Goal: Task Accomplishment & Management: Manage account settings

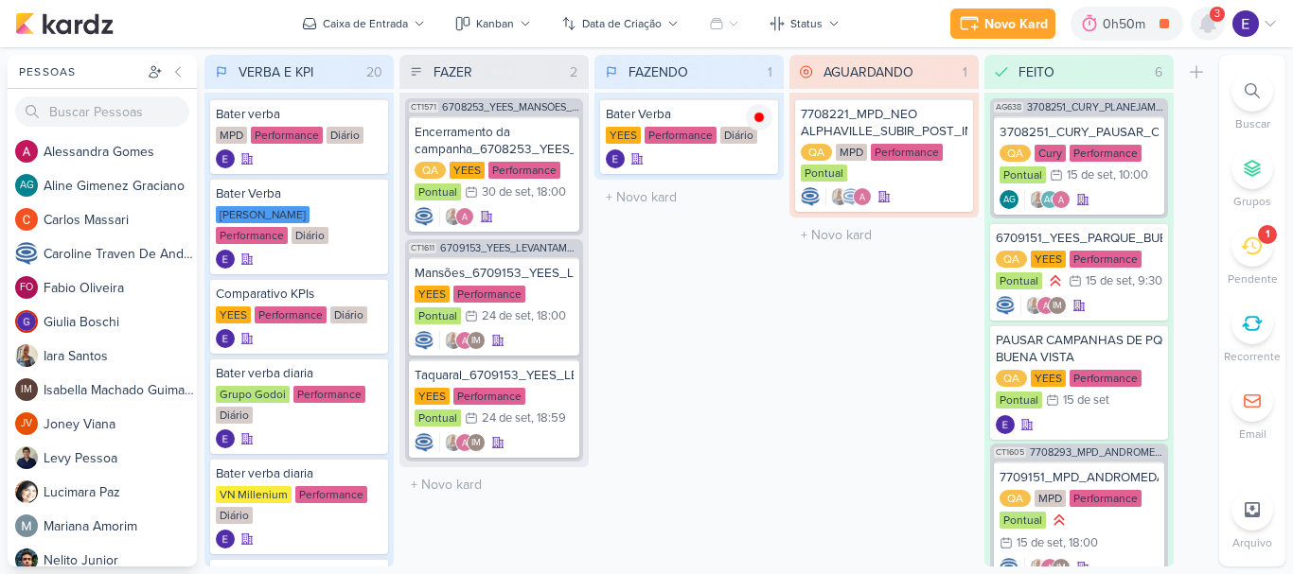
click at [1198, 23] on icon at bounding box center [1207, 23] width 23 height 23
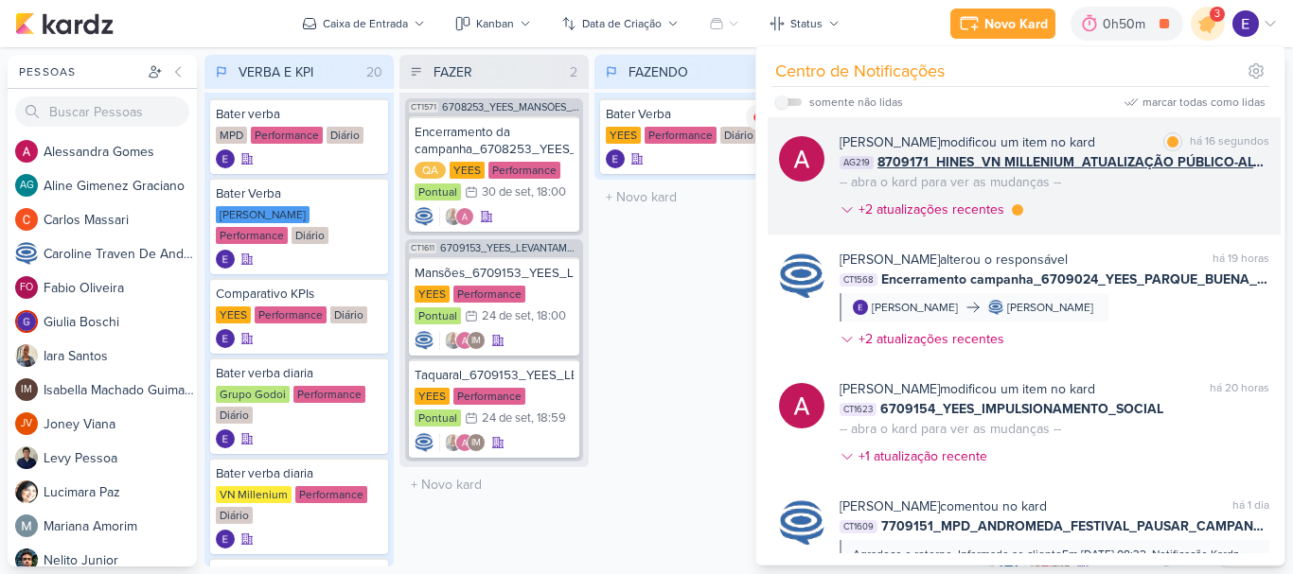
click at [1230, 181] on div "[PERSON_NAME] modificou um item no kard marcar como lida há 16 segundos AG219 8…" at bounding box center [1054, 179] width 430 height 95
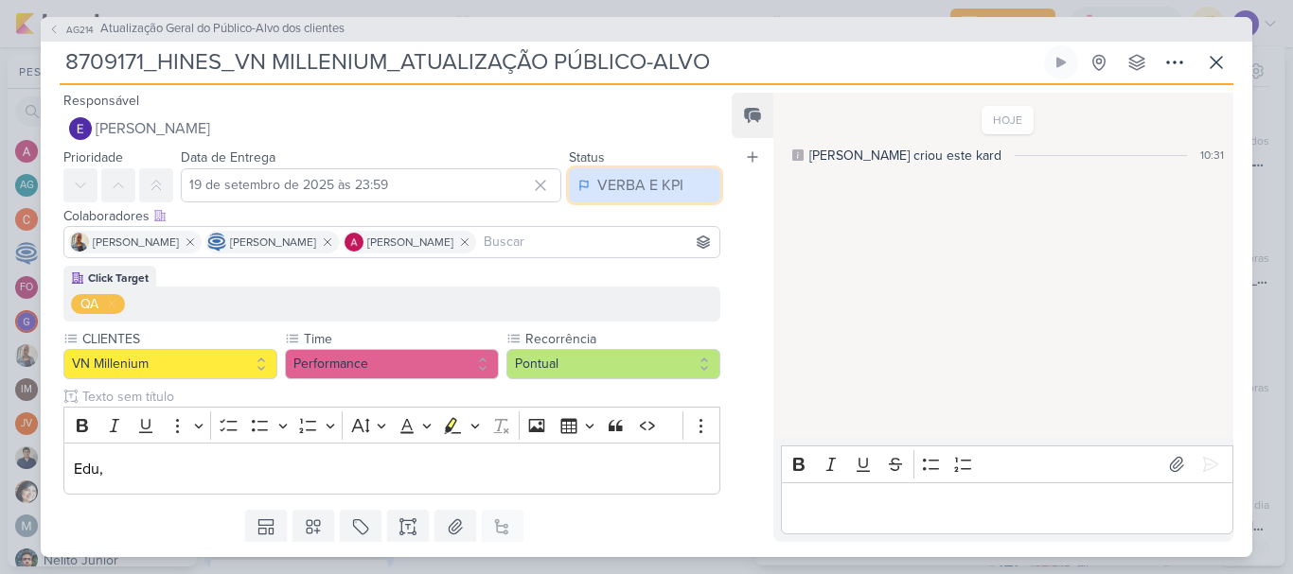
click at [621, 186] on div "VERBA E KPI" at bounding box center [640, 185] width 86 height 23
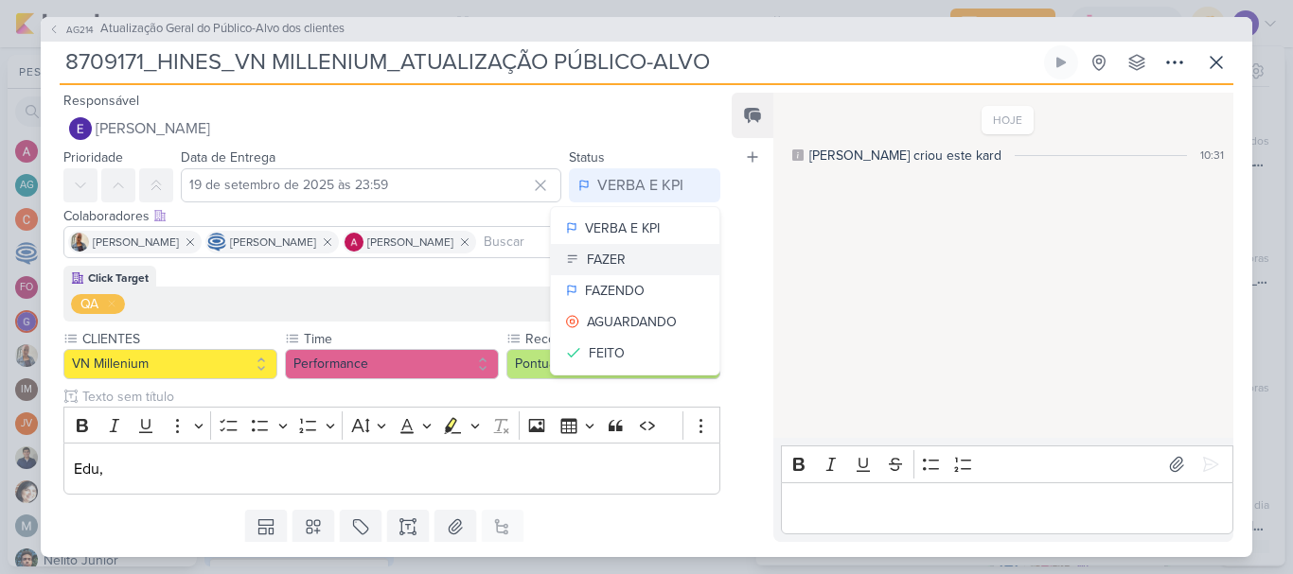
click at [631, 258] on button "FAZER" at bounding box center [635, 259] width 168 height 31
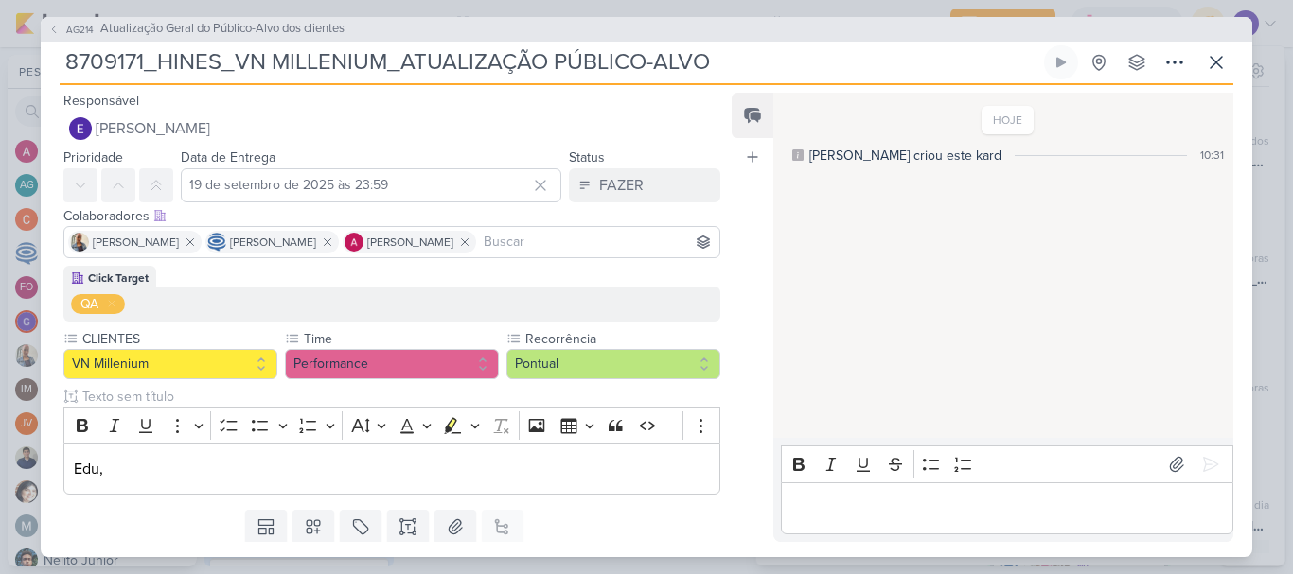
scroll to position [58, 0]
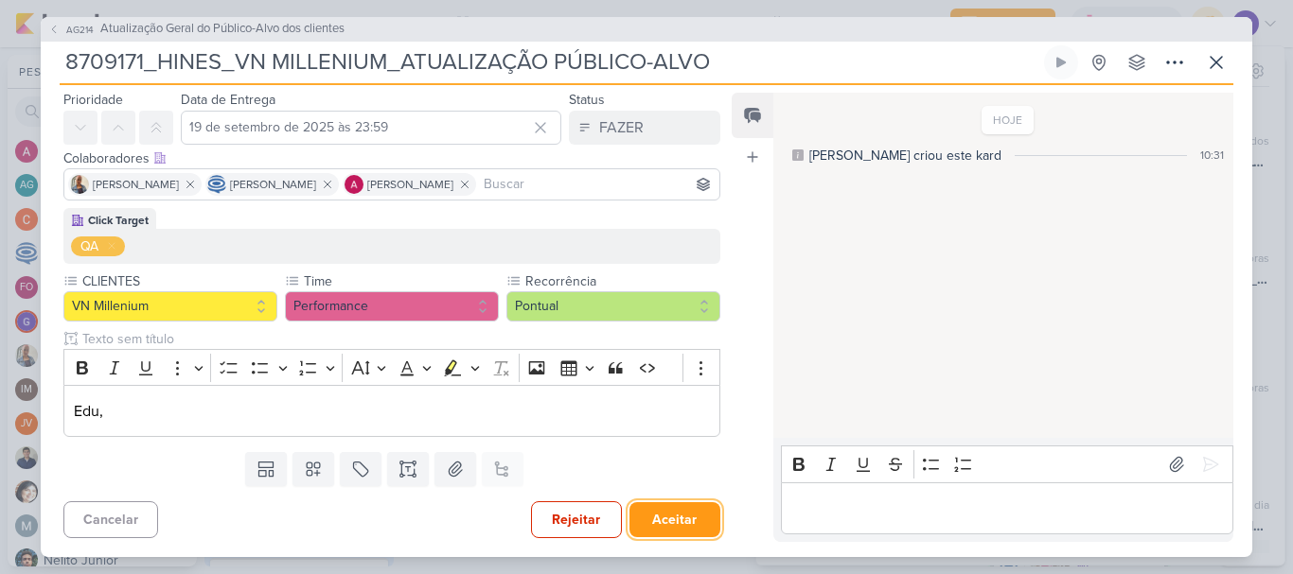
click at [665, 504] on button "Aceitar" at bounding box center [674, 520] width 91 height 35
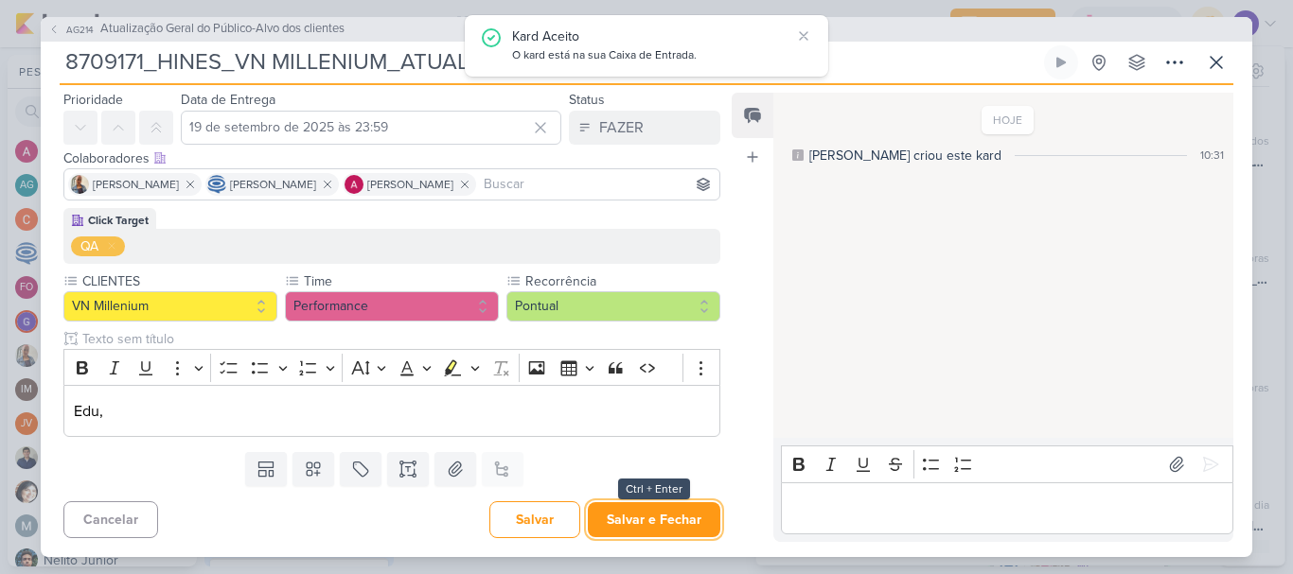
click at [665, 506] on button "Salvar e Fechar" at bounding box center [654, 520] width 132 height 35
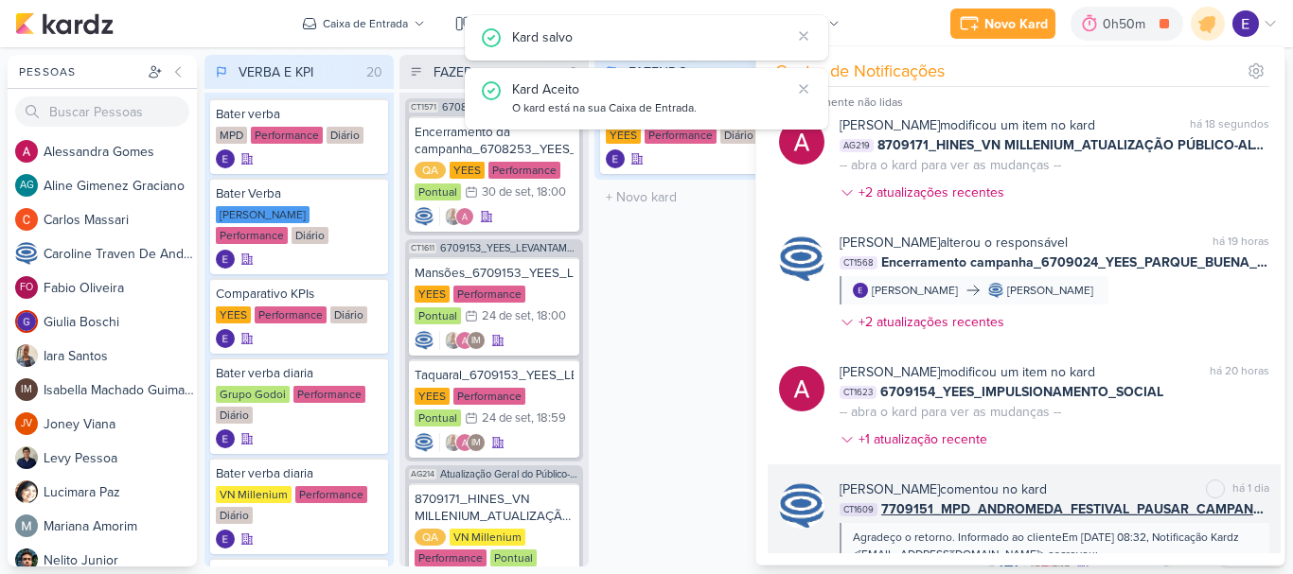
scroll to position [0, 0]
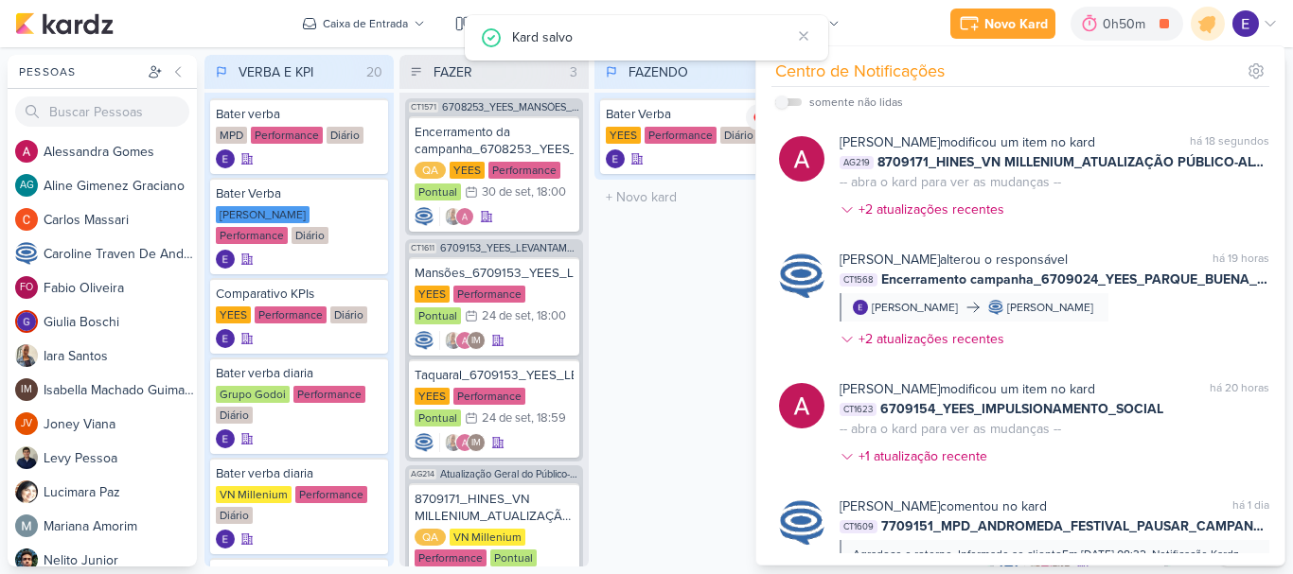
click at [684, 363] on div "FAZENDO 1 Mover Para Esquerda Mover Para Direita [GEOGRAPHIC_DATA] Bater Verba …" at bounding box center [688, 311] width 189 height 512
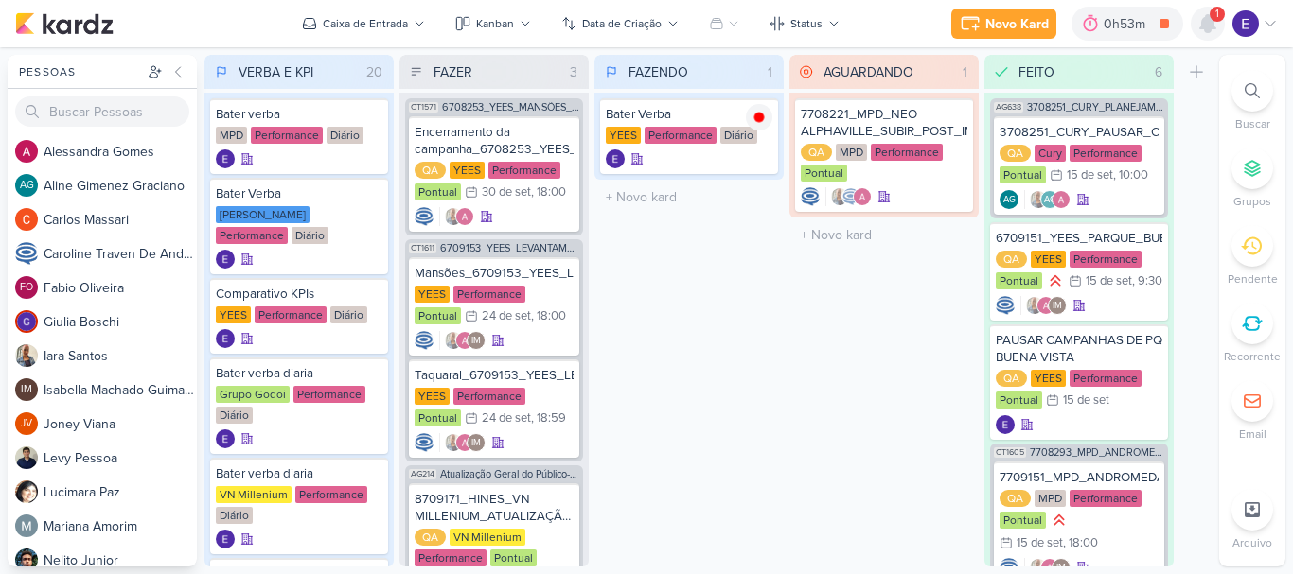
click at [1204, 18] on icon at bounding box center [1207, 23] width 15 height 17
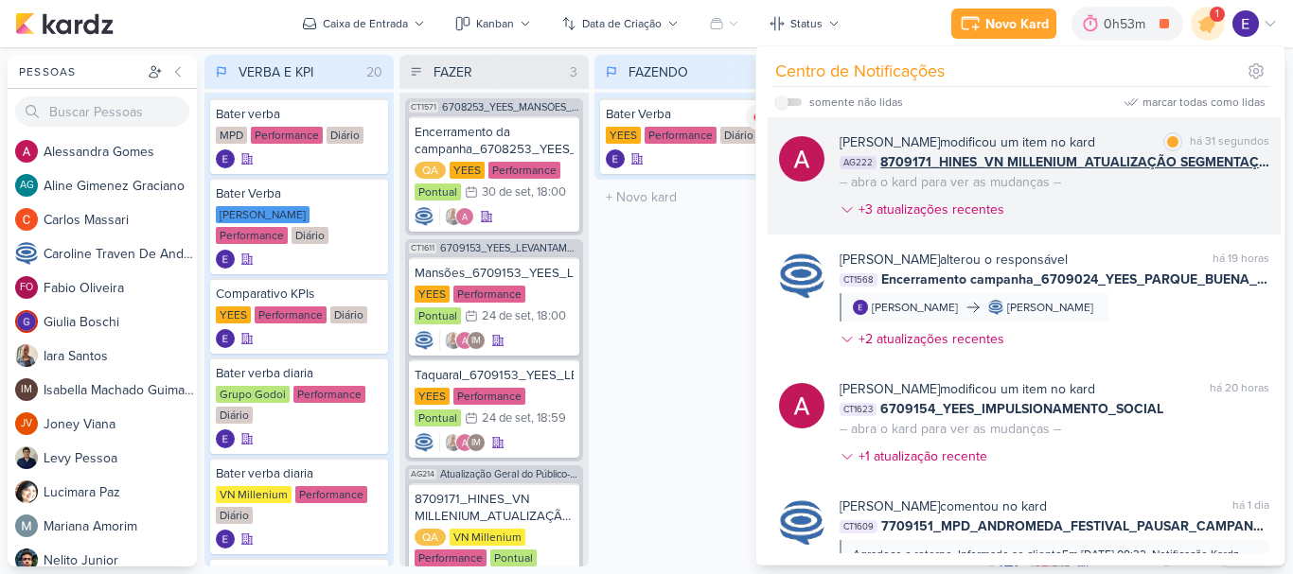
click at [1238, 179] on div "[PERSON_NAME] modificou um item no kard marcar como lida há 31 segundos AG222 8…" at bounding box center [1054, 179] width 430 height 95
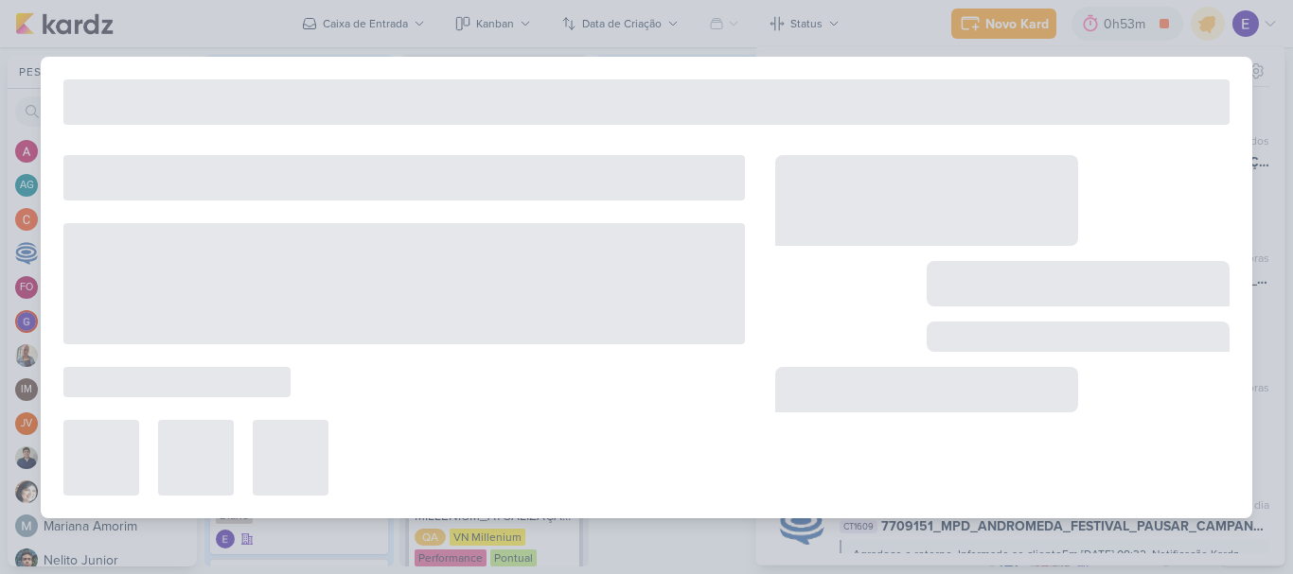
type input "8709171_HINES_VN MILLENIUM_ATUALIZAÇÃO SEGMENTAÇÃO_GOOGLE"
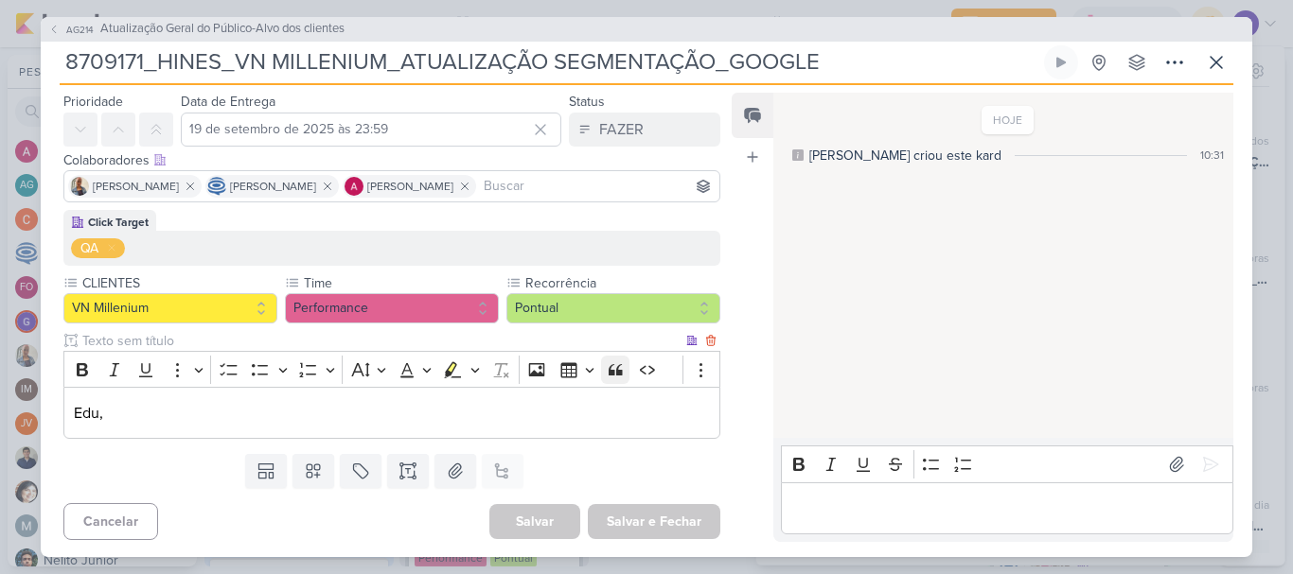
scroll to position [58, 0]
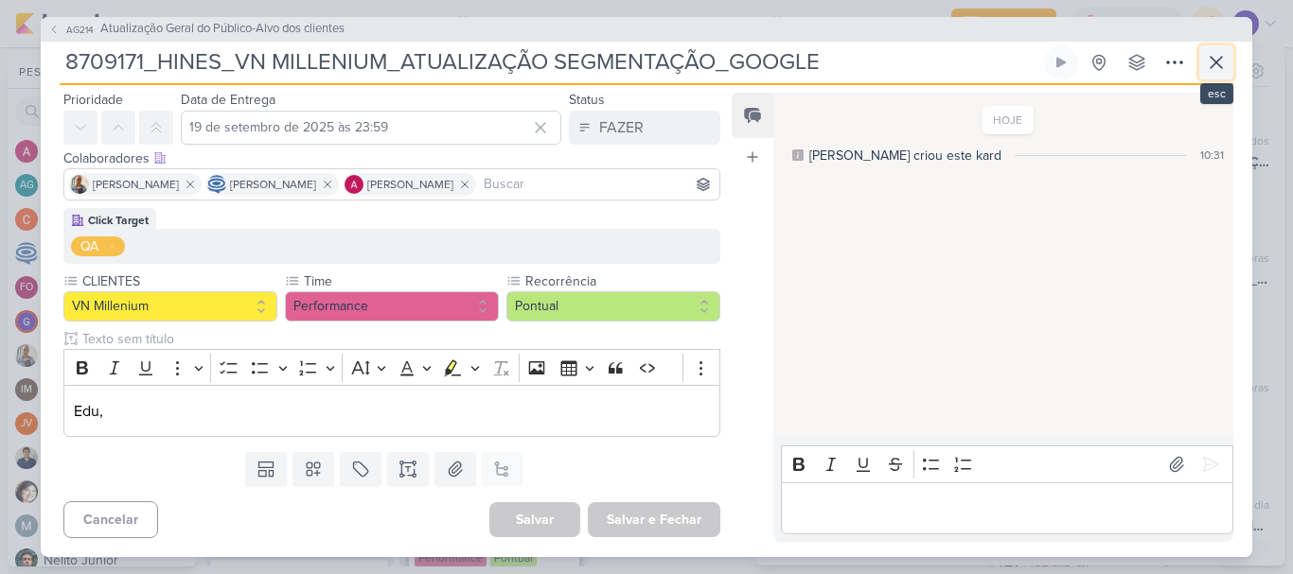
click at [1224, 52] on icon at bounding box center [1216, 62] width 23 height 23
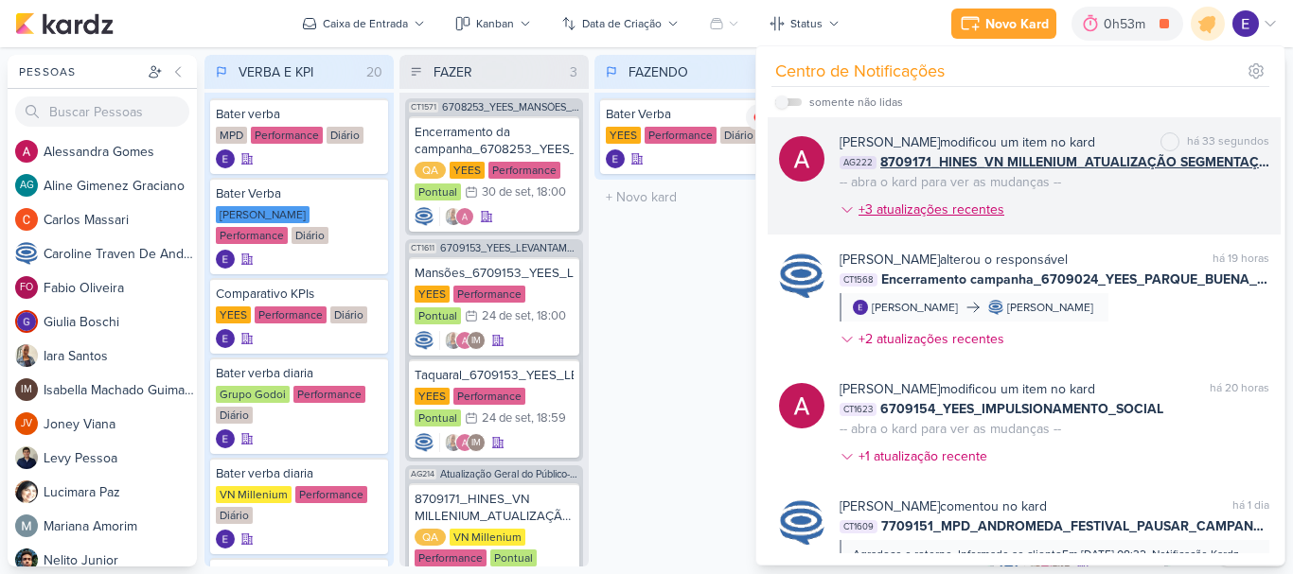
click at [852, 214] on icon at bounding box center [846, 210] width 15 height 15
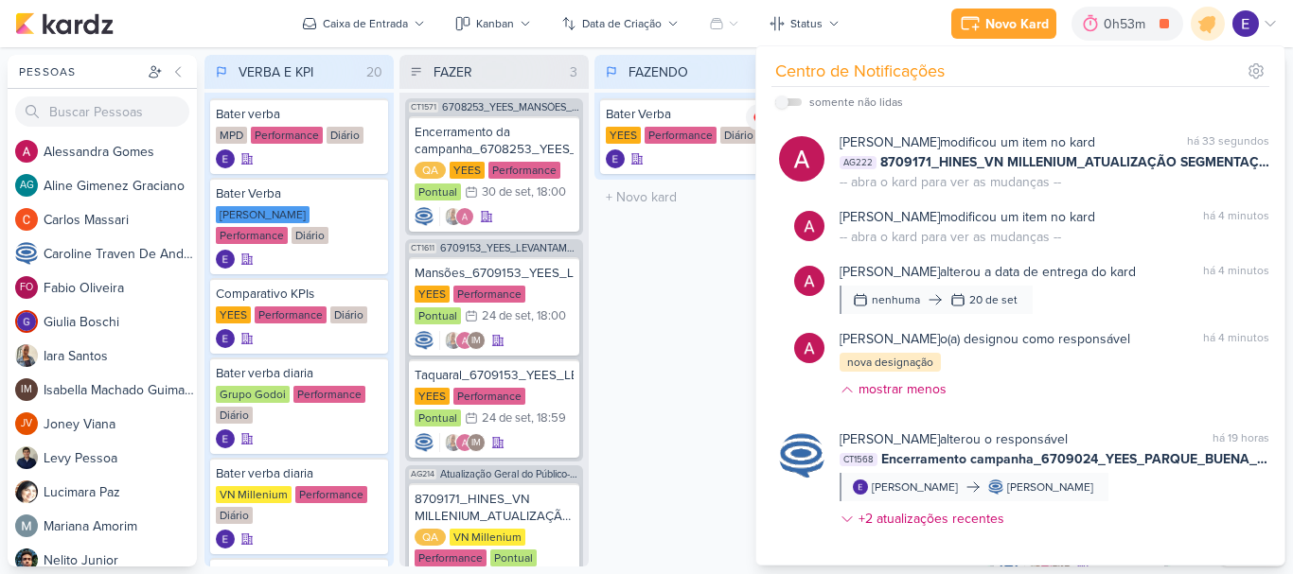
click at [711, 273] on div "FAZENDO 1 Mover Para Esquerda Mover Para Direita [GEOGRAPHIC_DATA] Bater Verba …" at bounding box center [688, 311] width 189 height 512
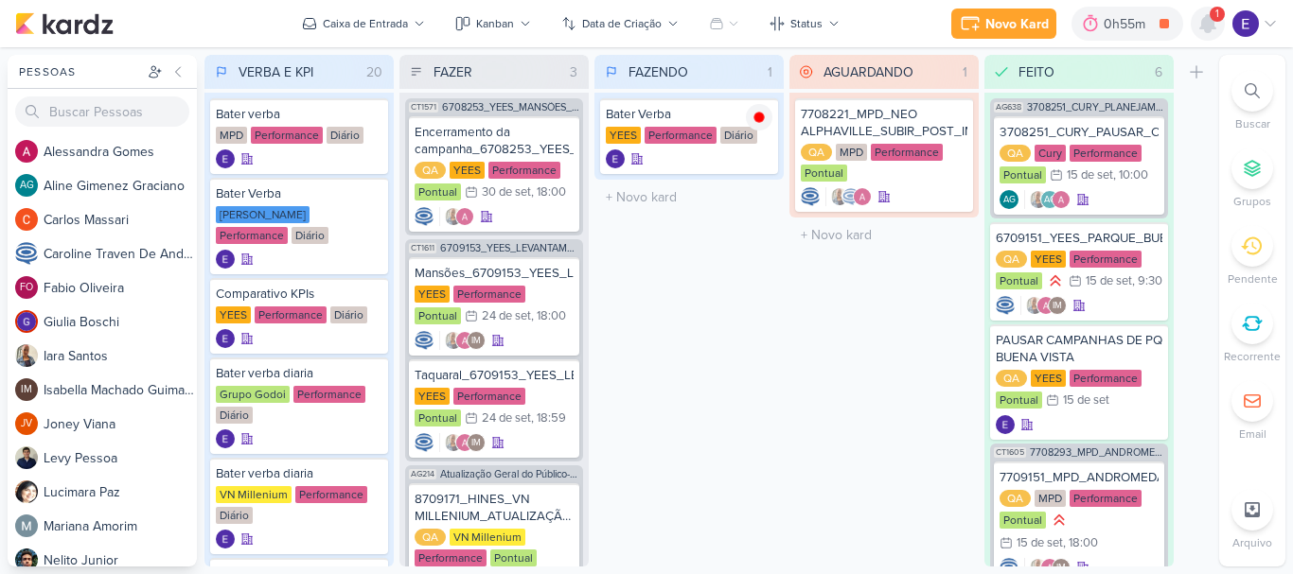
click at [1201, 30] on icon at bounding box center [1207, 23] width 23 height 23
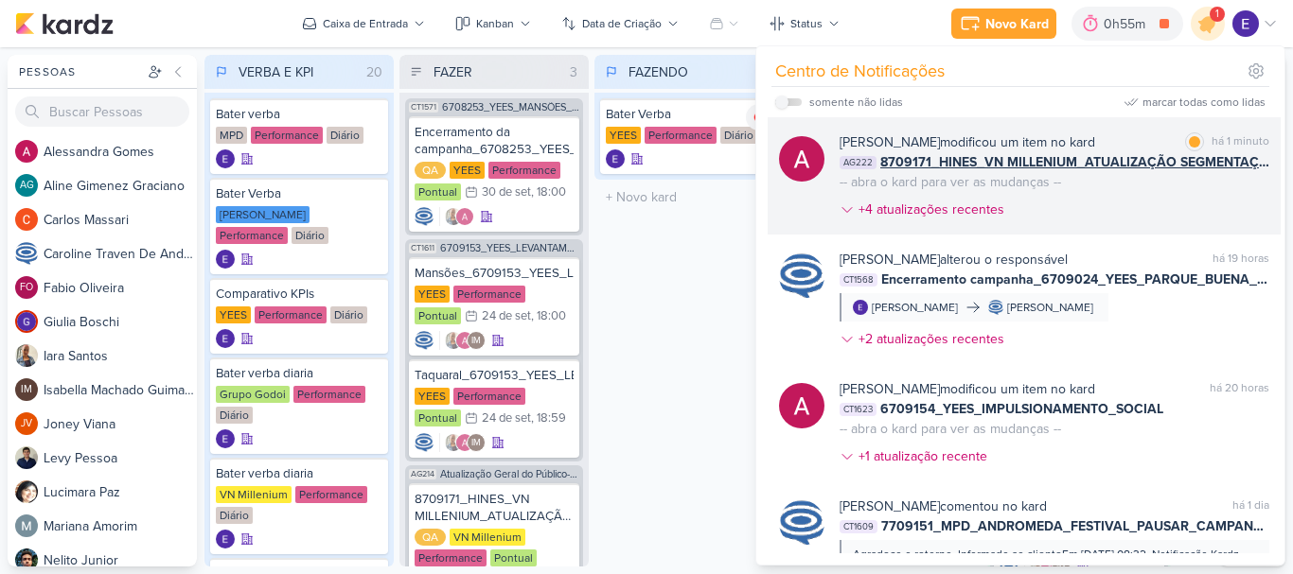
click at [1202, 192] on div "[PERSON_NAME] modificou um item no kard marcar como lida há 1 minuto AG222 8709…" at bounding box center [1054, 179] width 430 height 95
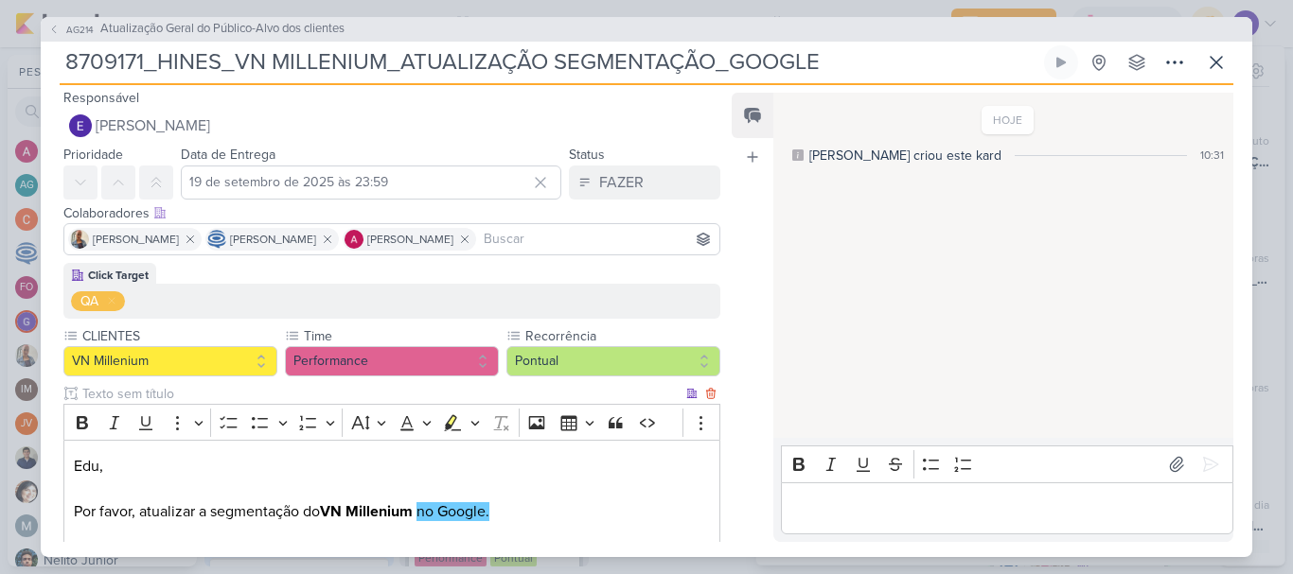
scroll to position [0, 0]
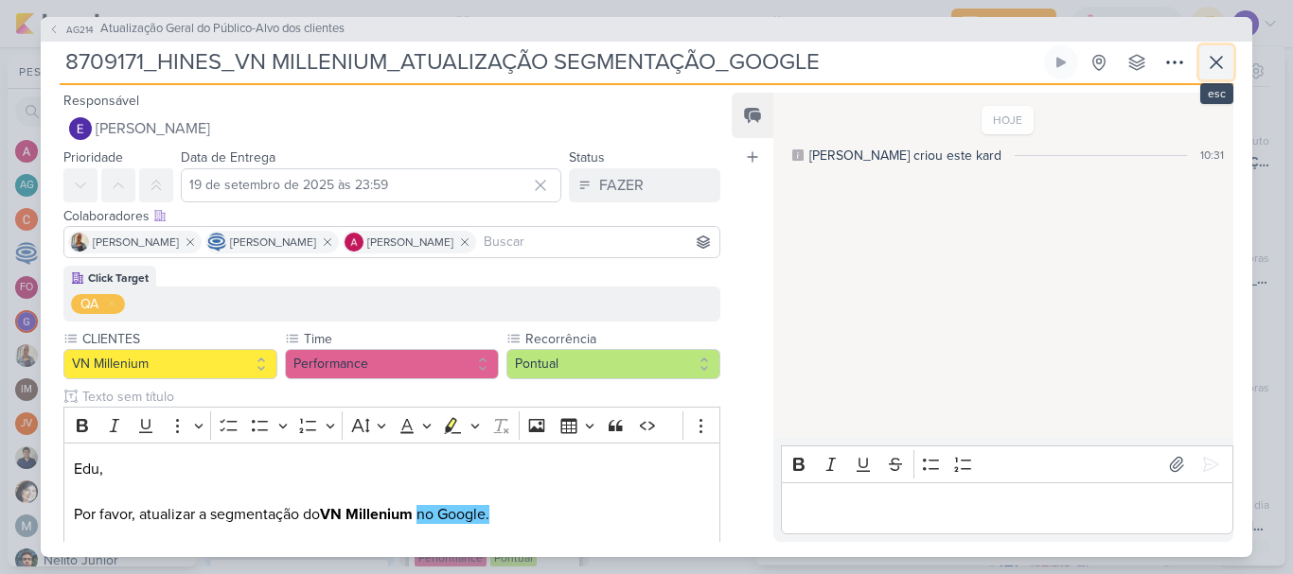
click at [1211, 70] on icon at bounding box center [1216, 62] width 23 height 23
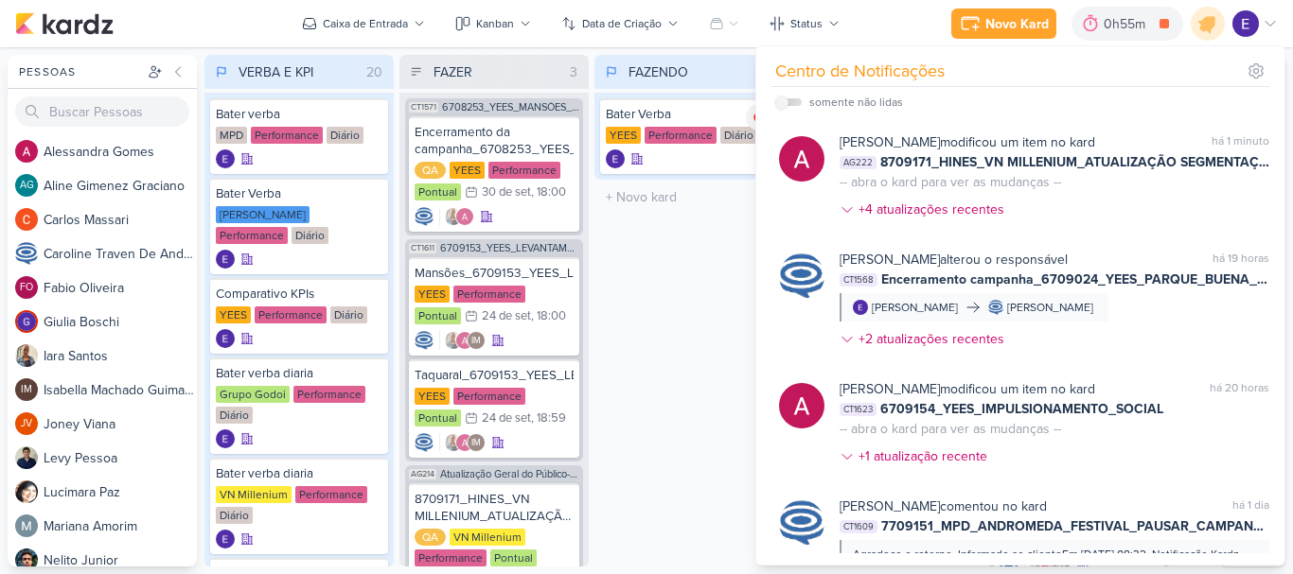
click at [724, 346] on div "FAZENDO 1 Mover Para Esquerda Mover Para Direita [GEOGRAPHIC_DATA] Bater Verba …" at bounding box center [688, 311] width 189 height 512
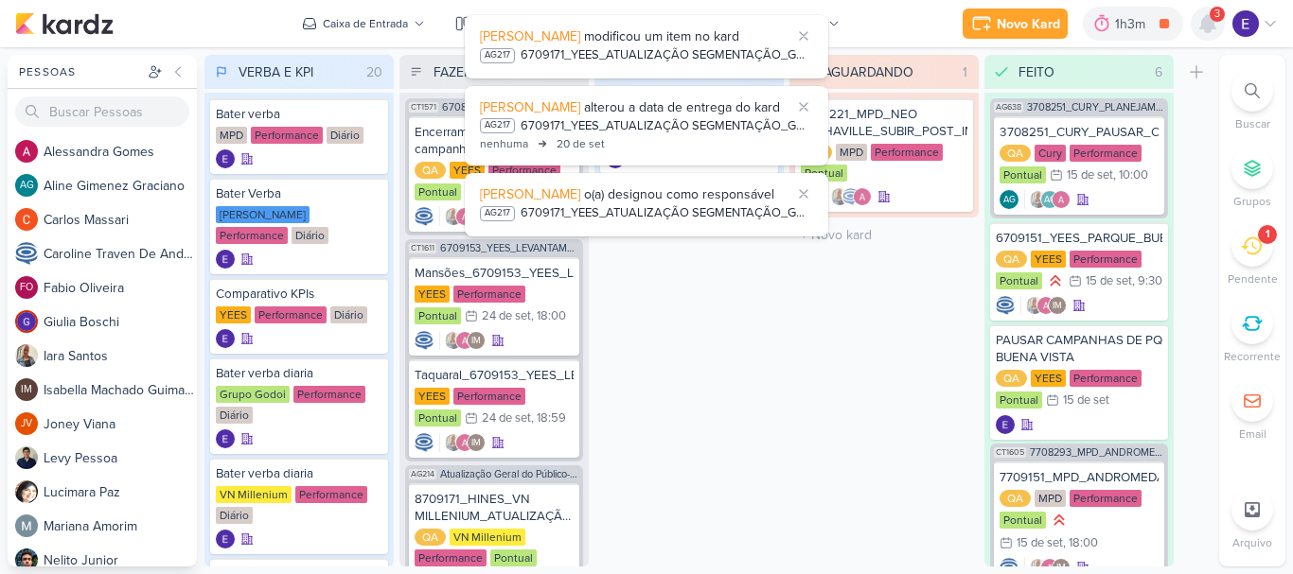
click at [1206, 27] on icon at bounding box center [1207, 23] width 15 height 17
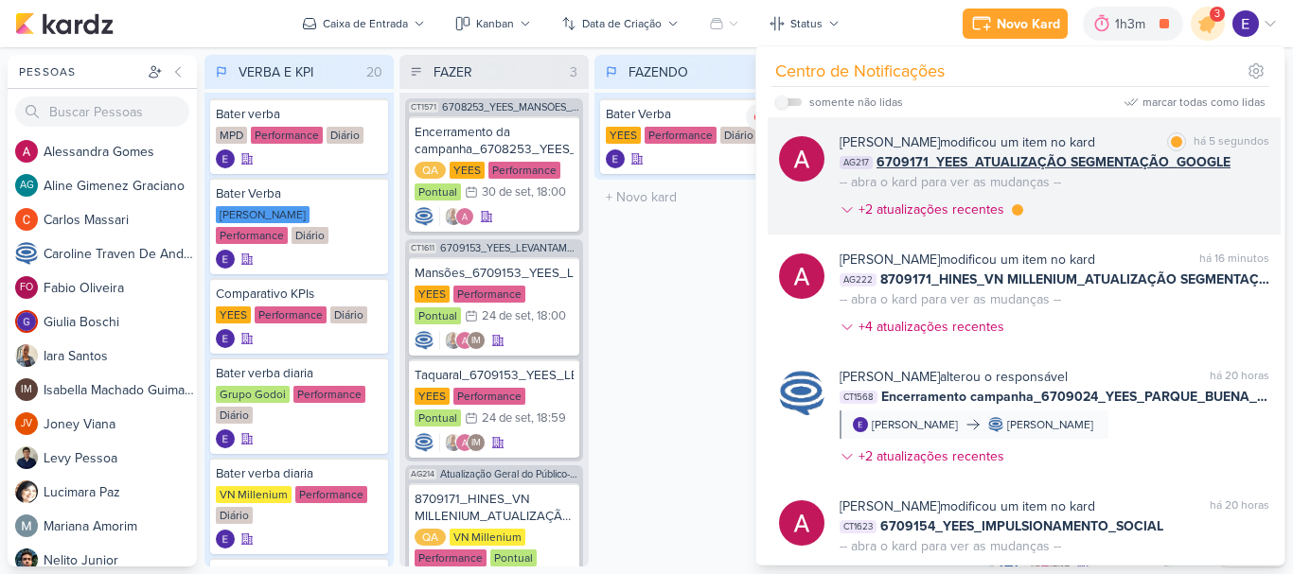
click at [1213, 232] on div "[PERSON_NAME] modificou um item no kard marcar como lida há 5 segundos AG217 67…" at bounding box center [1023, 175] width 513 height 117
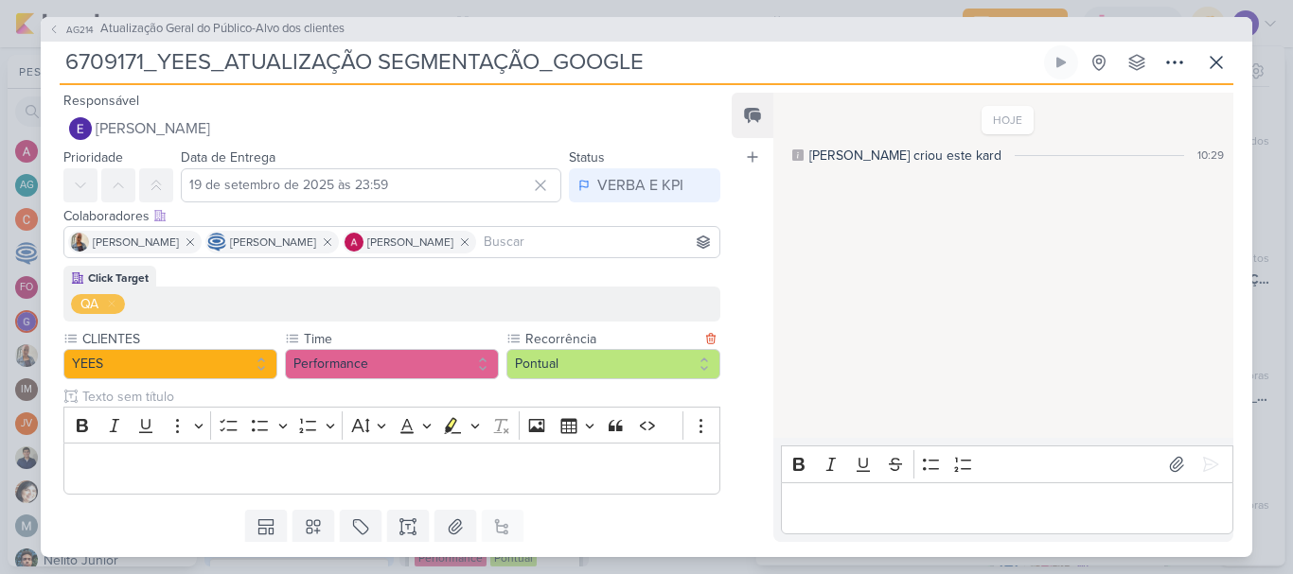
scroll to position [58, 0]
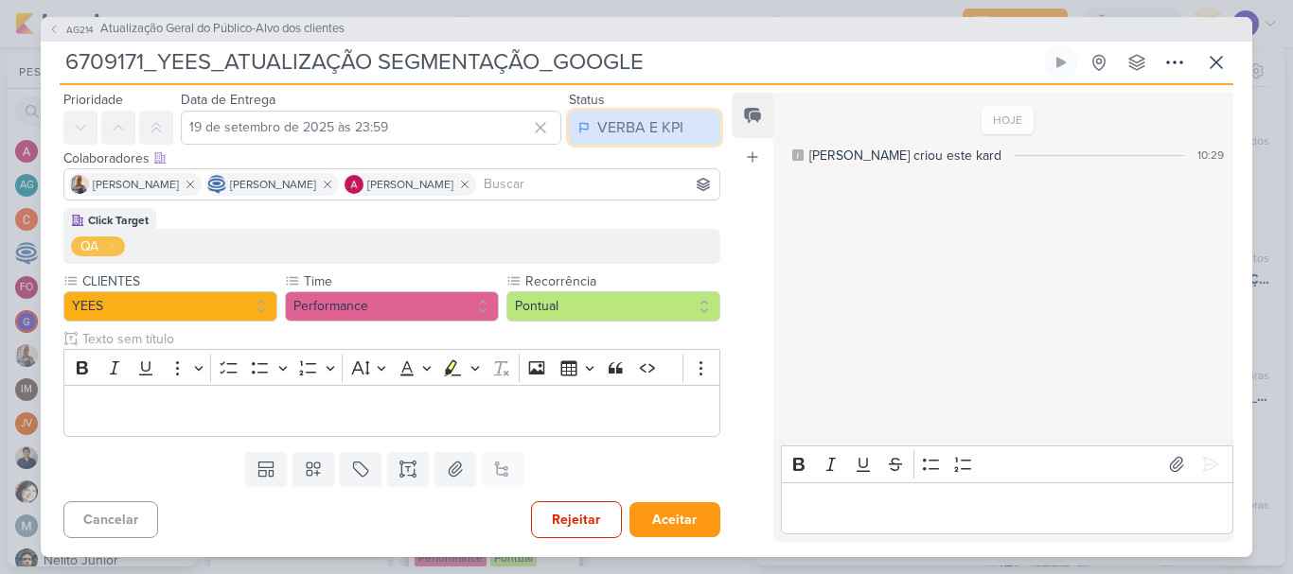
click at [663, 131] on div "VERBA E KPI" at bounding box center [640, 127] width 86 height 23
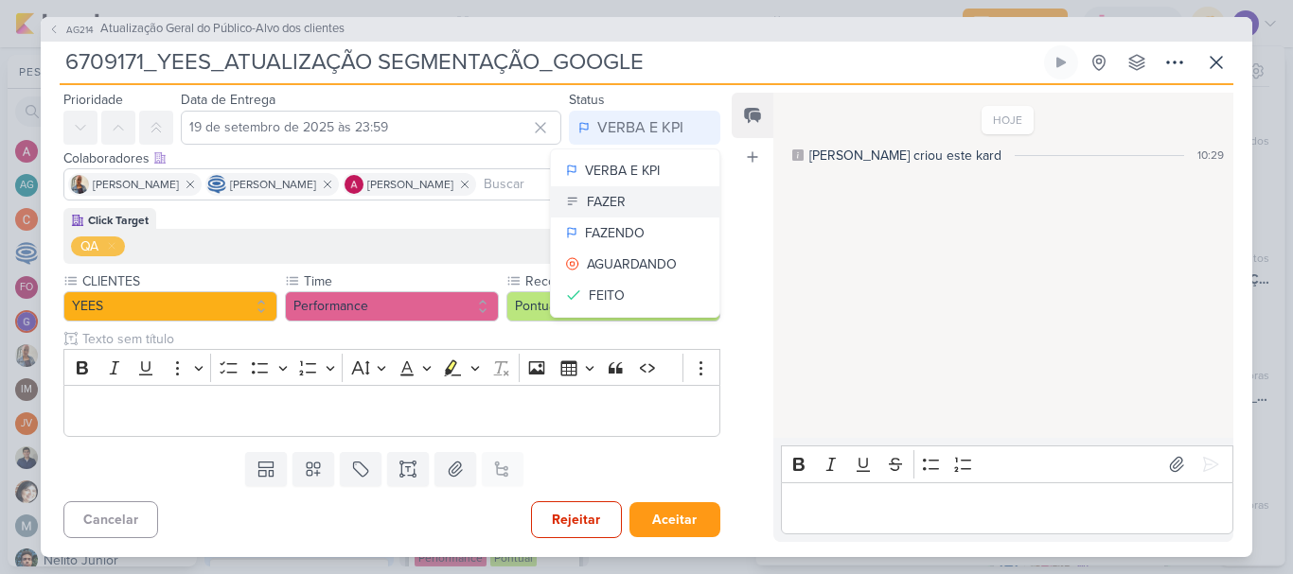
click at [621, 205] on button "FAZER" at bounding box center [635, 201] width 168 height 31
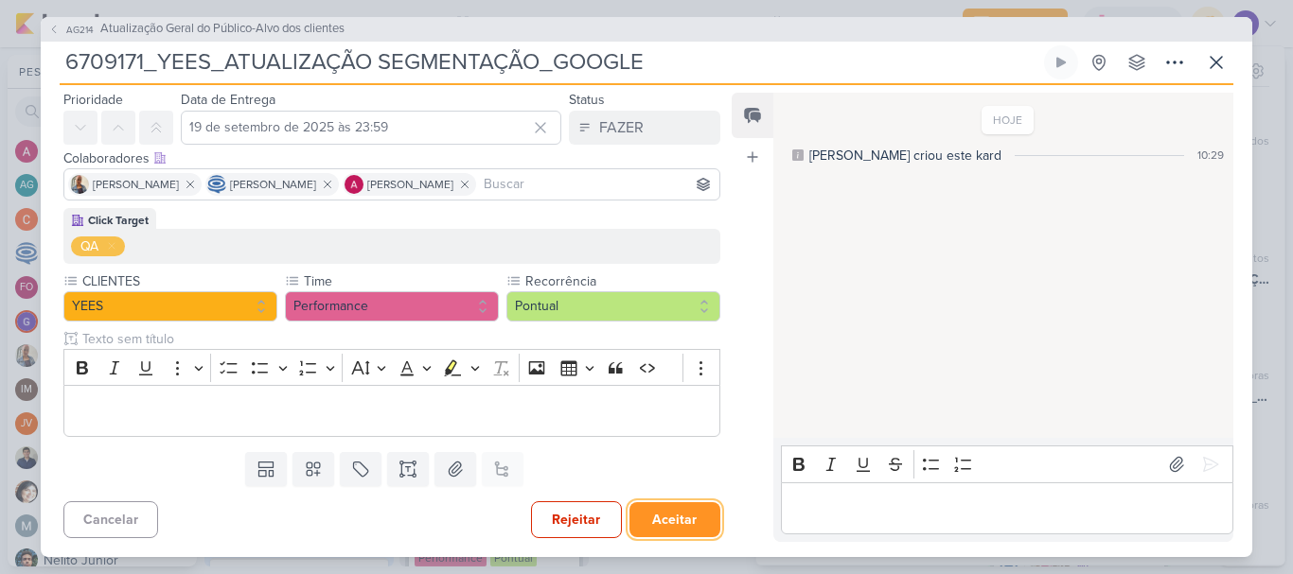
click at [675, 527] on button "Aceitar" at bounding box center [674, 520] width 91 height 35
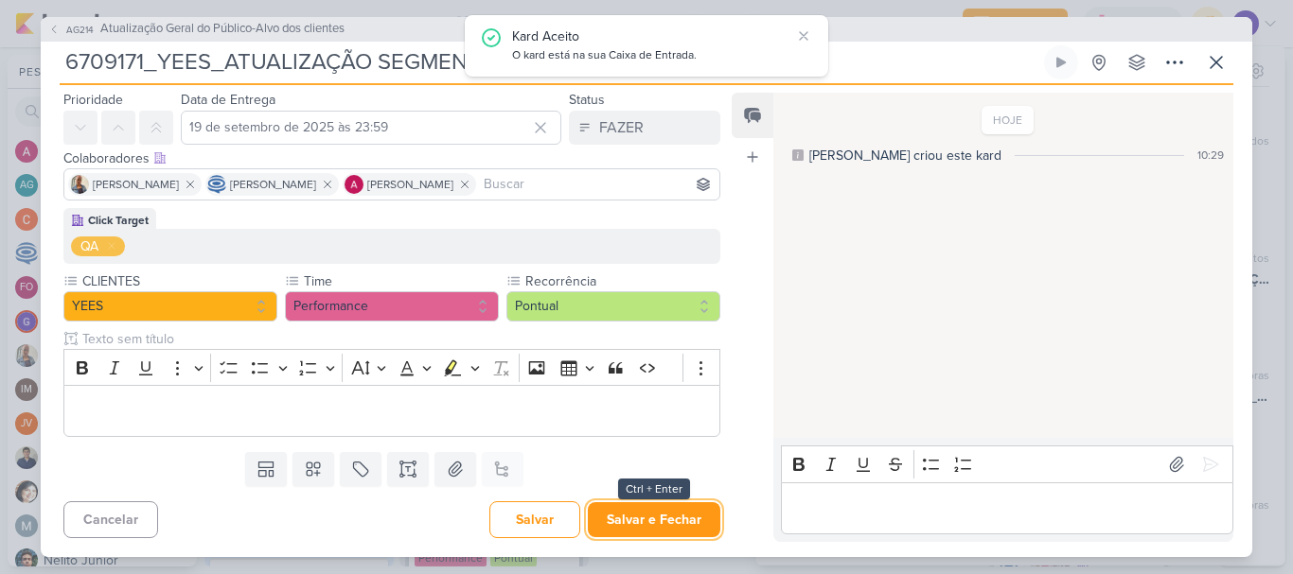
click at [675, 527] on button "Salvar e Fechar" at bounding box center [654, 520] width 132 height 35
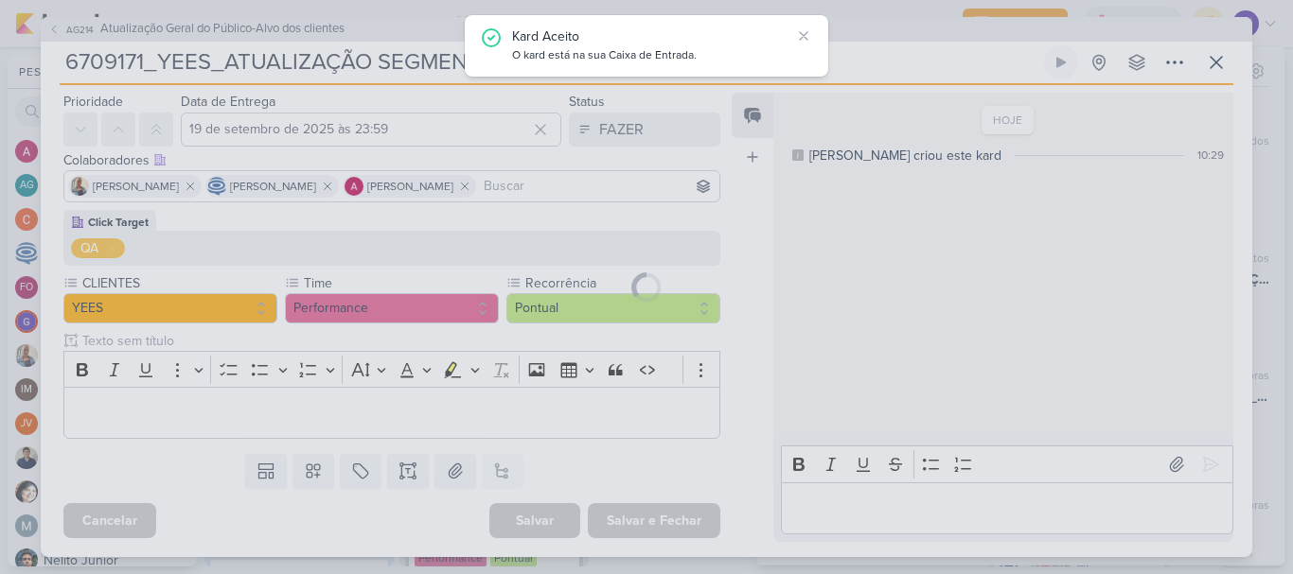
scroll to position [56, 0]
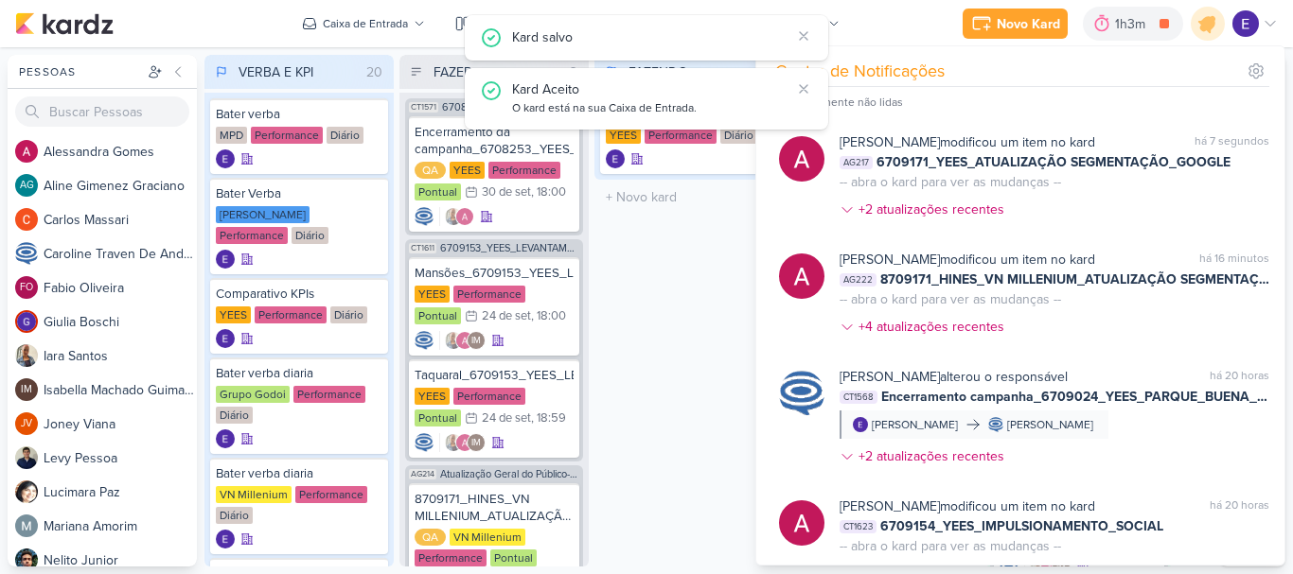
click at [670, 449] on div "FAZENDO 1 Mover Para Esquerda Mover Para Direita [GEOGRAPHIC_DATA] Bater Verba …" at bounding box center [688, 311] width 189 height 512
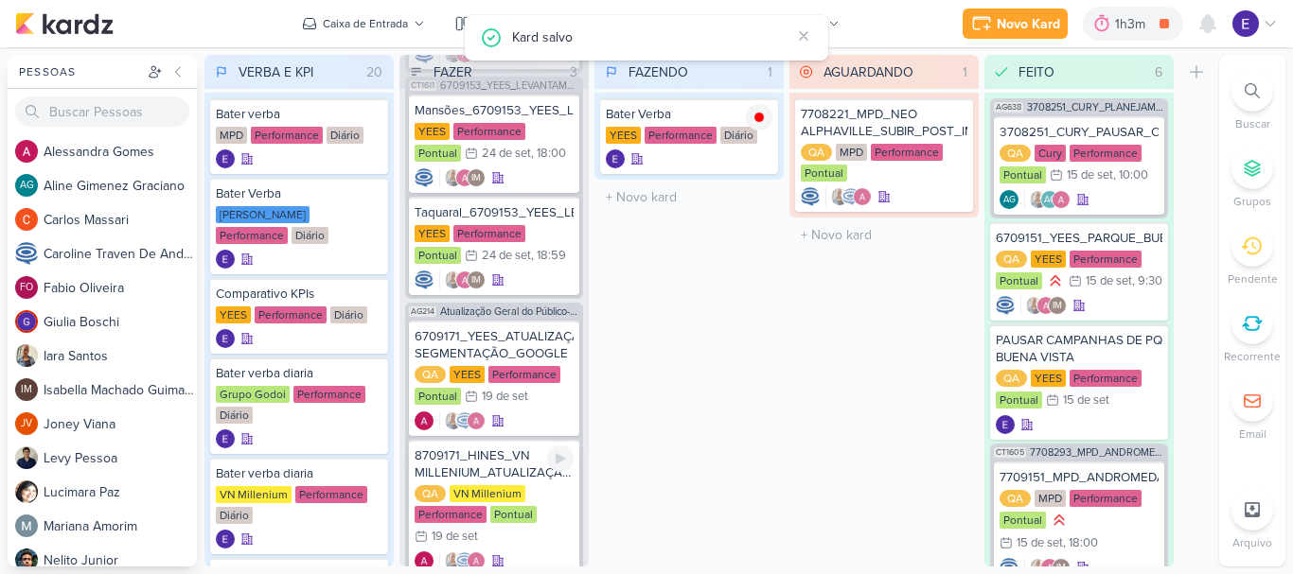
scroll to position [130, 0]
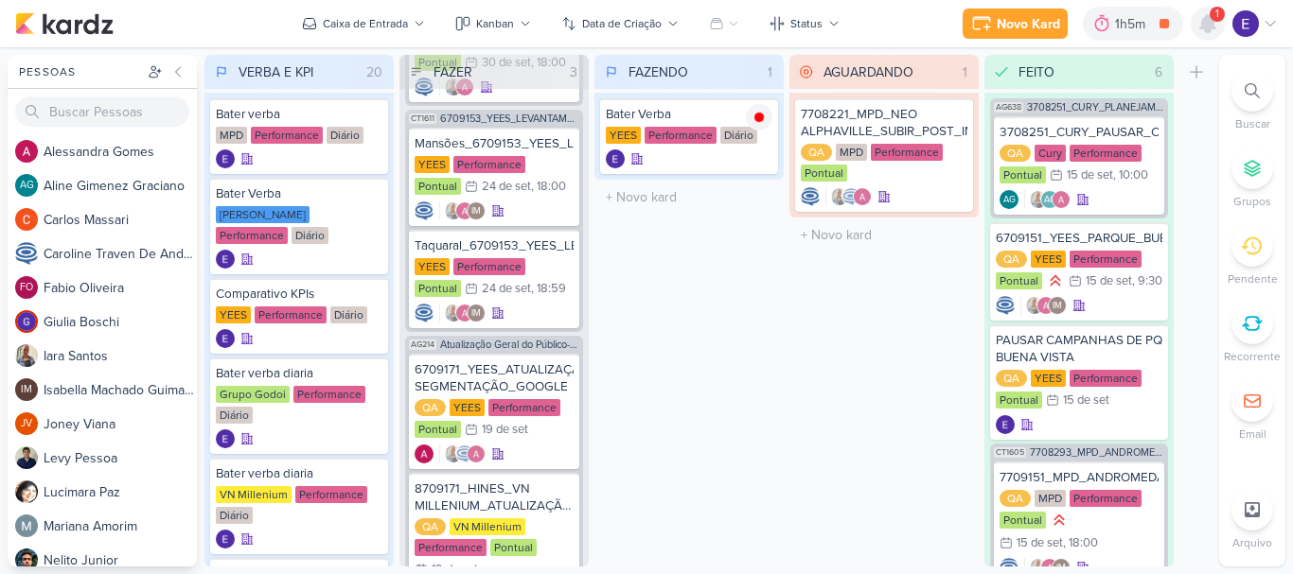
click at [1204, 28] on icon at bounding box center [1207, 23] width 15 height 17
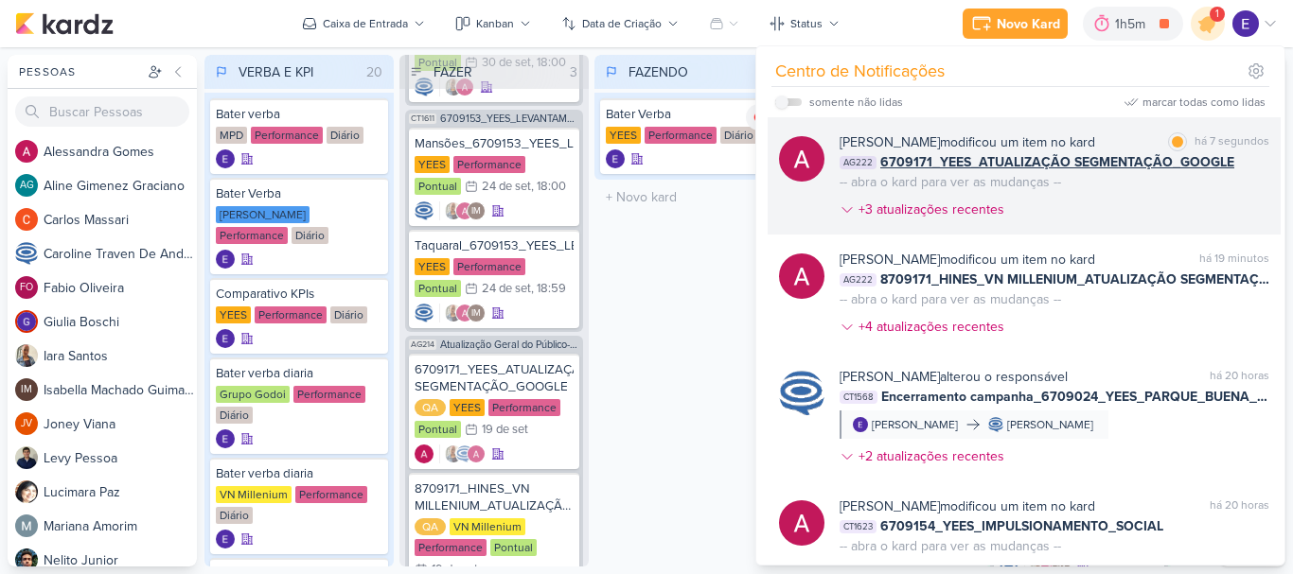
click at [1195, 200] on div "[PERSON_NAME] modificou um item no kard marcar como lida há 7 segundos AG222 67…" at bounding box center [1054, 179] width 430 height 95
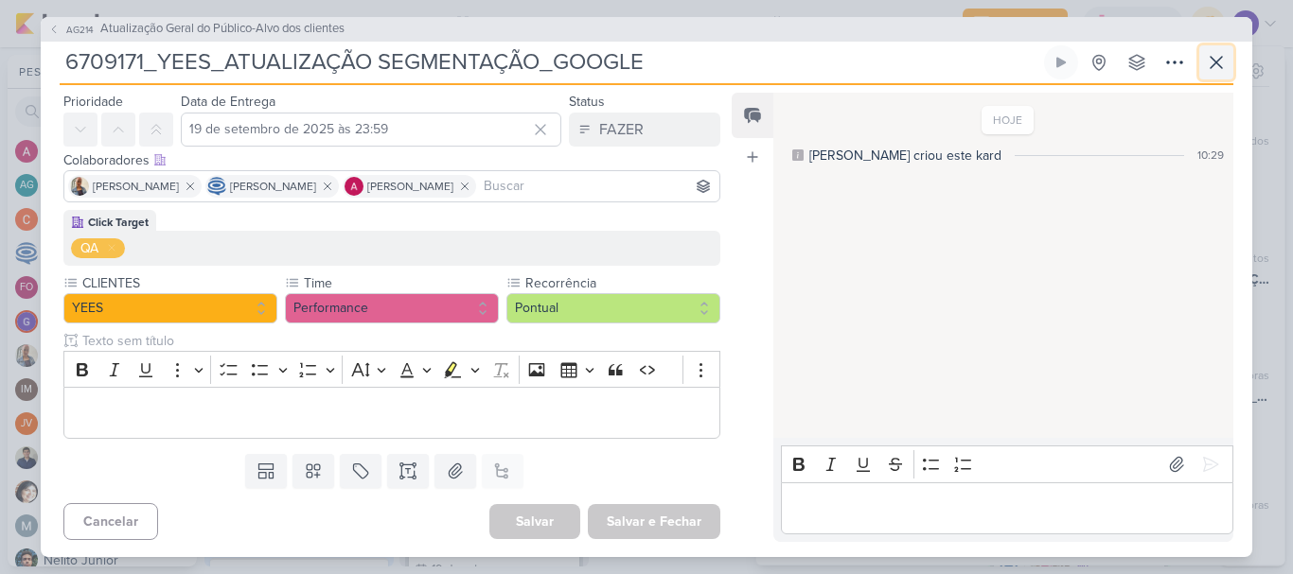
click at [1208, 74] on button at bounding box center [1216, 62] width 34 height 34
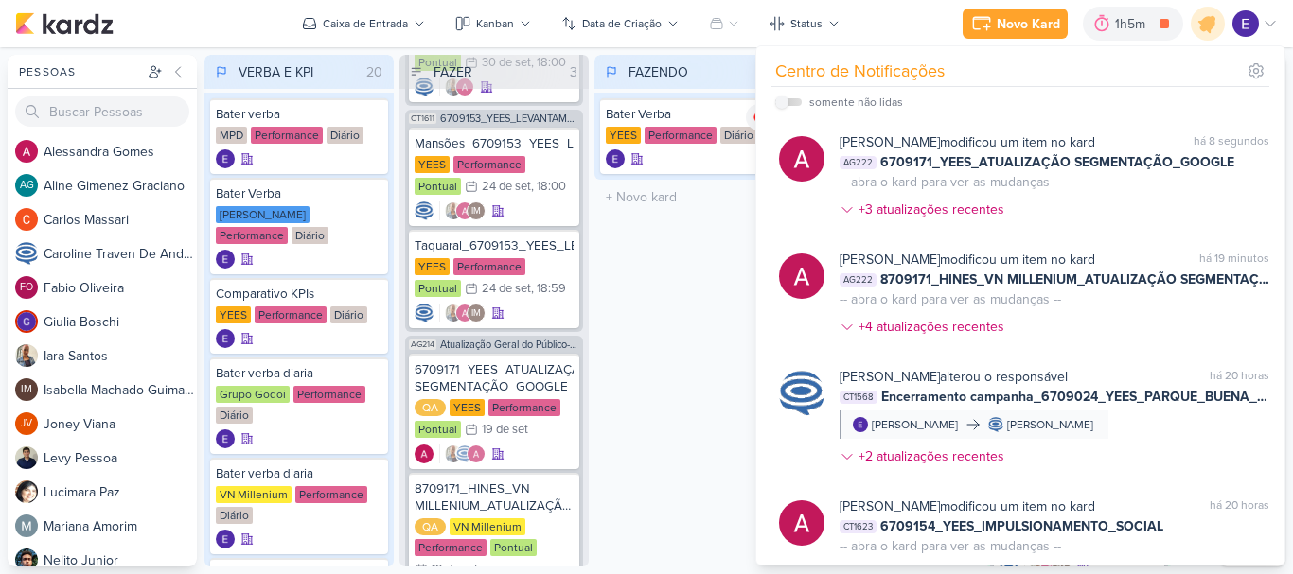
click at [704, 363] on div "FAZENDO 1 Mover Para Esquerda Mover Para Direita [GEOGRAPHIC_DATA] Bater Verba …" at bounding box center [688, 311] width 189 height 512
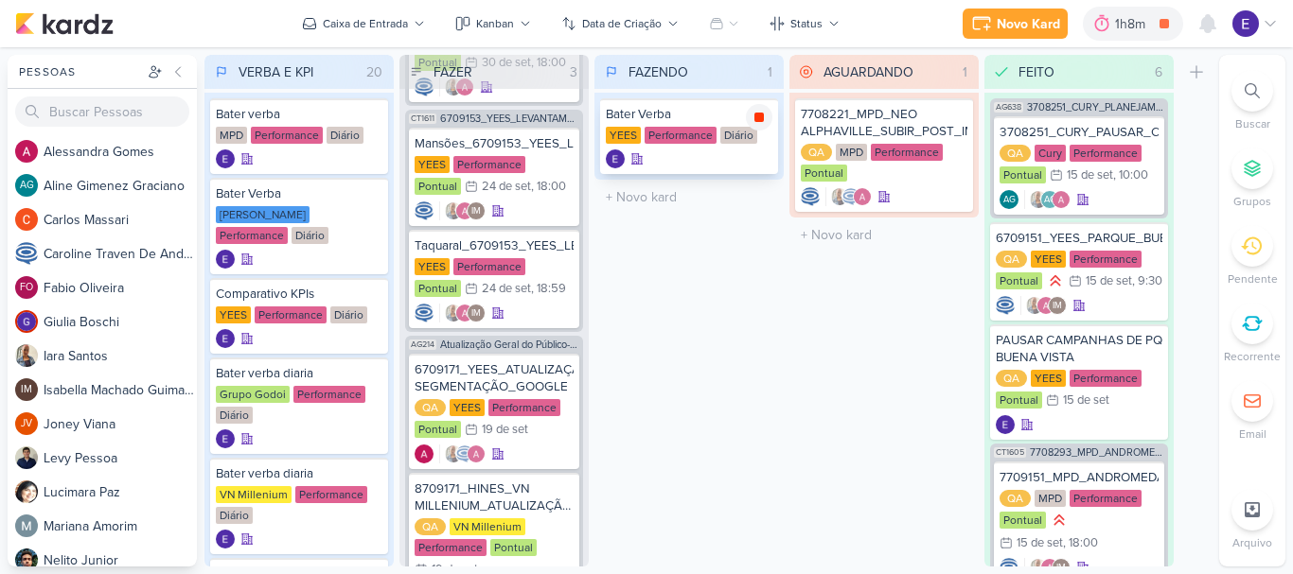
click at [750, 122] on div at bounding box center [759, 117] width 26 height 26
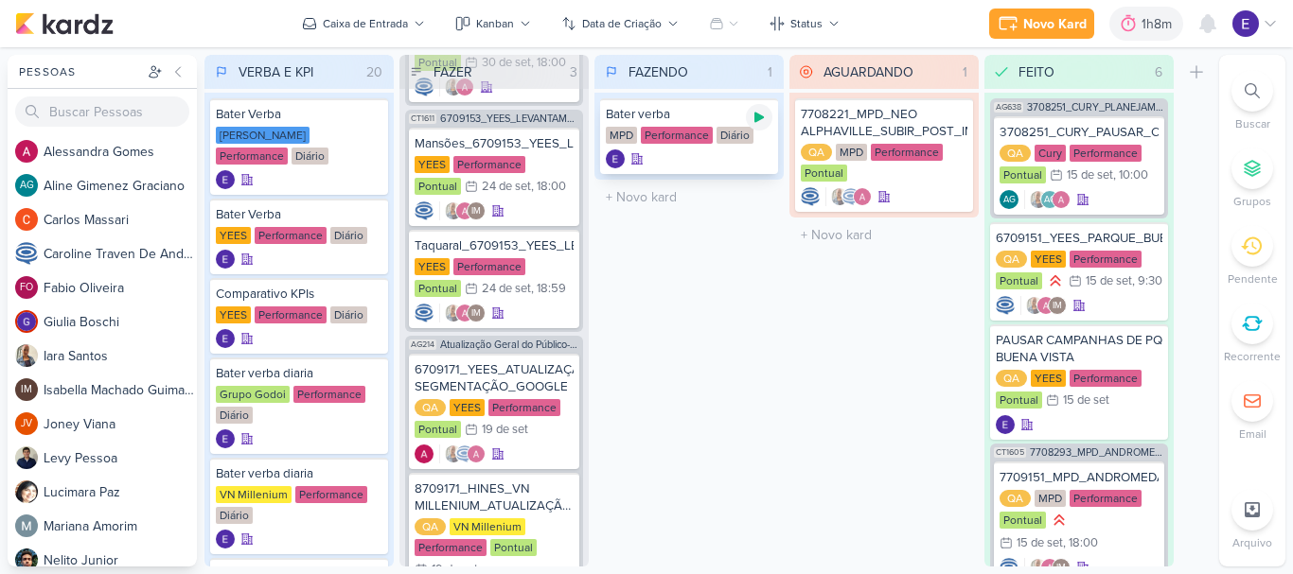
click at [760, 120] on icon at bounding box center [758, 118] width 9 height 10
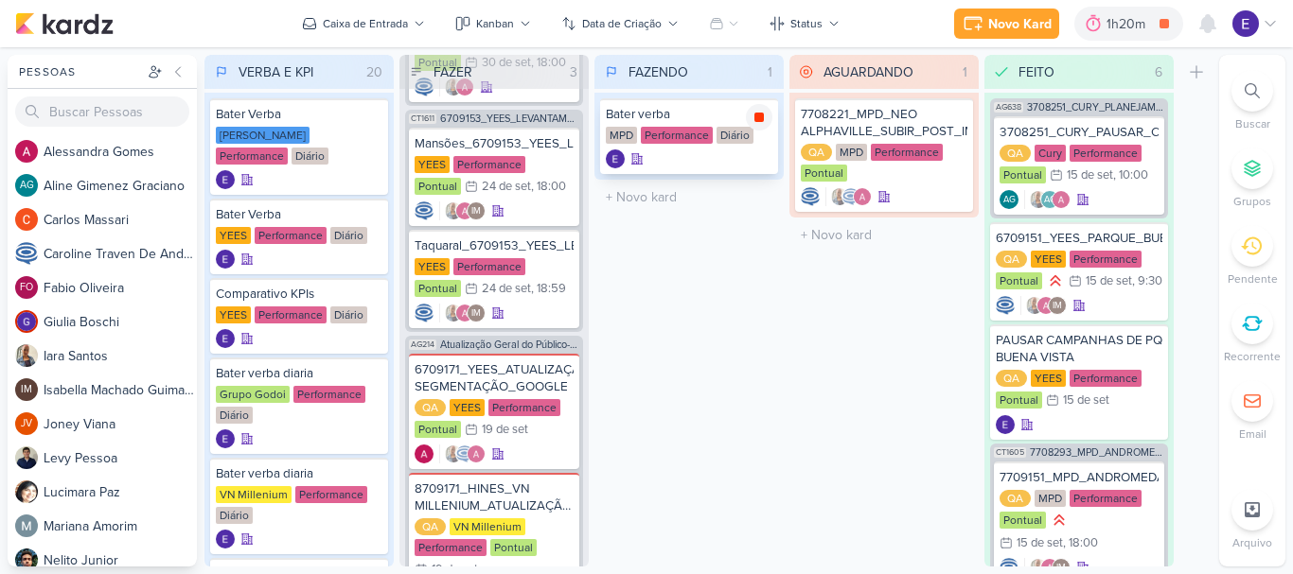
click at [755, 125] on div at bounding box center [759, 117] width 26 height 26
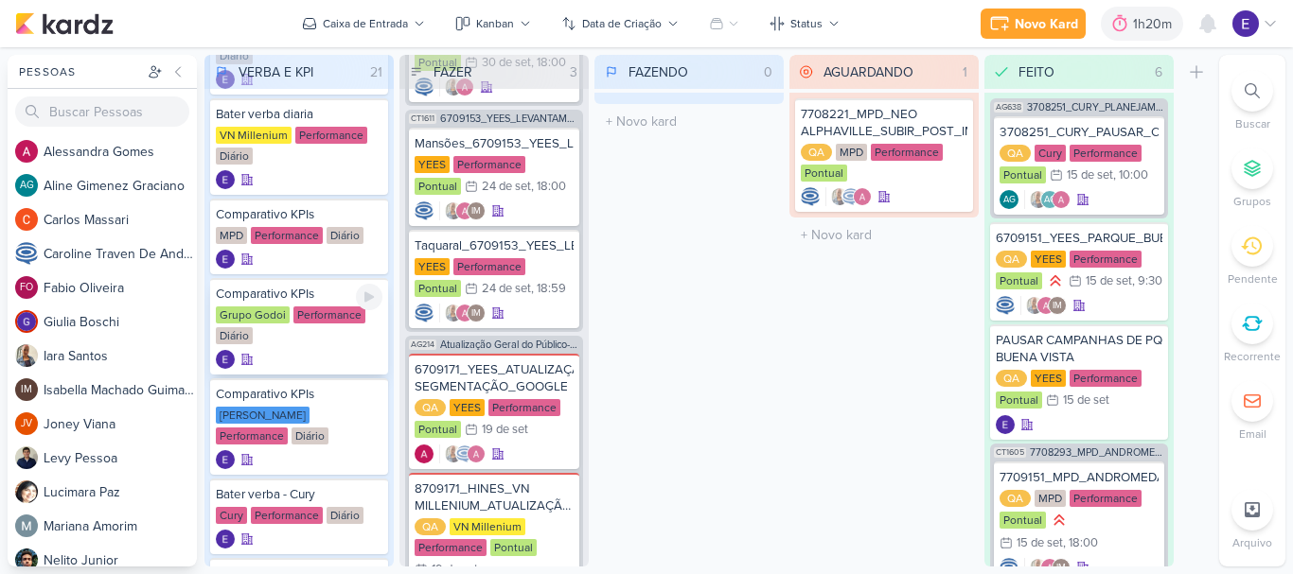
scroll to position [473, 0]
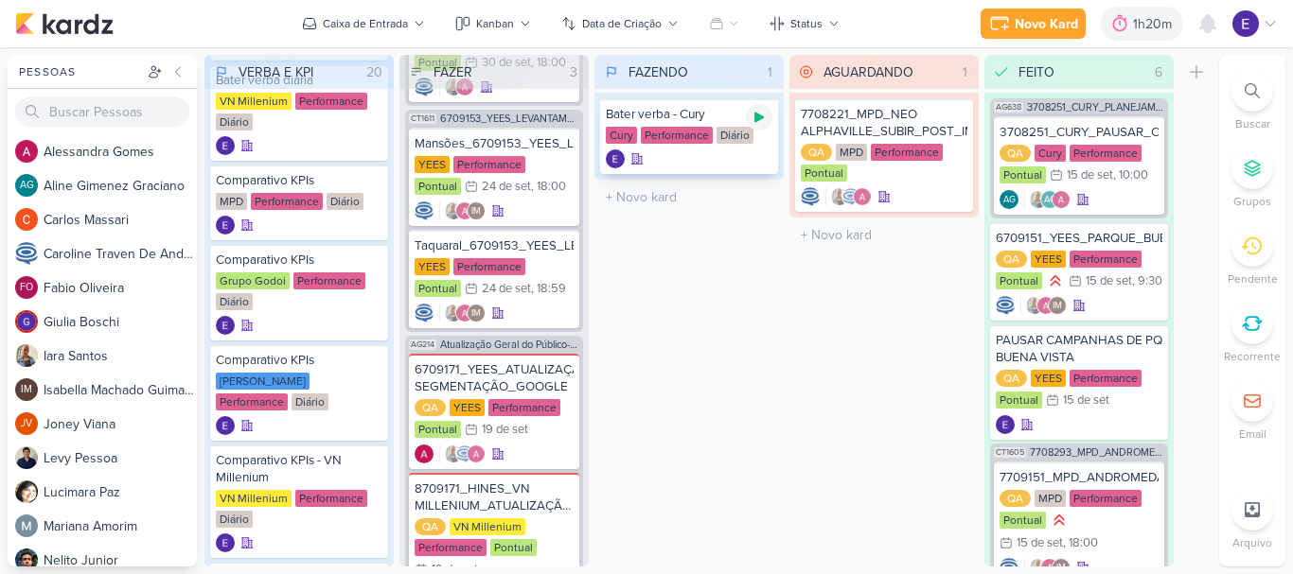
click at [761, 125] on div at bounding box center [759, 117] width 26 height 26
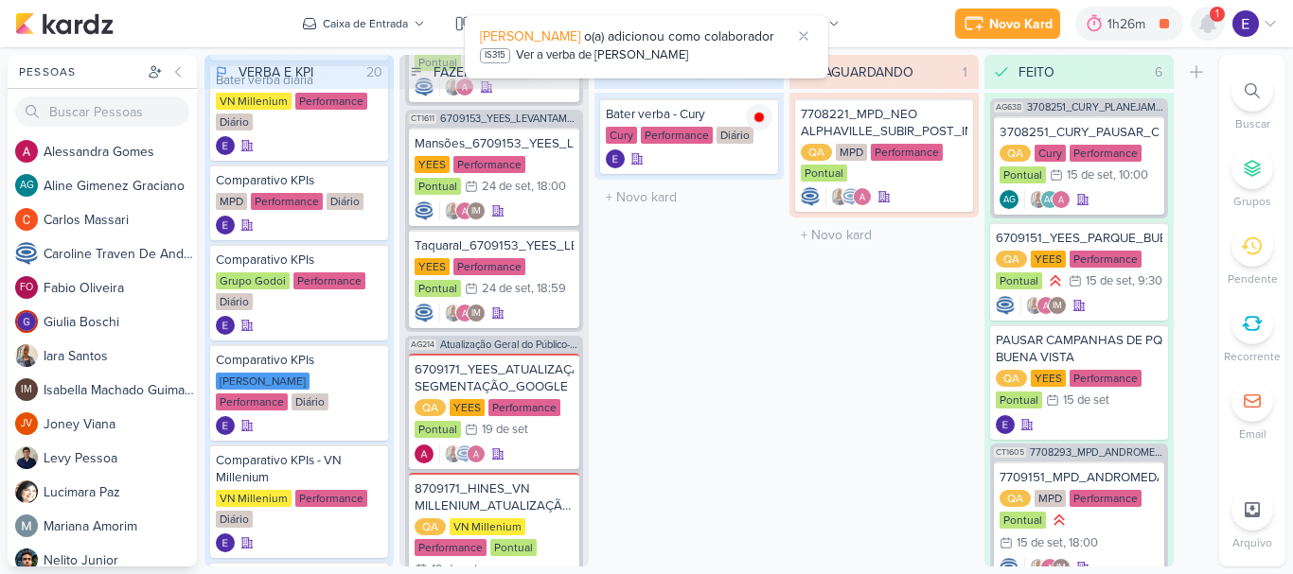
click at [1209, 22] on icon at bounding box center [1207, 23] width 15 height 17
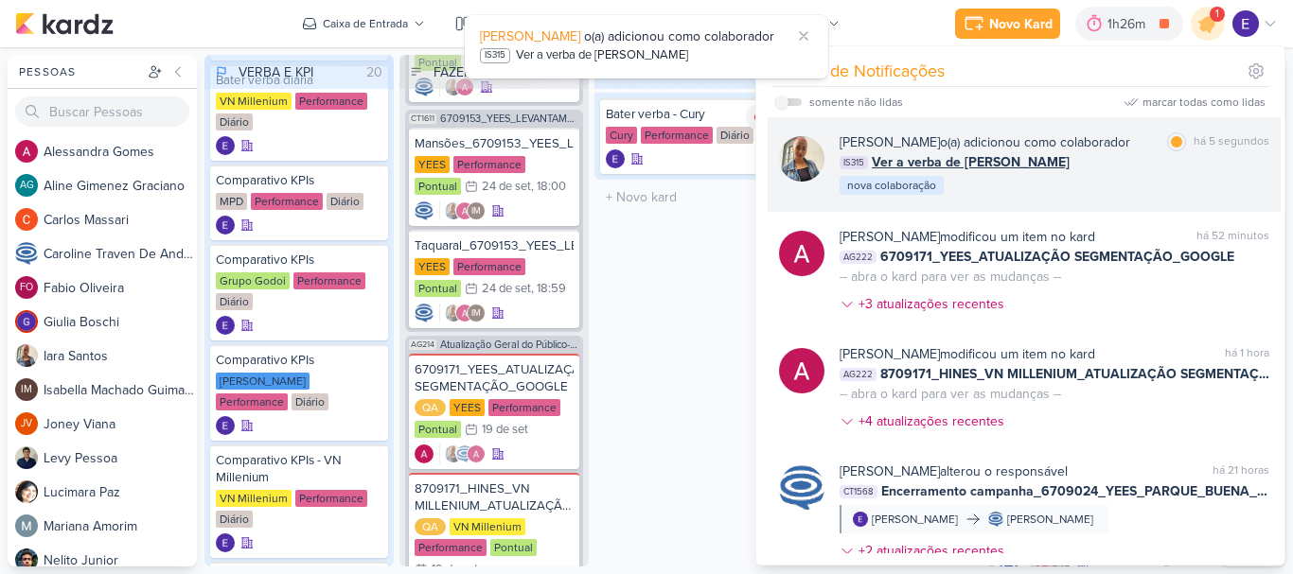
click at [1205, 147] on div "há 5 segundos" at bounding box center [1231, 142] width 76 height 20
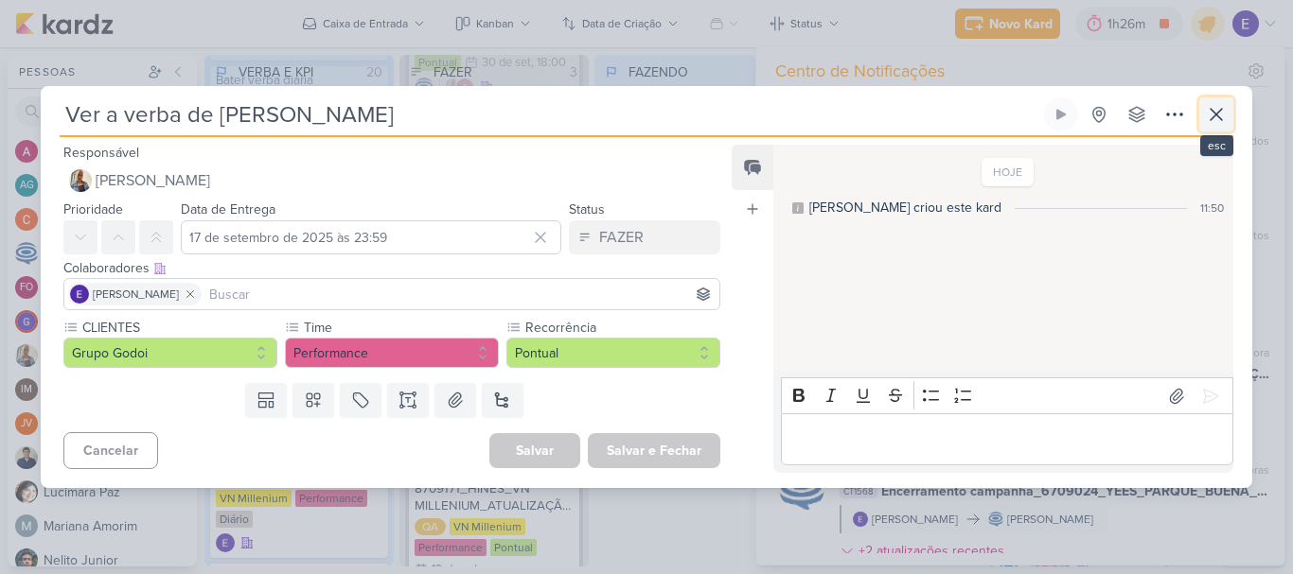
click at [1216, 117] on icon at bounding box center [1216, 114] width 23 height 23
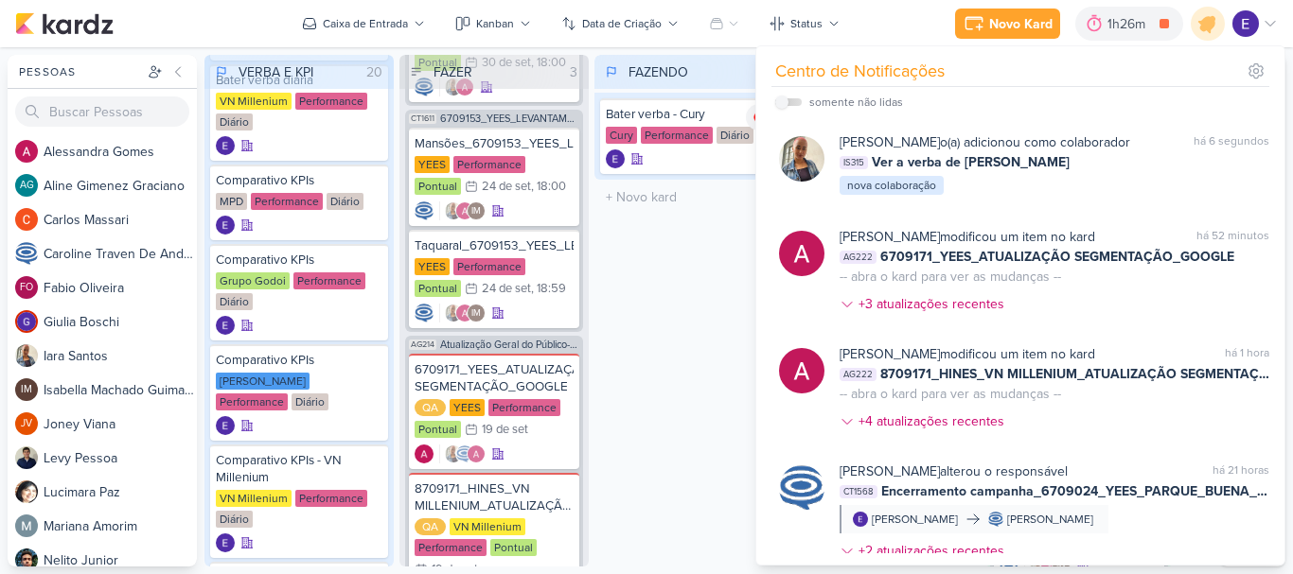
click at [687, 346] on div "FAZENDO 1 Mover Para Esquerda Mover Para Direita [GEOGRAPHIC_DATA] Bater verba …" at bounding box center [688, 311] width 189 height 512
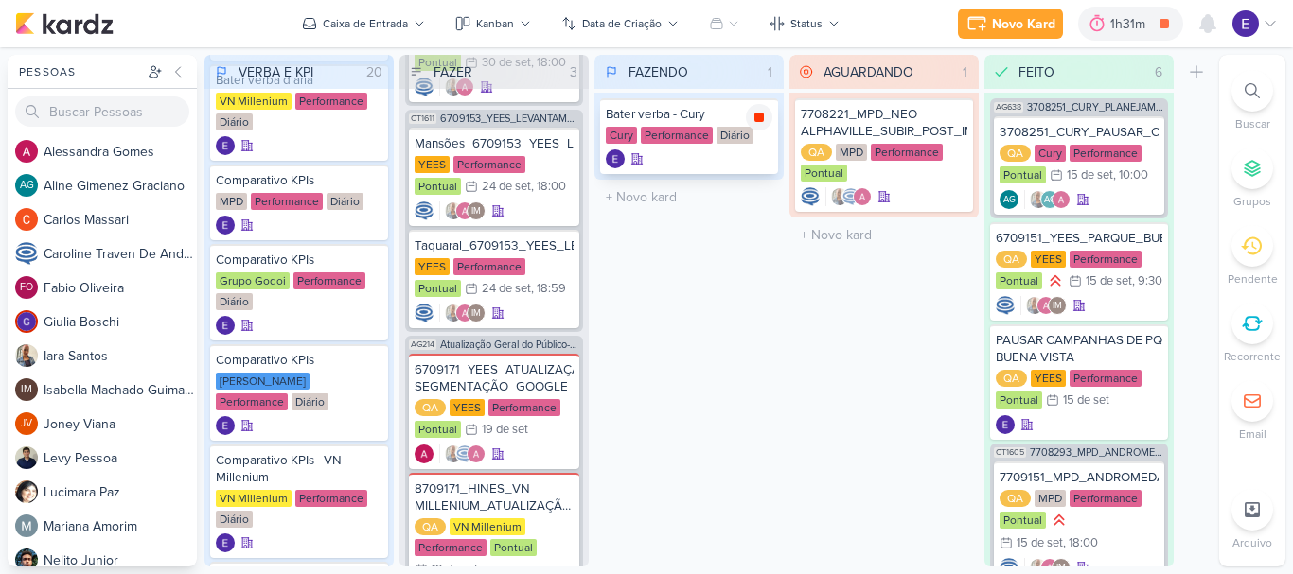
click at [761, 116] on icon at bounding box center [758, 117] width 9 height 9
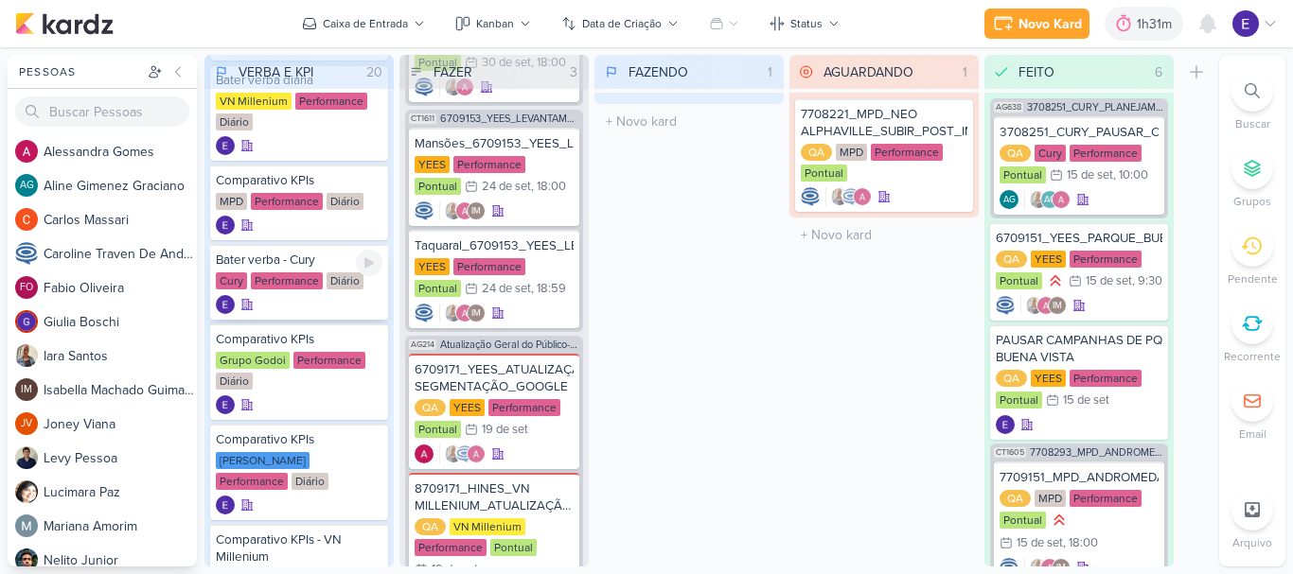
scroll to position [379, 0]
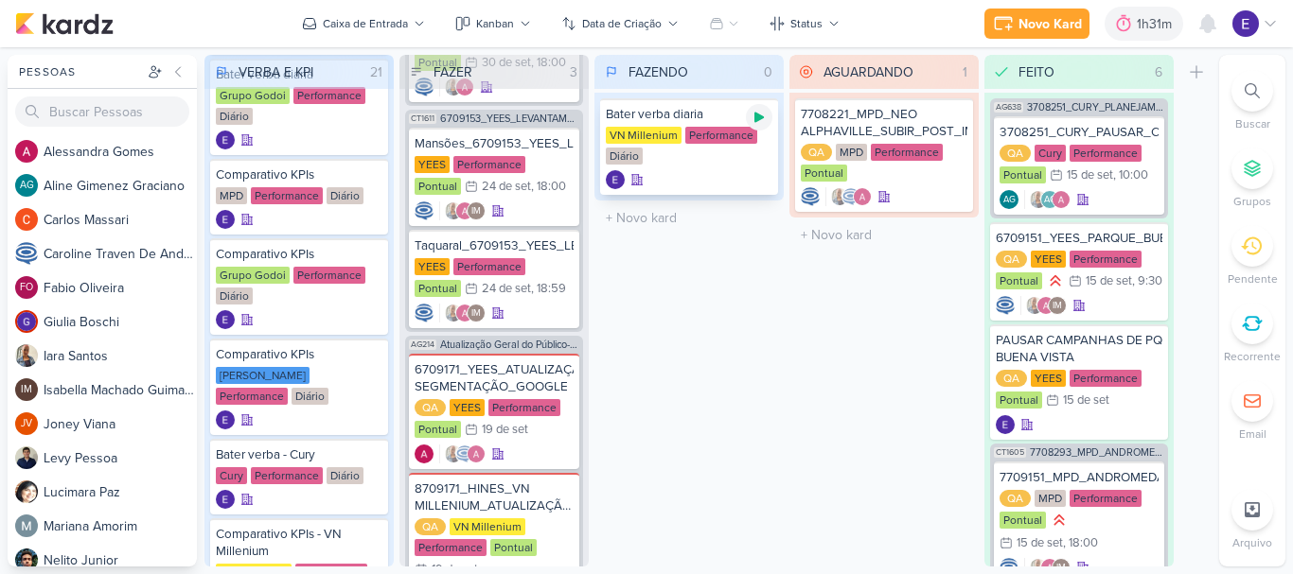
click at [760, 119] on icon at bounding box center [758, 118] width 9 height 10
click at [1199, 26] on icon at bounding box center [1207, 23] width 23 height 23
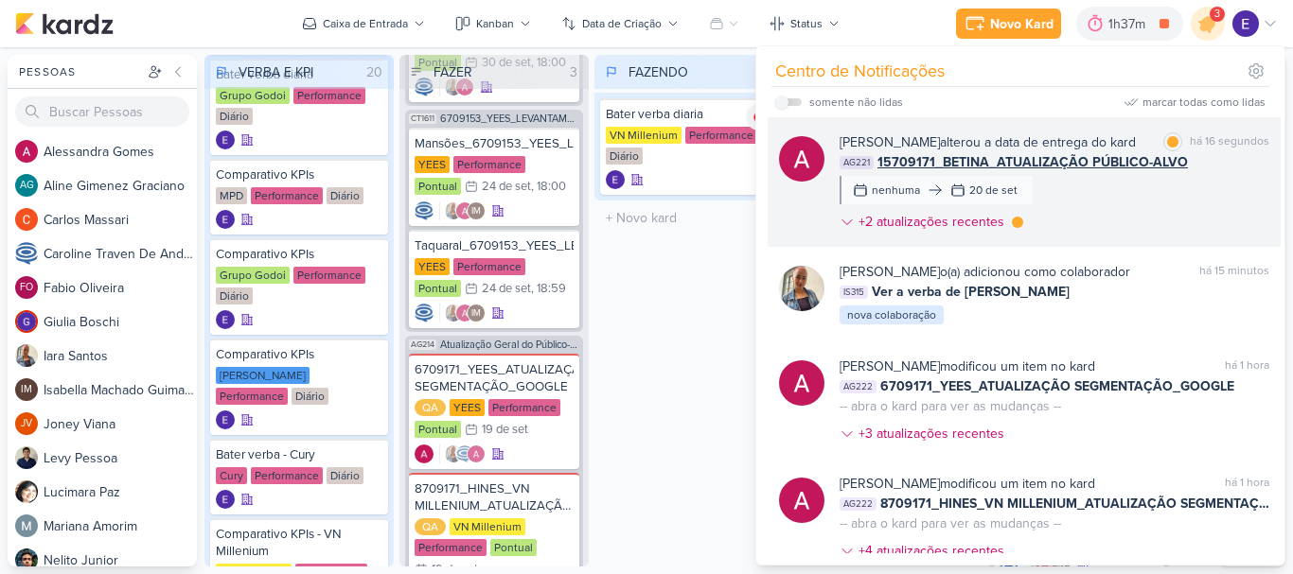
click at [1150, 198] on div "[PERSON_NAME] alterou a data de entrega do kard marcar como lida há 16 segundos…" at bounding box center [1054, 185] width 430 height 107
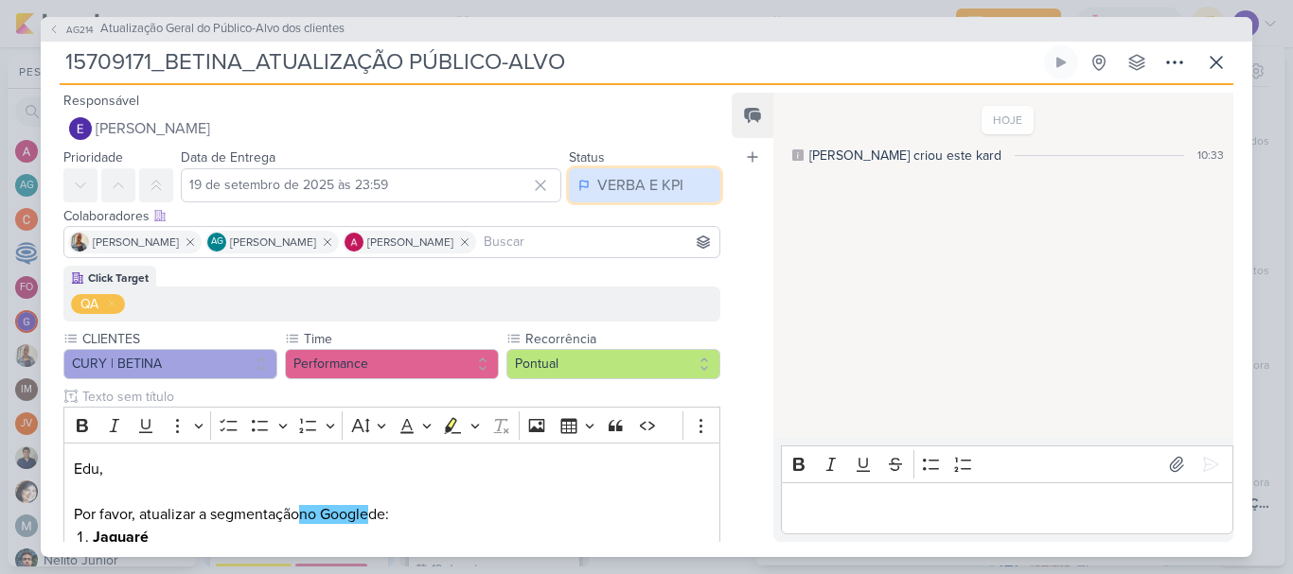
click at [644, 186] on div "VERBA E KPI" at bounding box center [640, 185] width 86 height 23
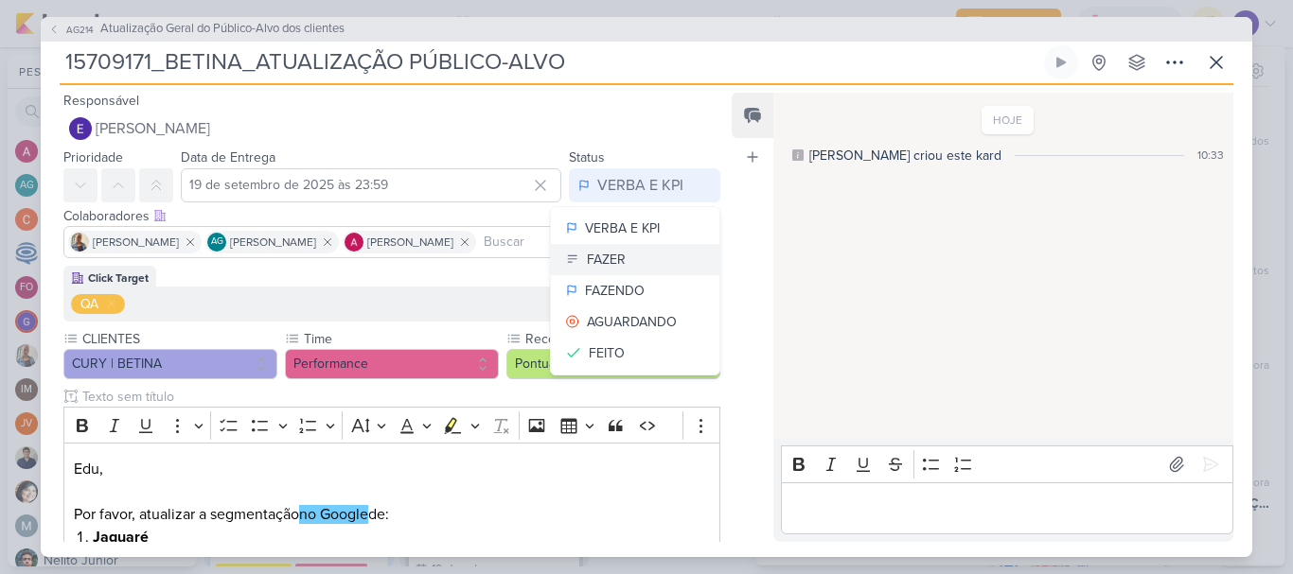
click at [626, 264] on button "FAZER" at bounding box center [635, 259] width 168 height 31
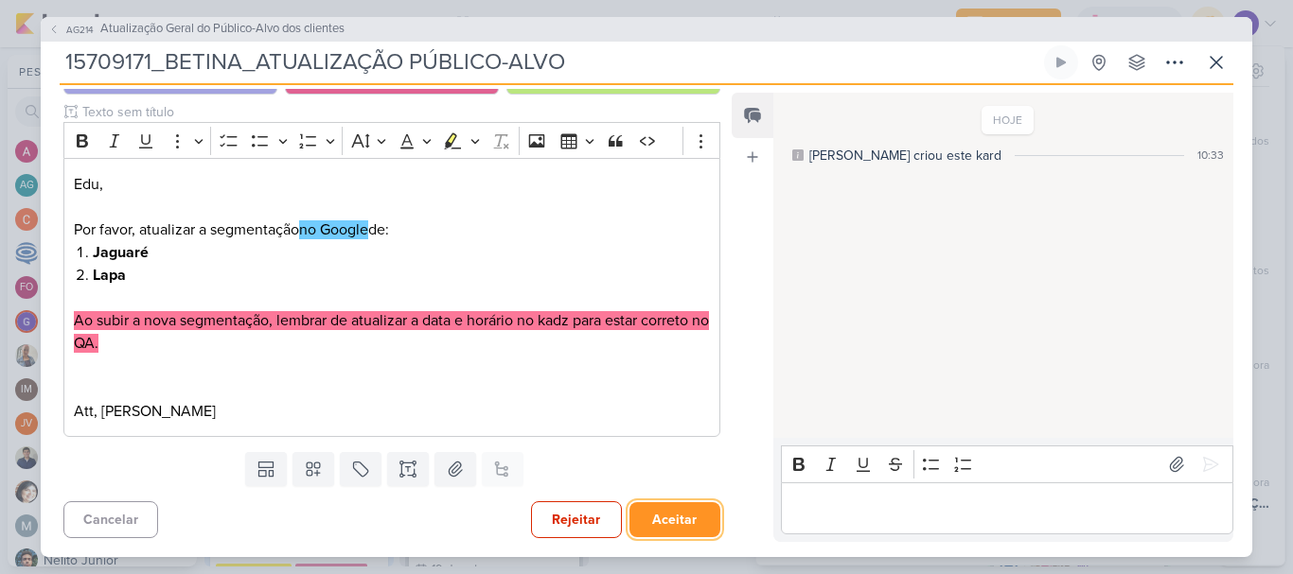
click at [645, 533] on button "Aceitar" at bounding box center [674, 520] width 91 height 35
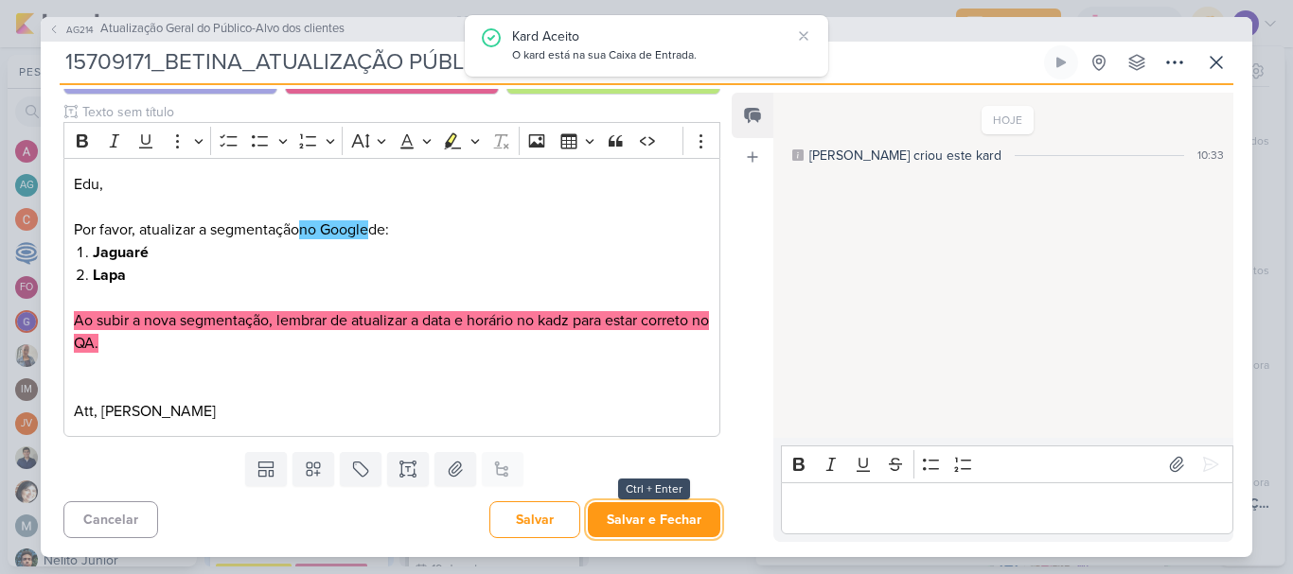
click at [645, 533] on button "Salvar e Fechar" at bounding box center [654, 520] width 132 height 35
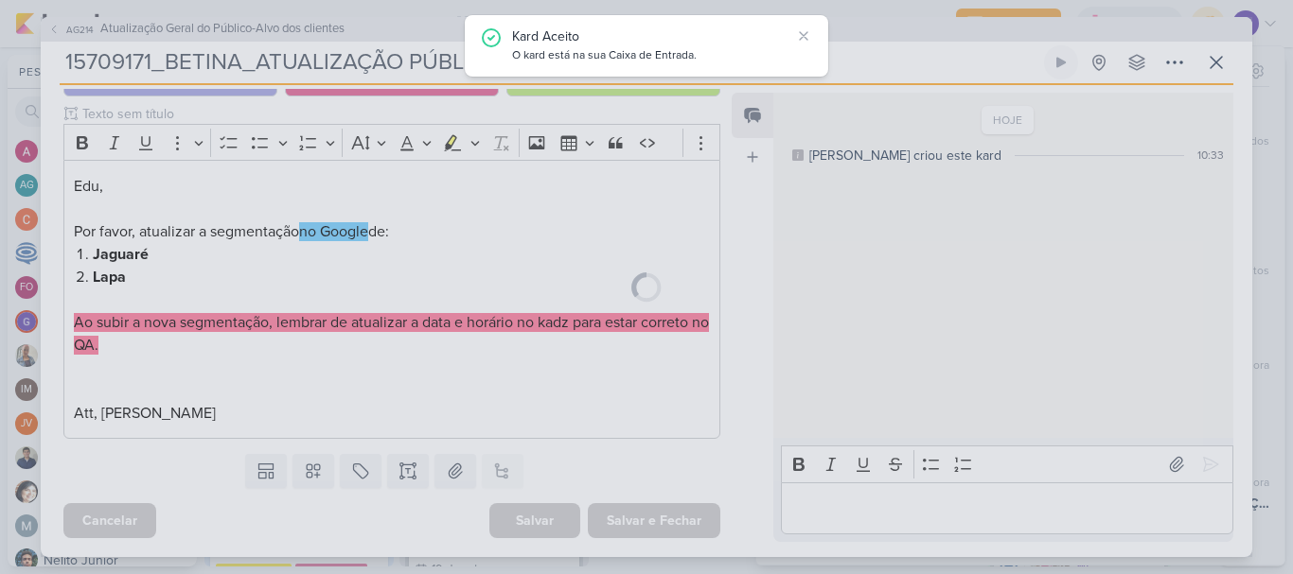
scroll to position [283, 0]
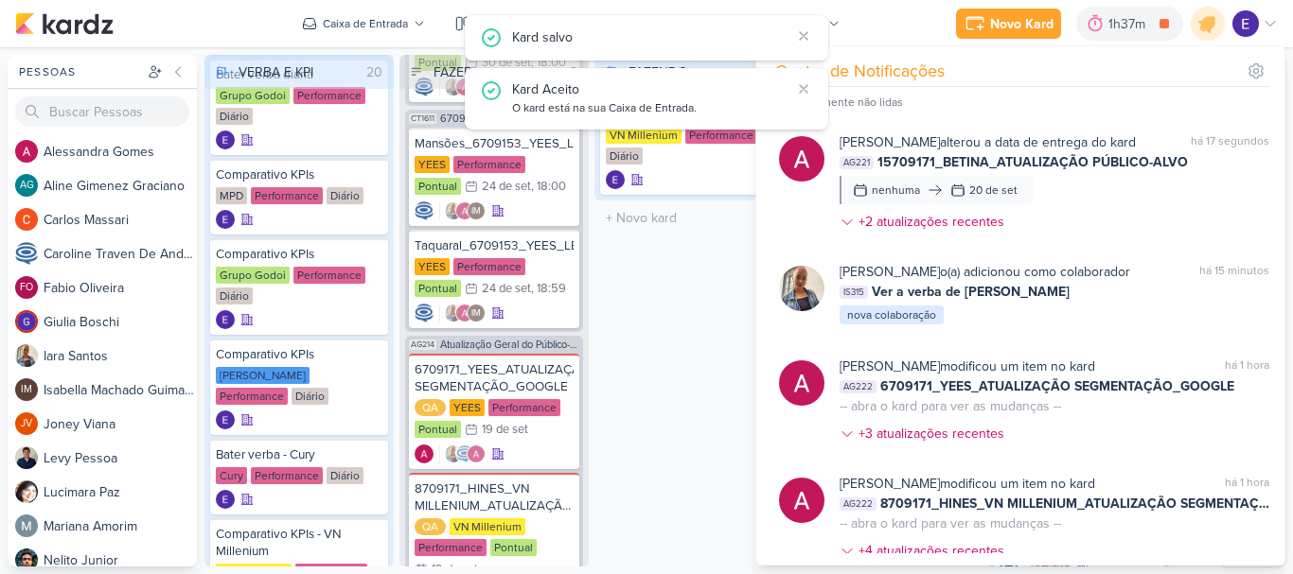
click at [655, 388] on div "FAZENDO 1 Mover Para Esquerda Mover Para Direita [GEOGRAPHIC_DATA] Bater verba …" at bounding box center [688, 311] width 189 height 512
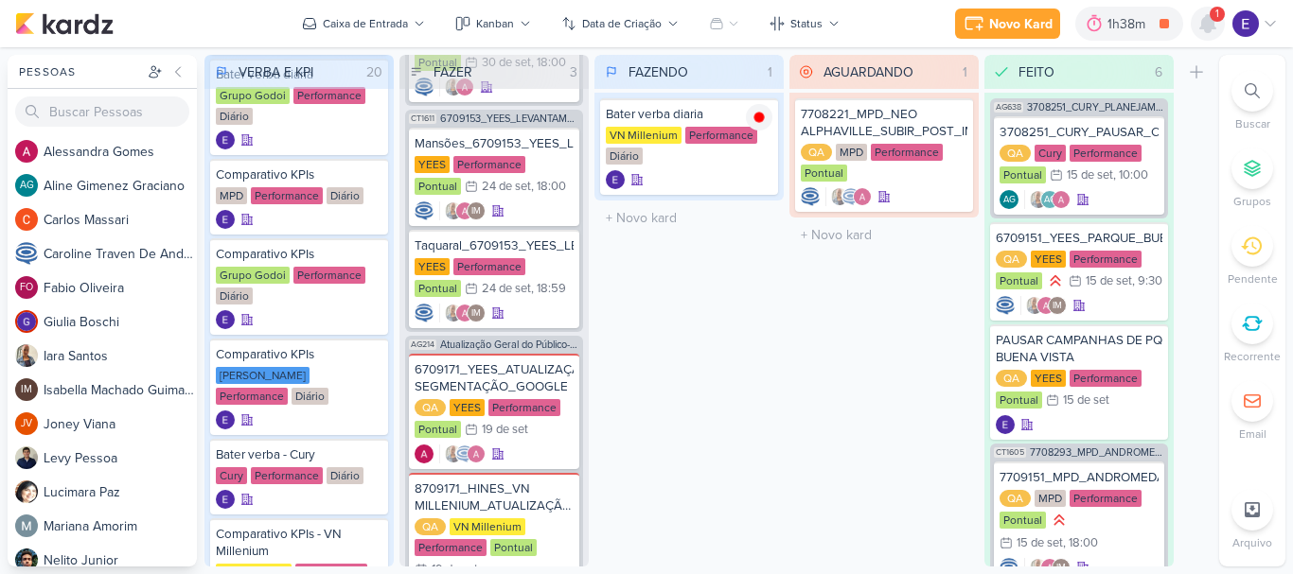
click at [1218, 27] on icon at bounding box center [1207, 23] width 23 height 23
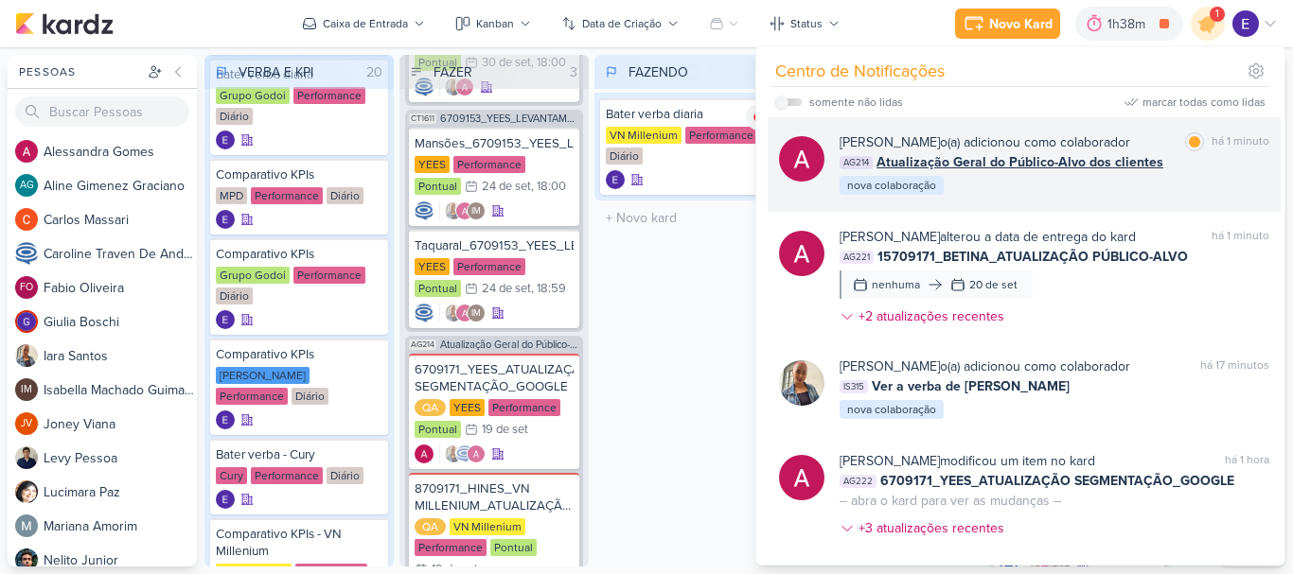
click at [1191, 153] on div "AG214 Atualização Geral do Público-Alvo dos clientes" at bounding box center [1054, 162] width 430 height 20
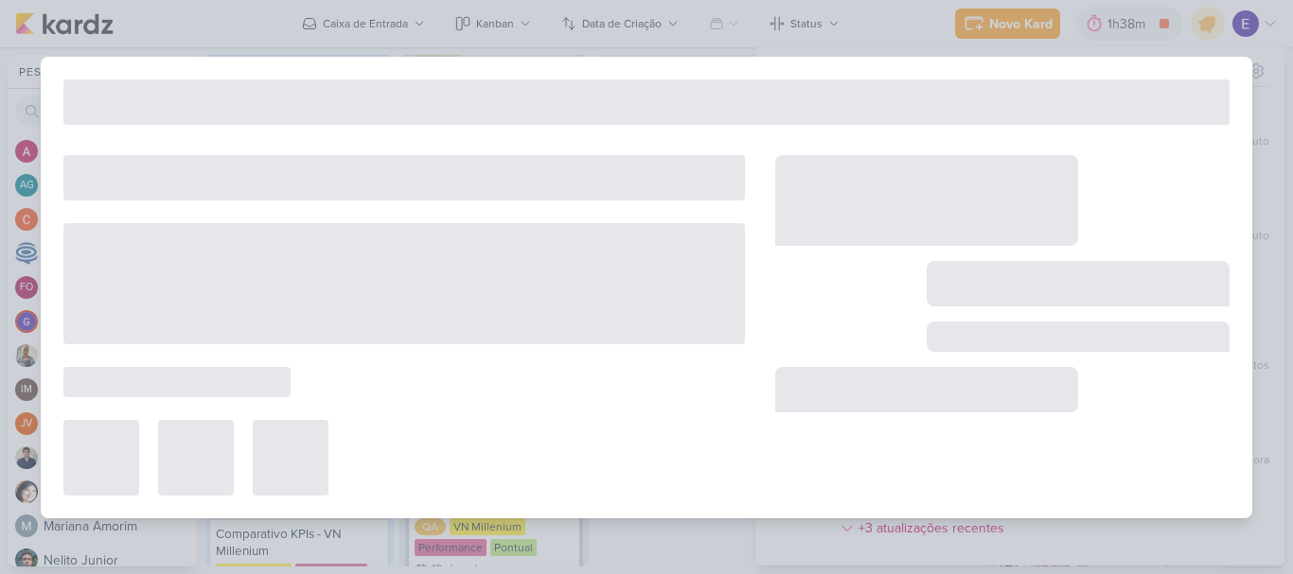
type input "Atualização Geral do Público-Alvo dos clientes"
type input "22 de setembro de 2025 às 23:59"
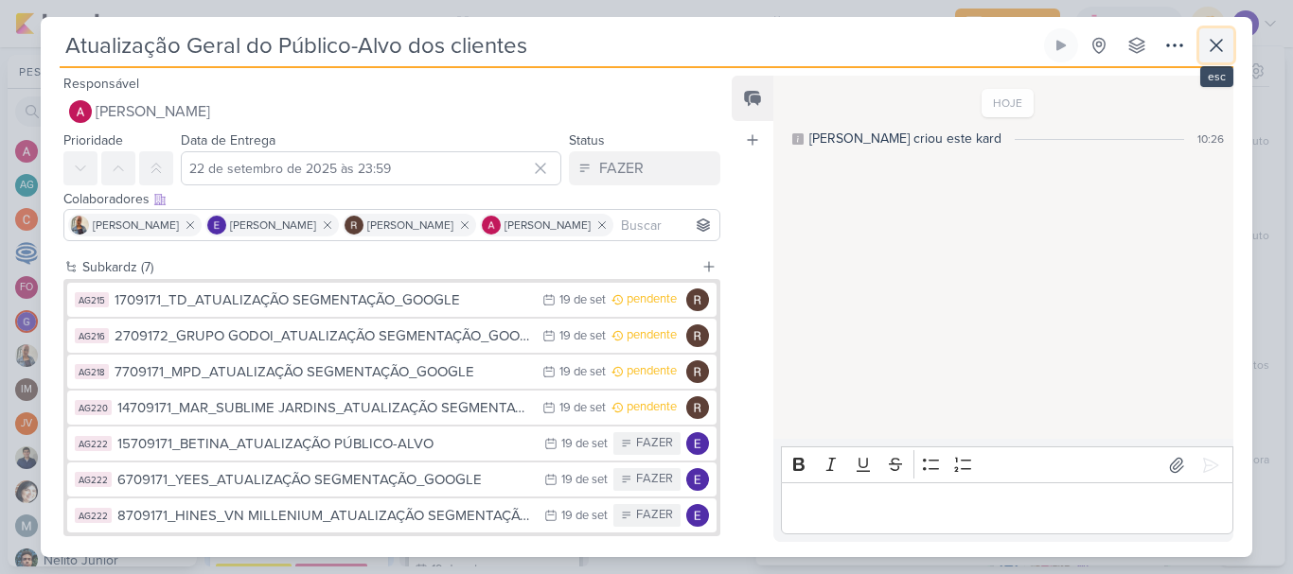
click at [1216, 57] on button at bounding box center [1216, 45] width 34 height 34
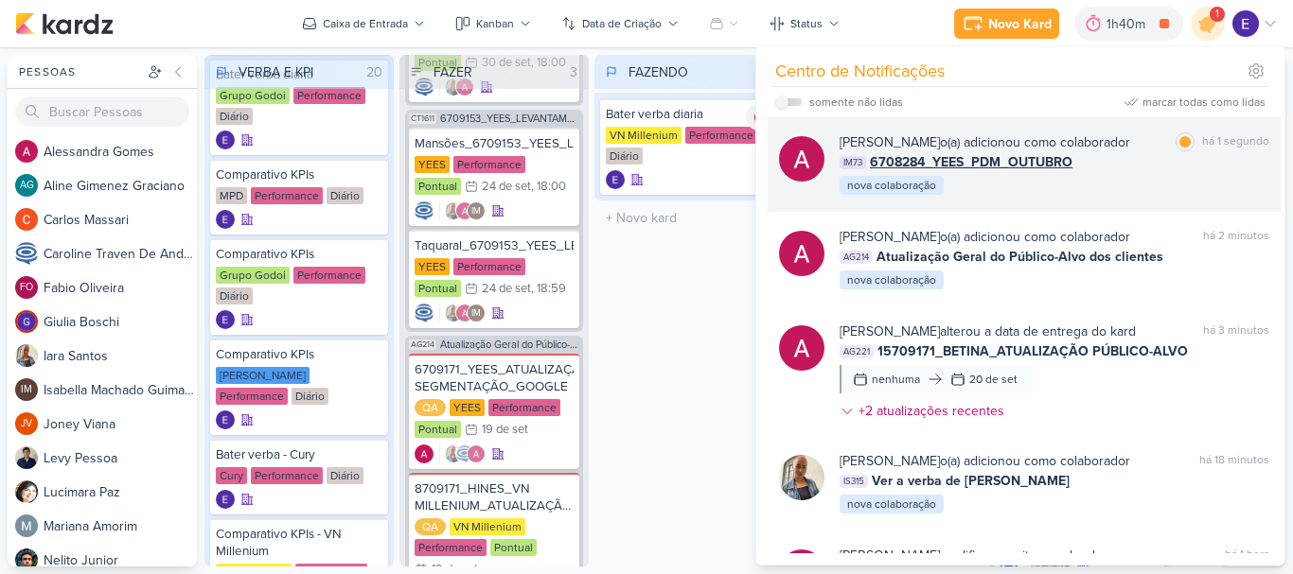
click at [1188, 165] on div "IM73 6708284_YEES_PDM_OUTUBRO" at bounding box center [1054, 162] width 430 height 20
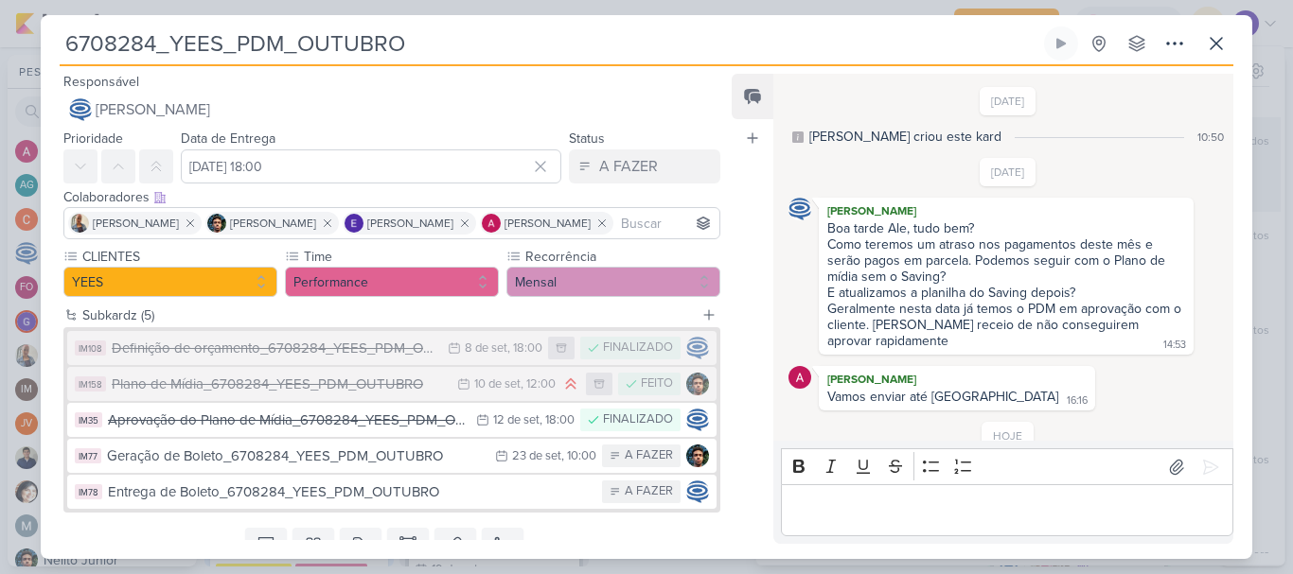
scroll to position [161, 0]
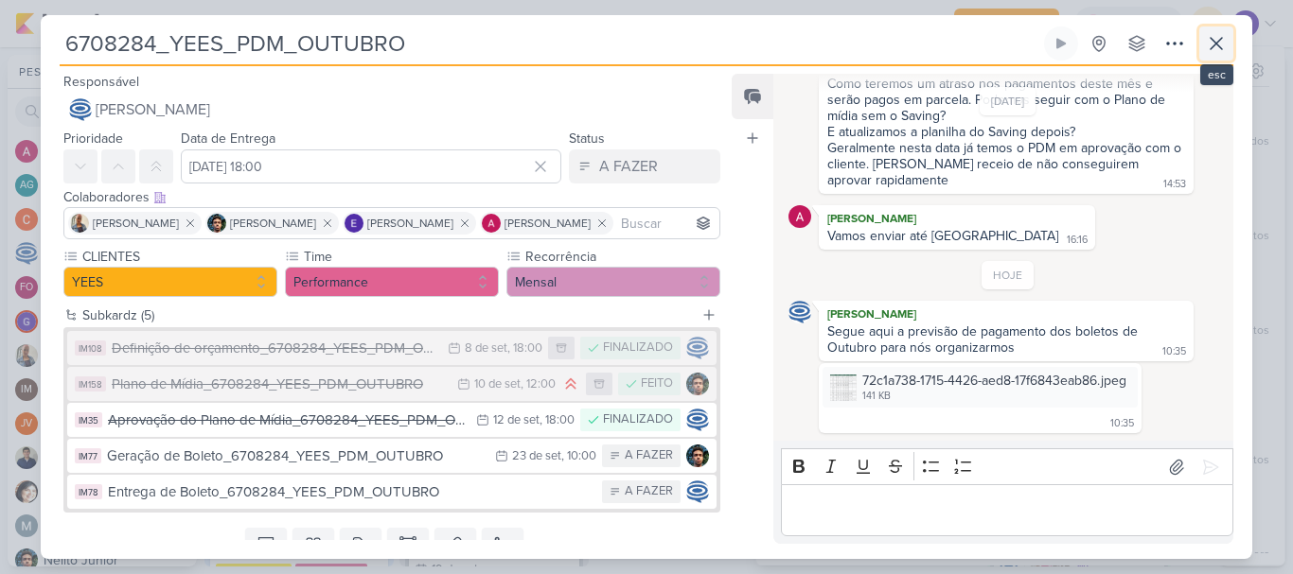
click at [1216, 44] on icon at bounding box center [1215, 43] width 11 height 11
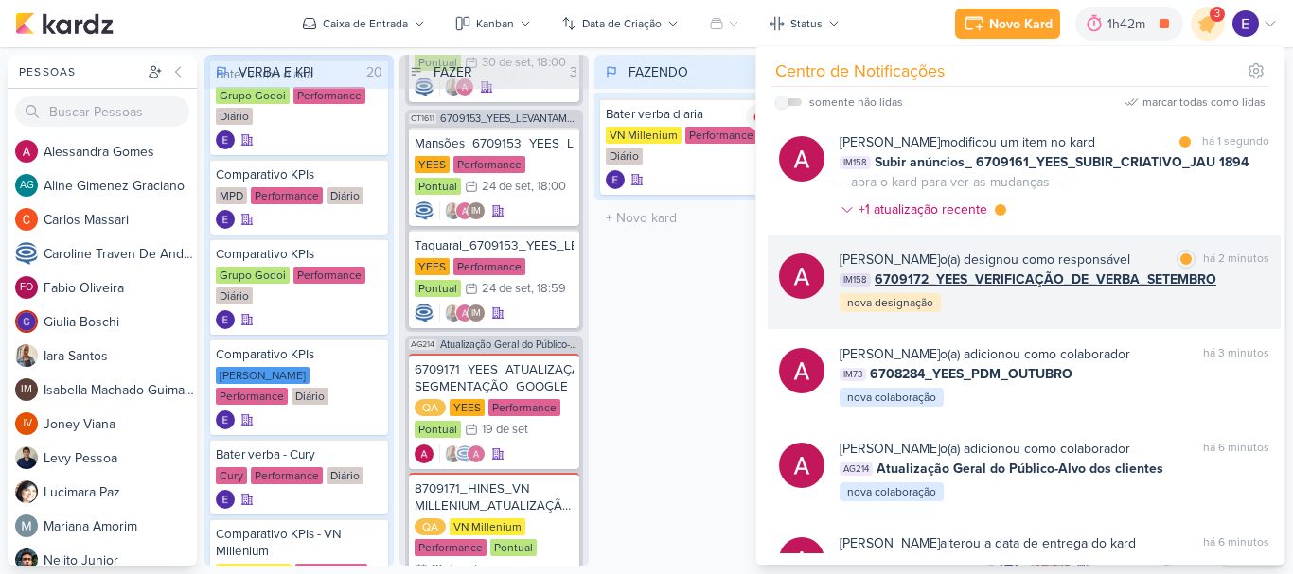
click at [1156, 281] on span "6709172_YEES_VERIFICAÇÃO_DE_VERBA_SETEMBRO" at bounding box center [1045, 280] width 342 height 20
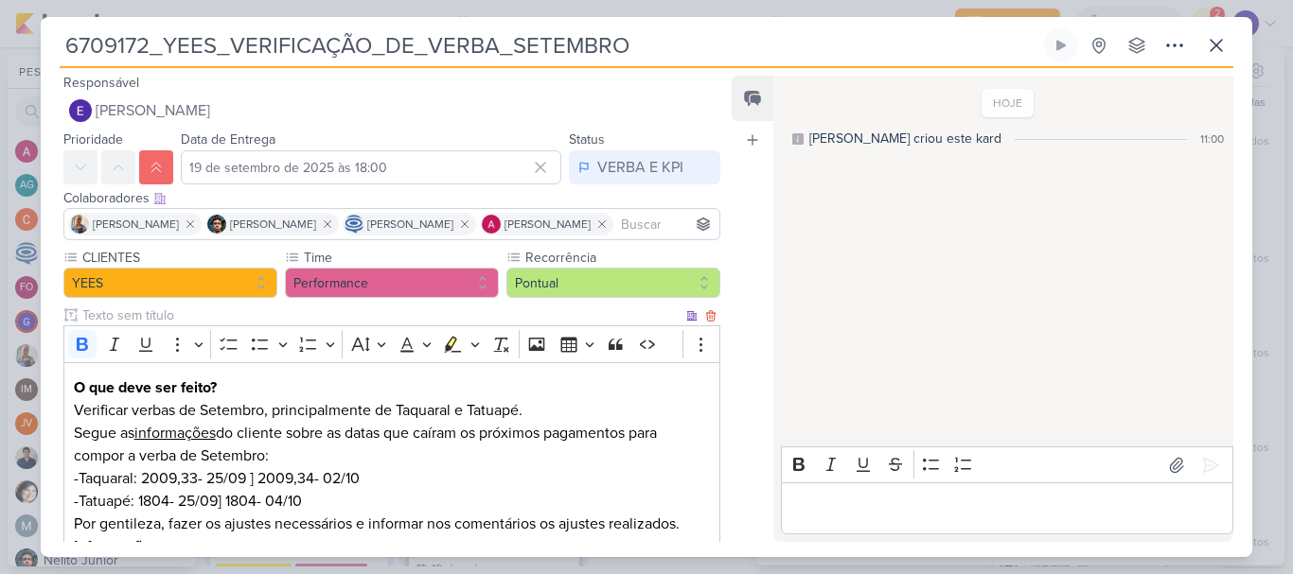
scroll to position [0, 0]
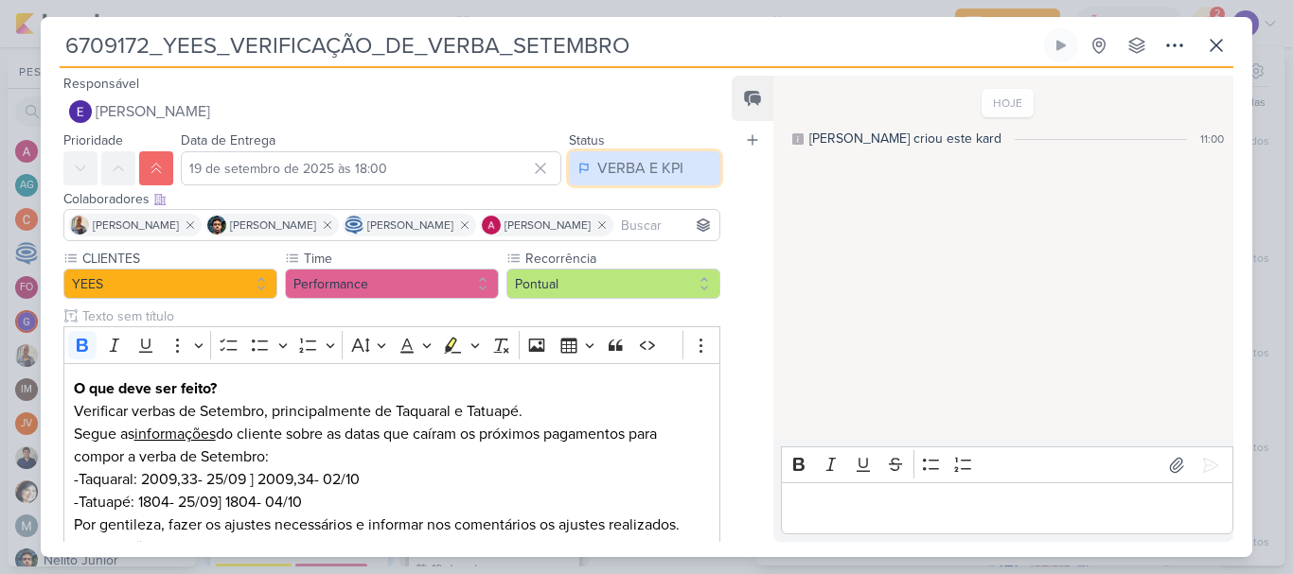
click at [643, 174] on div "VERBA E KPI" at bounding box center [640, 168] width 86 height 23
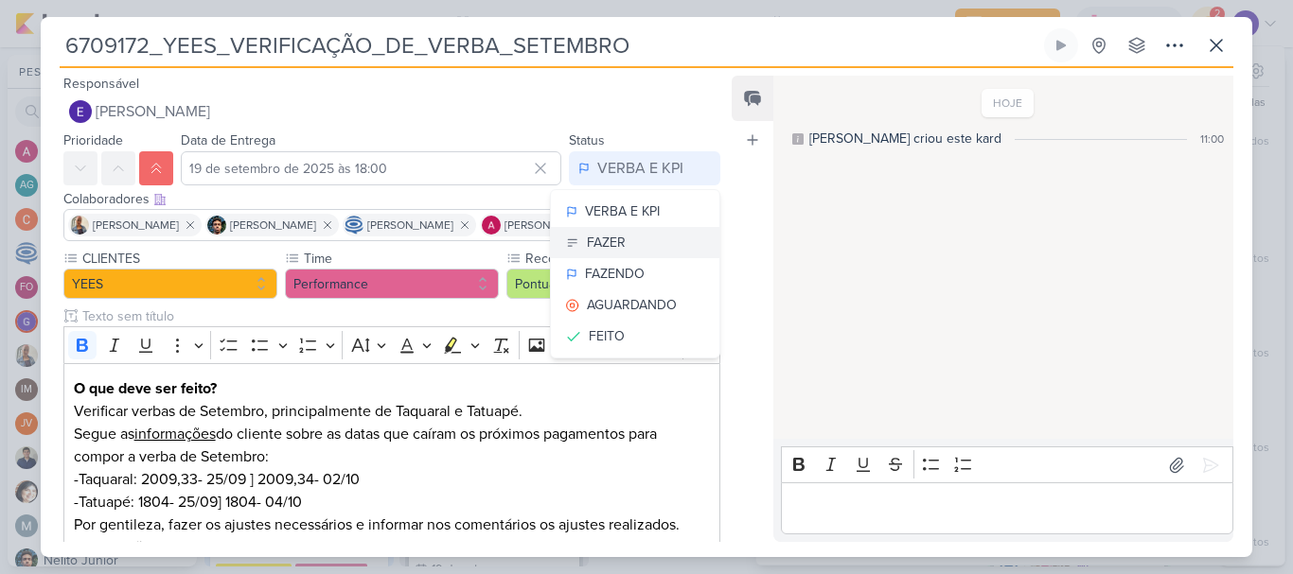
click at [634, 249] on button "FAZER" at bounding box center [635, 242] width 168 height 31
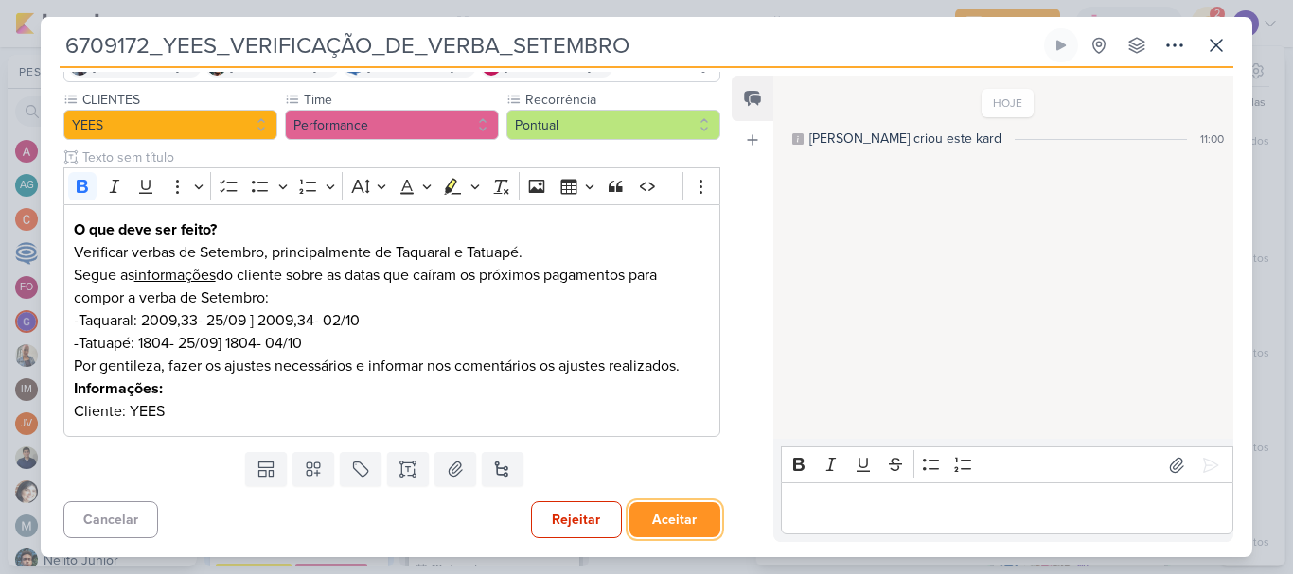
click at [661, 526] on button "Aceitar" at bounding box center [674, 520] width 91 height 35
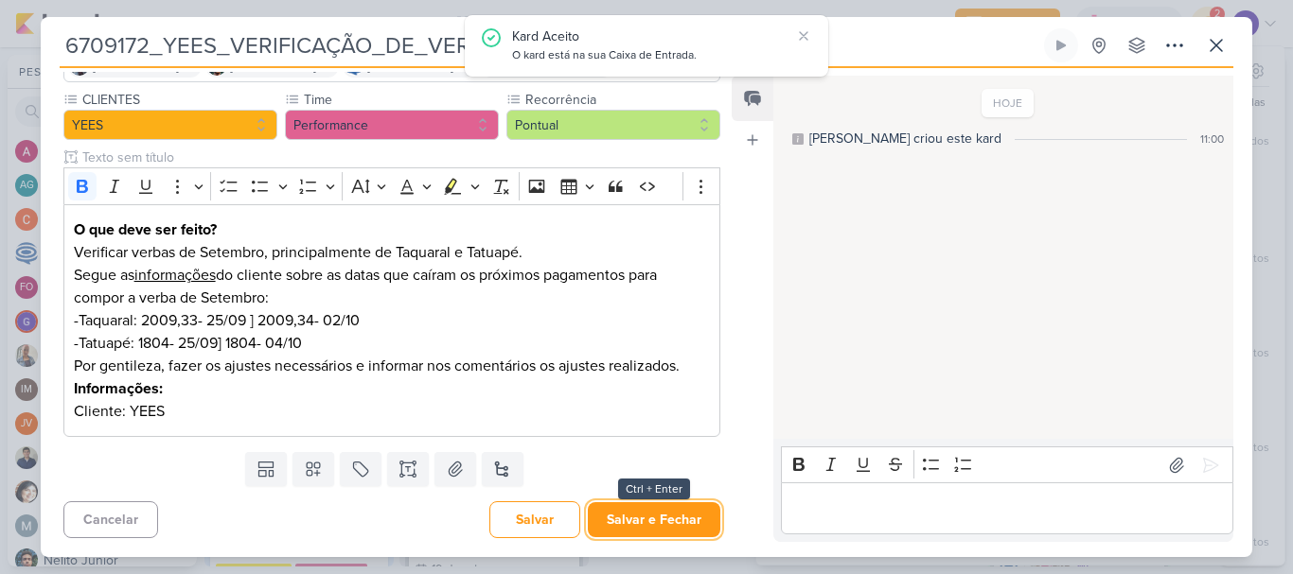
click at [661, 526] on button "Salvar e Fechar" at bounding box center [654, 520] width 132 height 35
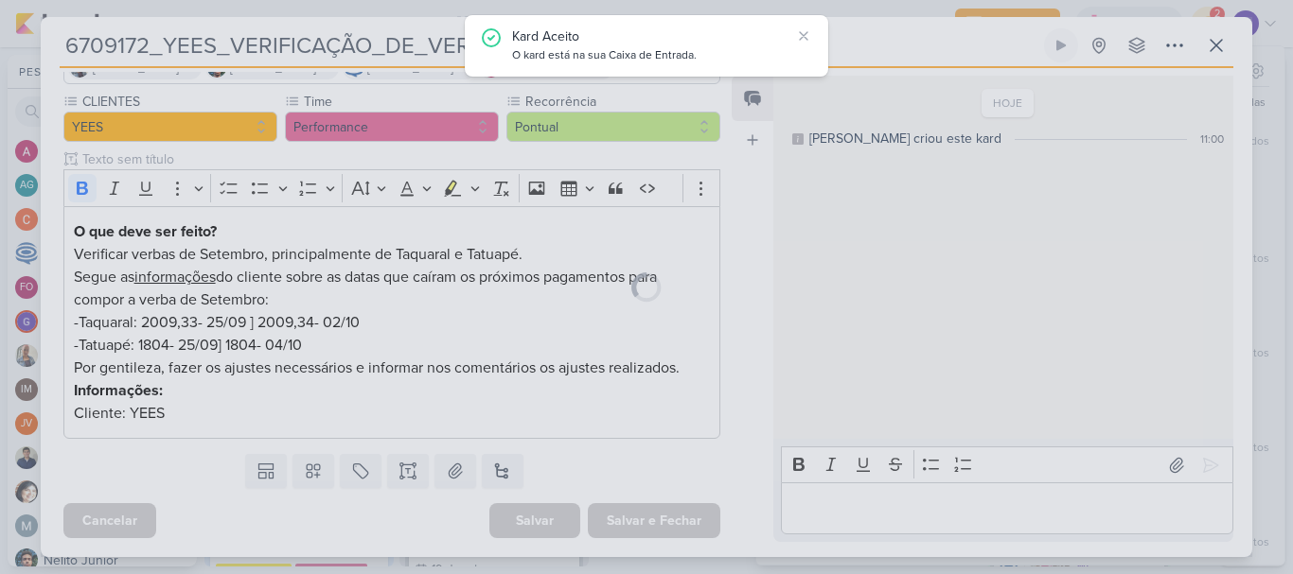
scroll to position [157, 0]
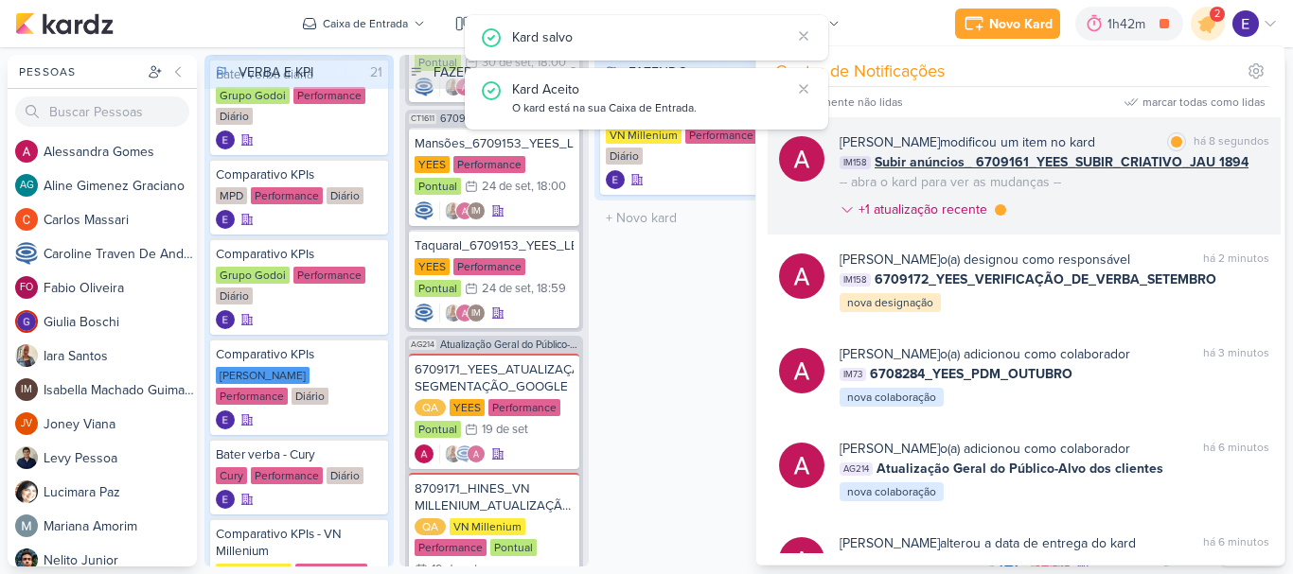
click at [1121, 186] on div "[PERSON_NAME] modificou um item no kard marcar como lida há 8 segundos IM158 Su…" at bounding box center [1054, 179] width 430 height 95
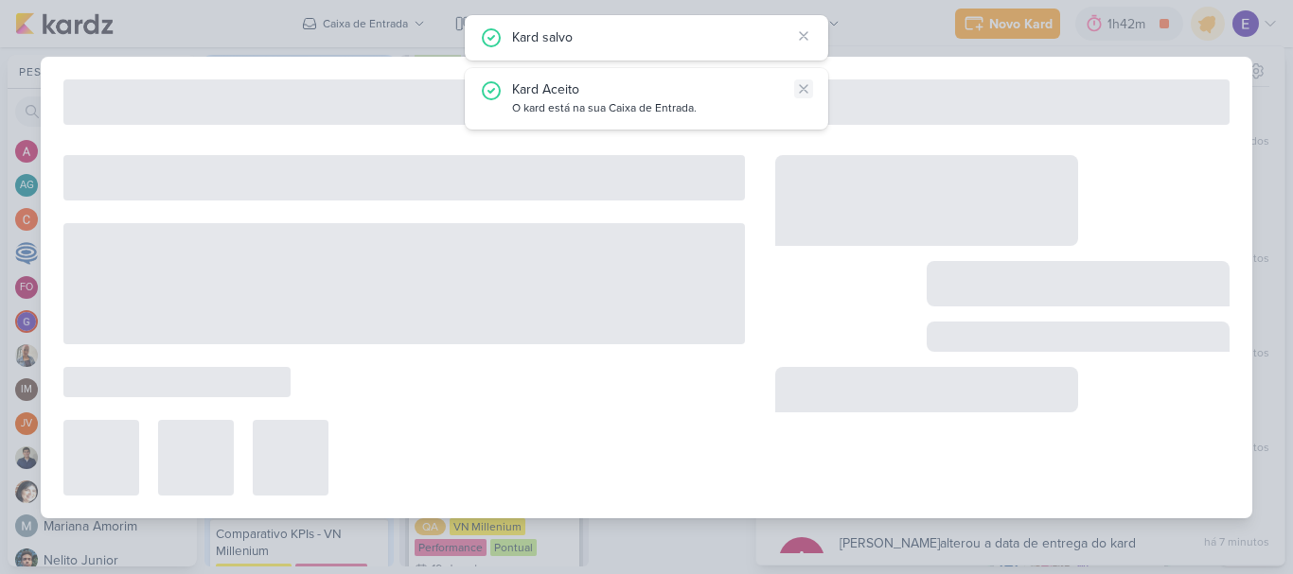
click at [803, 93] on icon at bounding box center [803, 88] width 15 height 15
type input "Subir anúncios_ 6709161_YEES_SUBIR_CRIATIVO_JAU 1894"
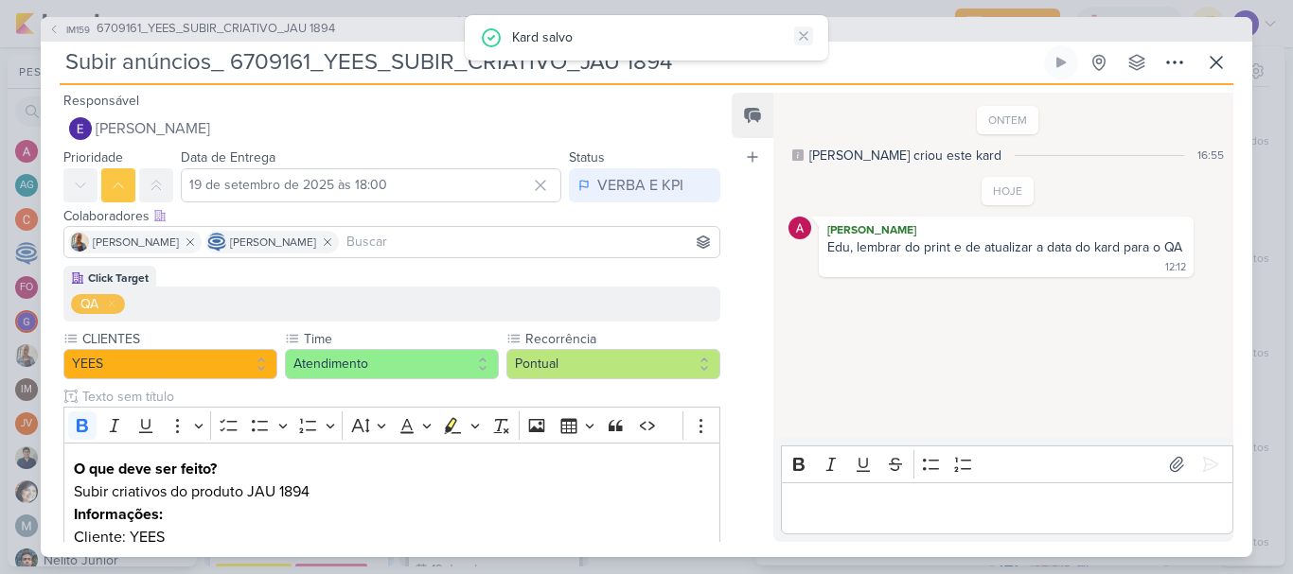
click at [802, 37] on icon at bounding box center [803, 35] width 15 height 15
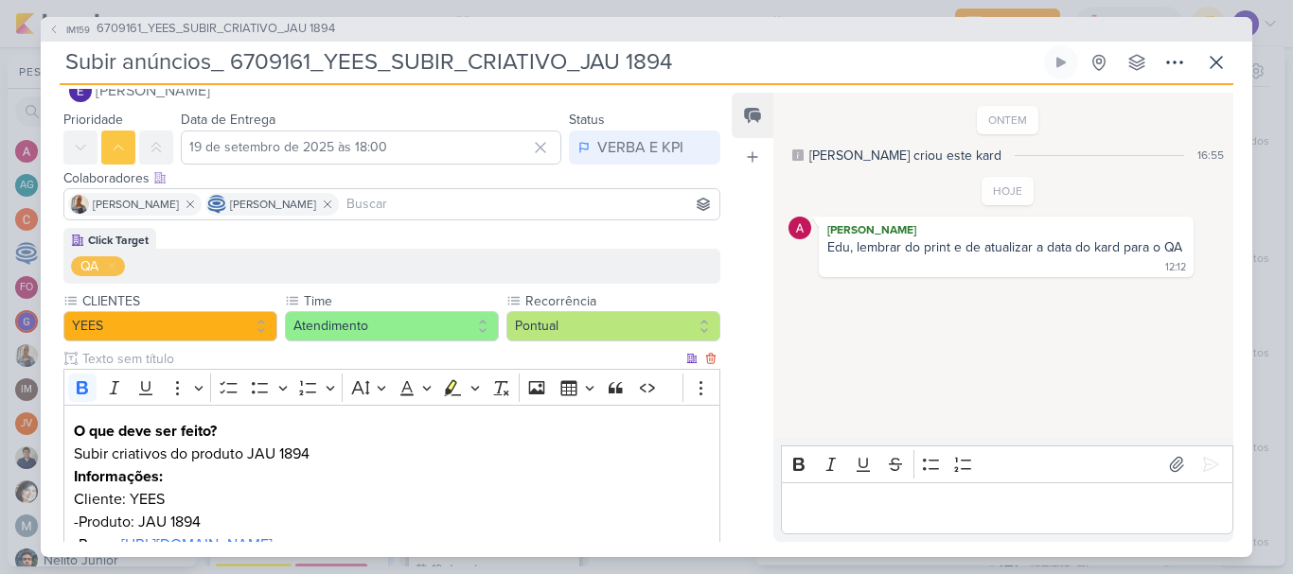
scroll to position [0, 0]
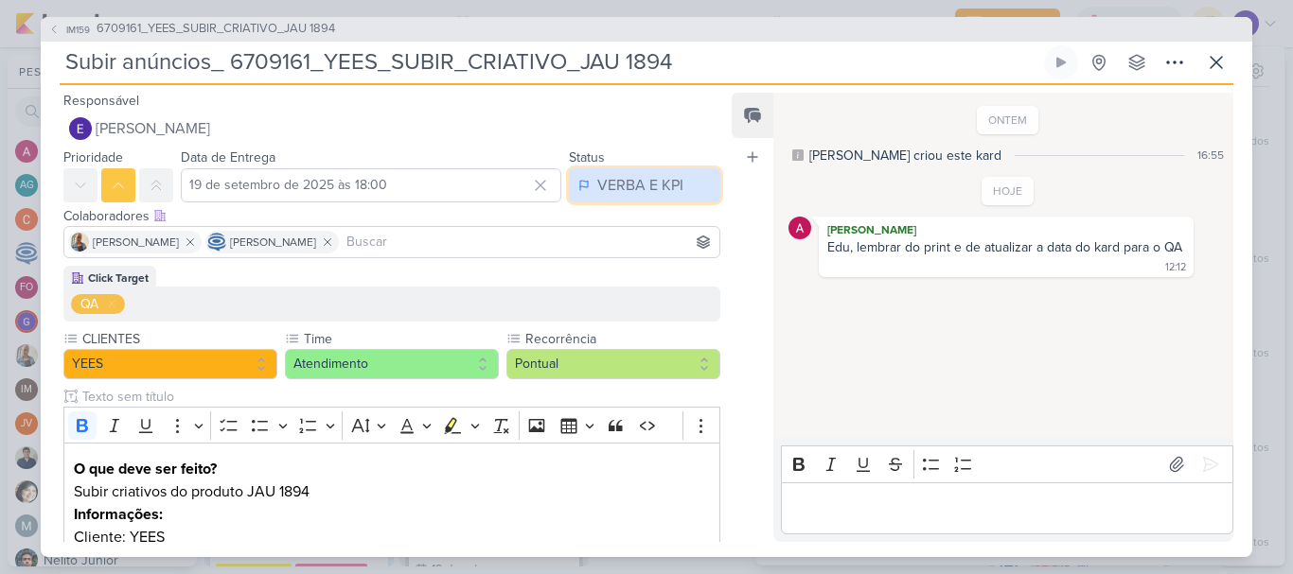
click at [630, 181] on div "VERBA E KPI" at bounding box center [640, 185] width 86 height 23
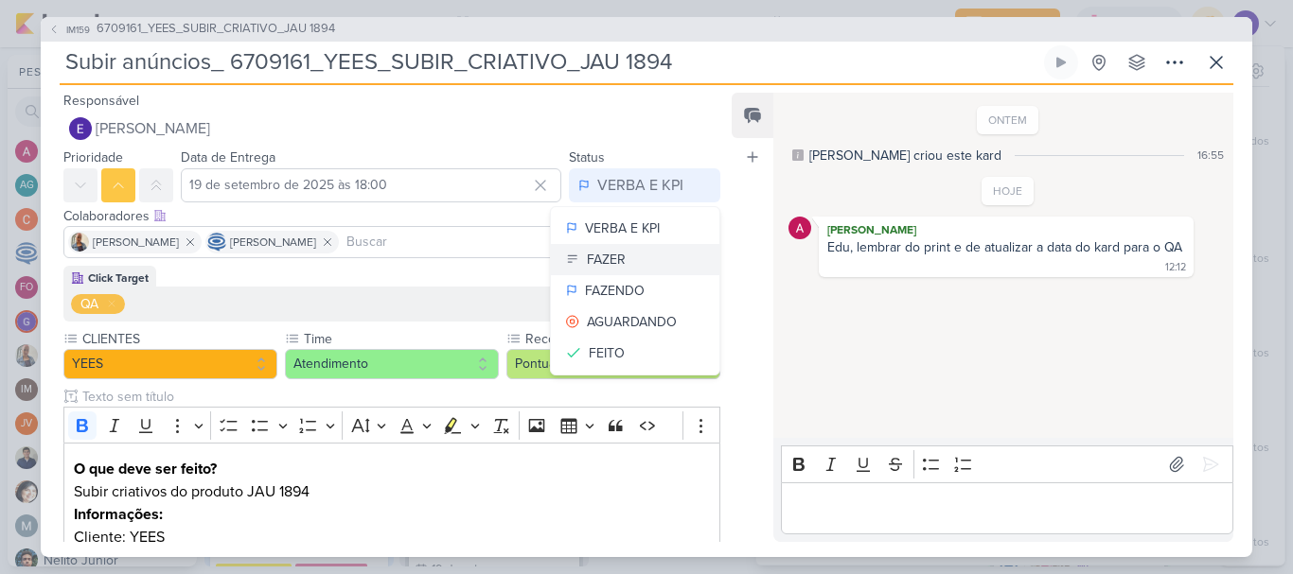
click at [628, 254] on button "FAZER" at bounding box center [635, 259] width 168 height 31
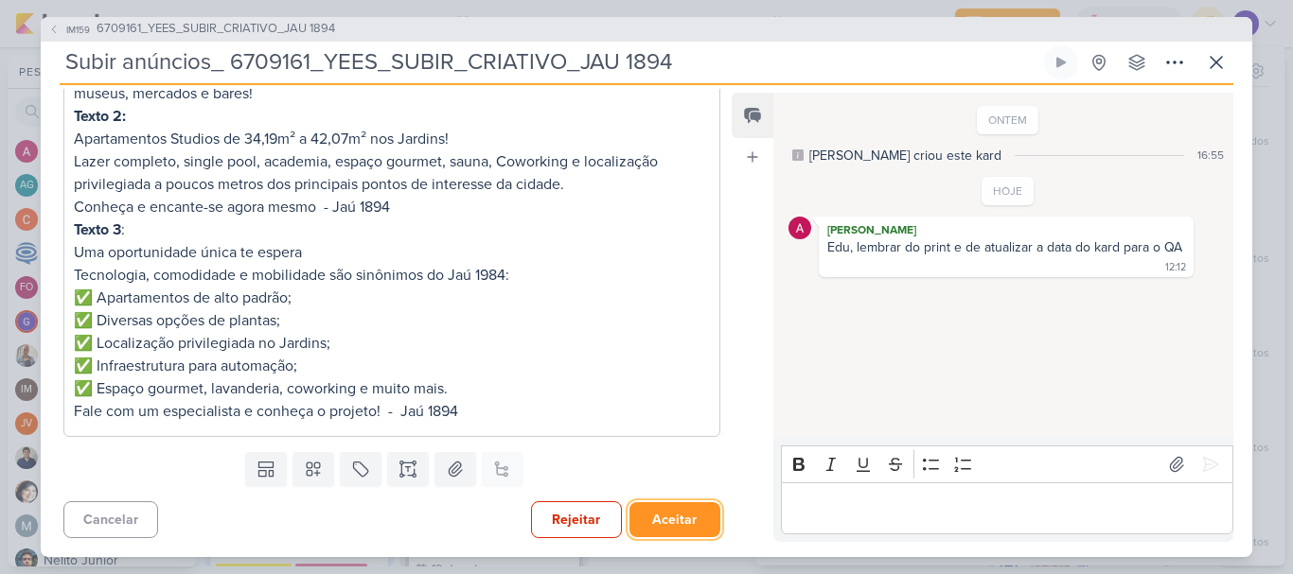
click at [649, 519] on button "Aceitar" at bounding box center [674, 520] width 91 height 35
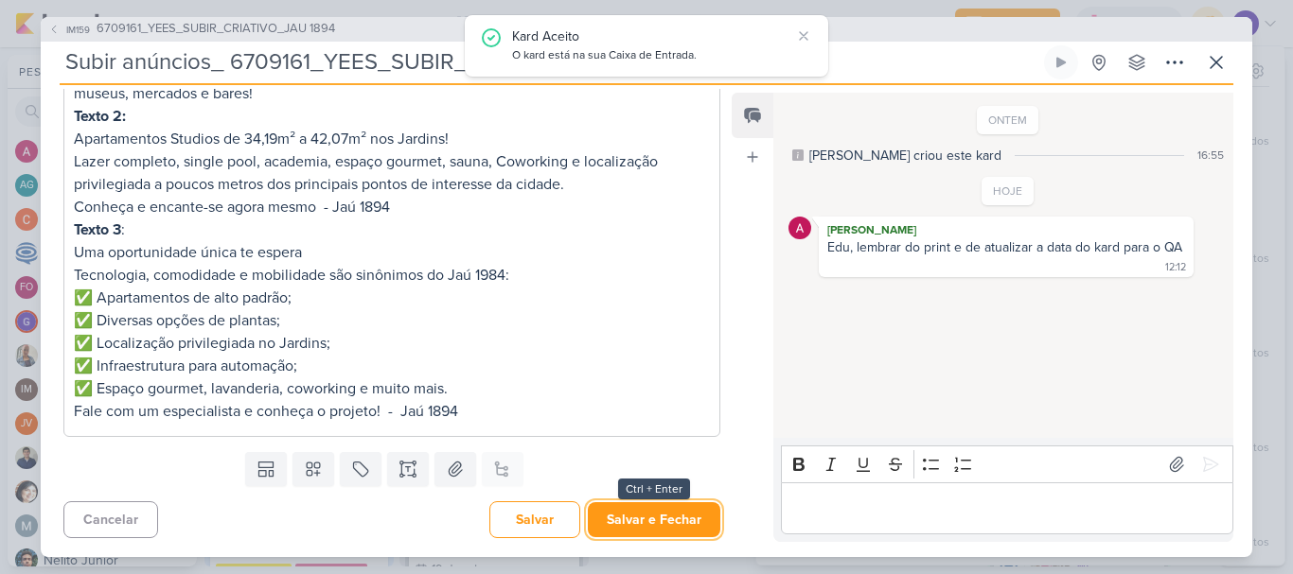
click at [649, 519] on button "Salvar e Fechar" at bounding box center [654, 520] width 132 height 35
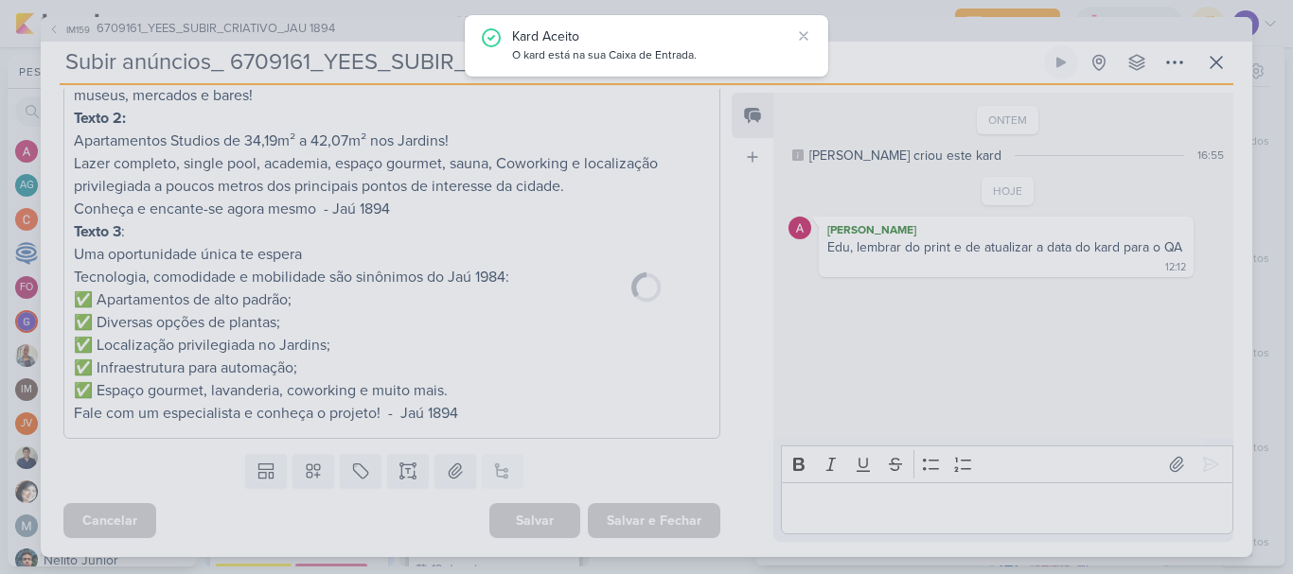
scroll to position [646, 0]
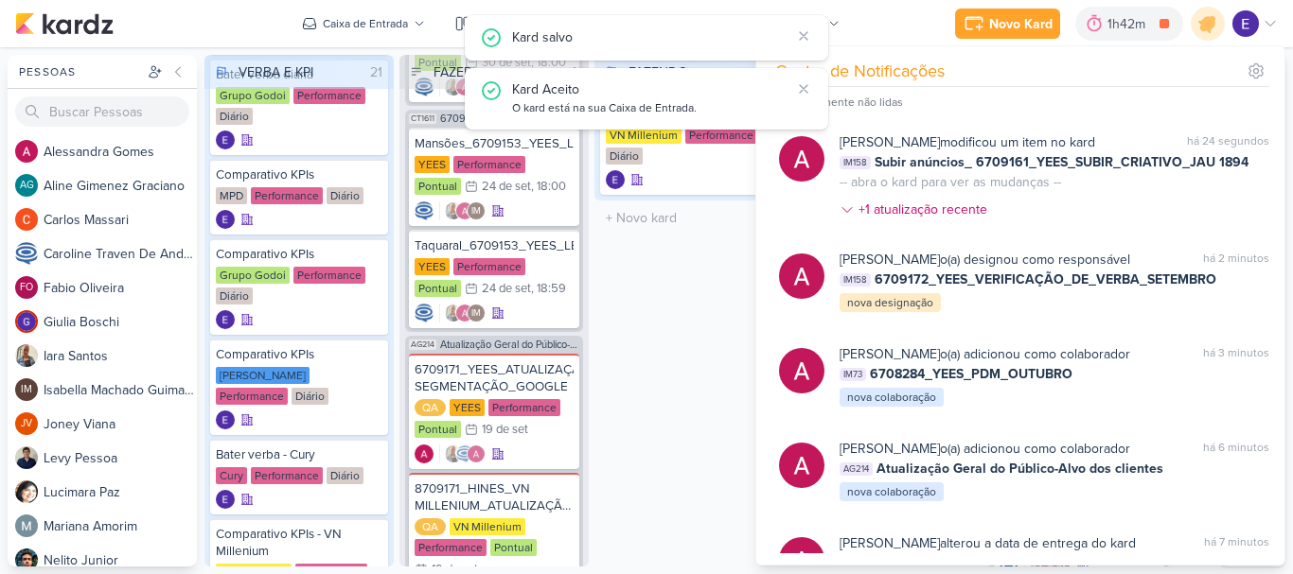
click at [640, 472] on div "FAZENDO 1 Mover Para Esquerda Mover Para Direita [GEOGRAPHIC_DATA] Bater verba …" at bounding box center [688, 311] width 189 height 512
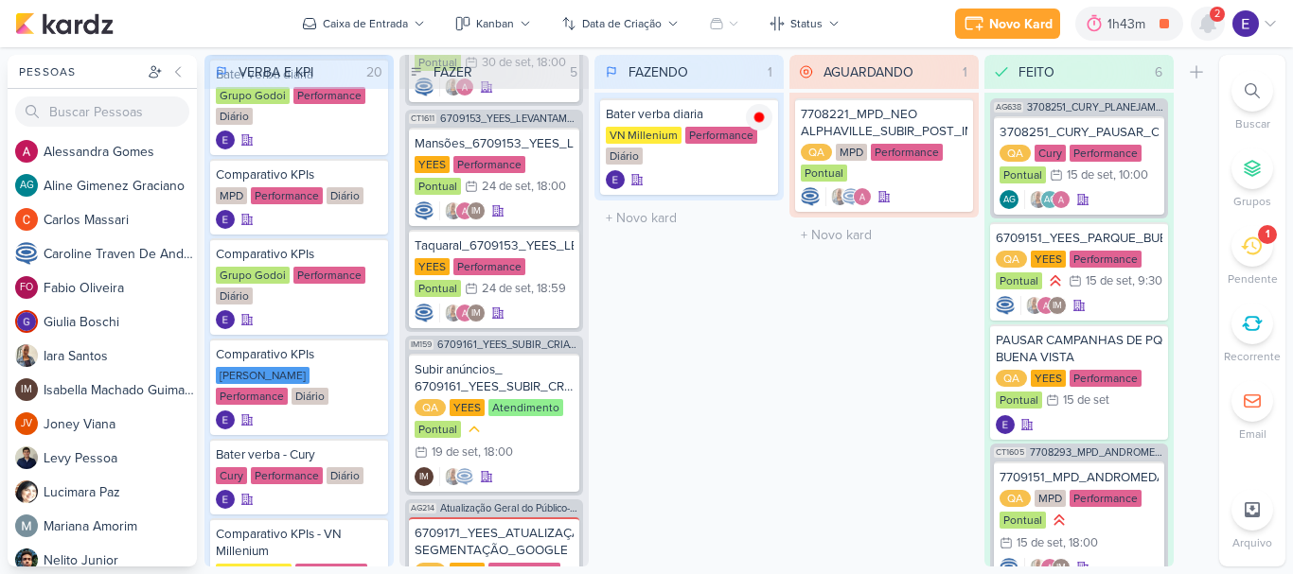
click at [1223, 31] on div at bounding box center [1208, 24] width 34 height 34
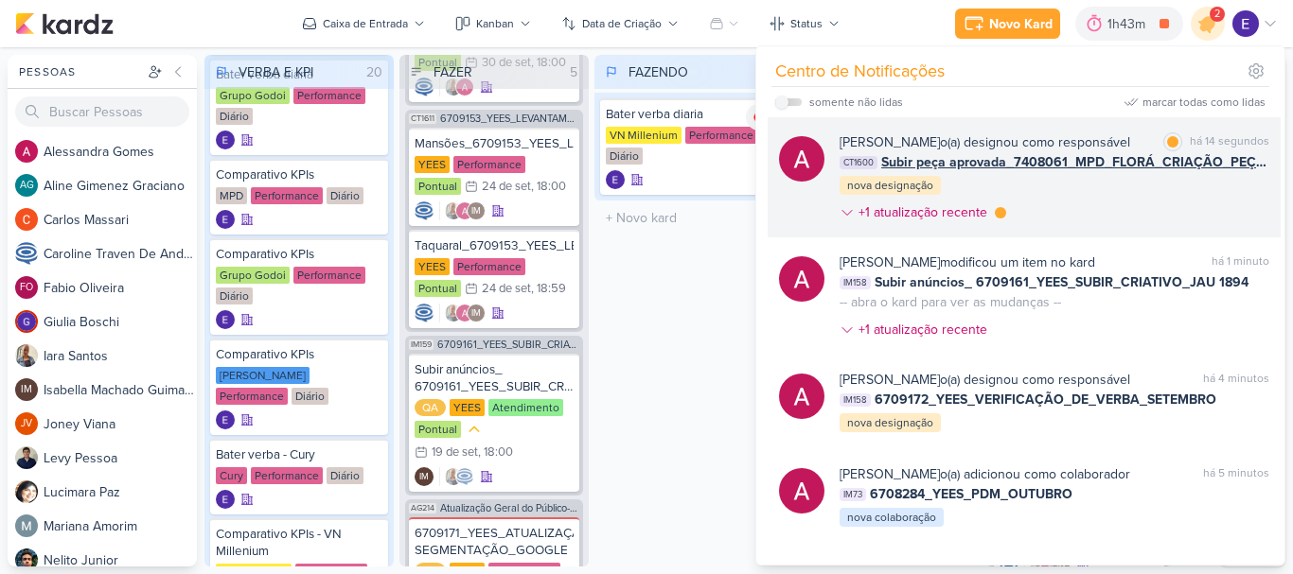
click at [1211, 191] on div "[PERSON_NAME] o(a) designou como responsável marcar como lida há 14 segundos CT…" at bounding box center [1054, 180] width 430 height 97
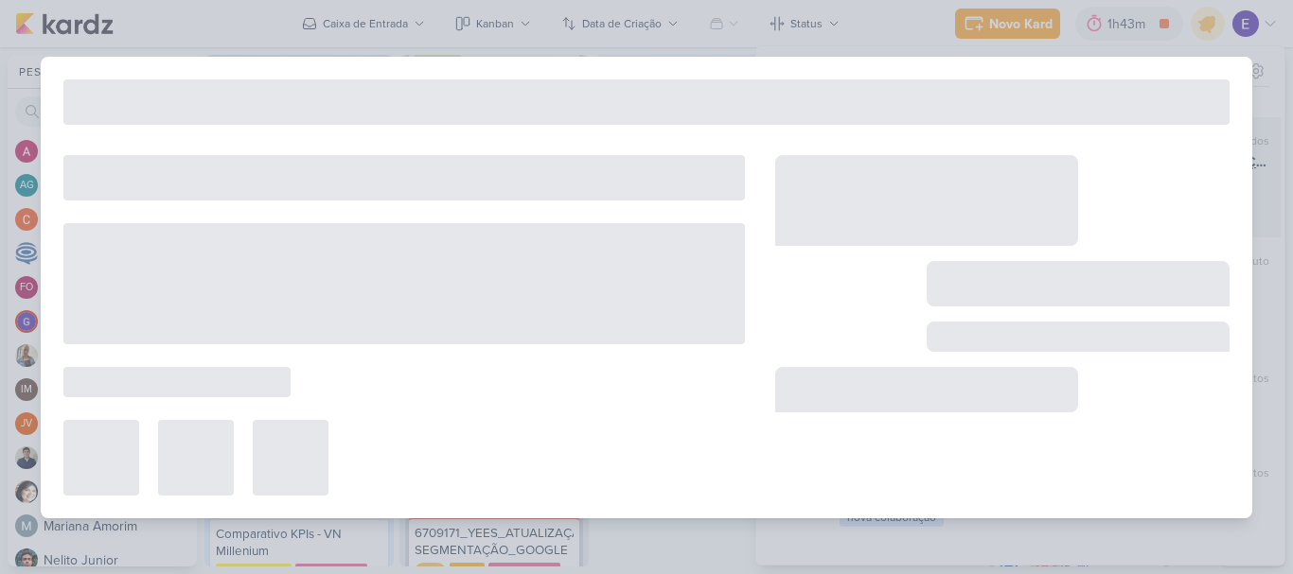
type input "Subir peça aprovada_7408061_MPD_FLORÁ_CRIAÇÃO_PEÇAS_EVOLUÇÃO_DE_OBRA"
type input "18 de setembro de 2025 às 18:00"
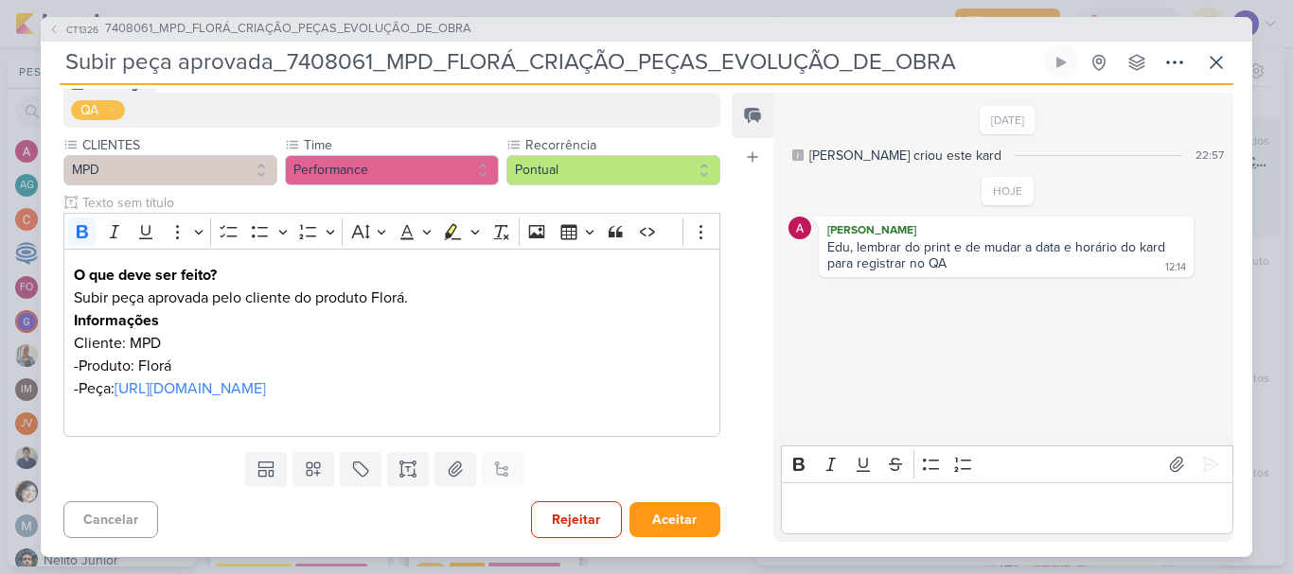
scroll to position [0, 0]
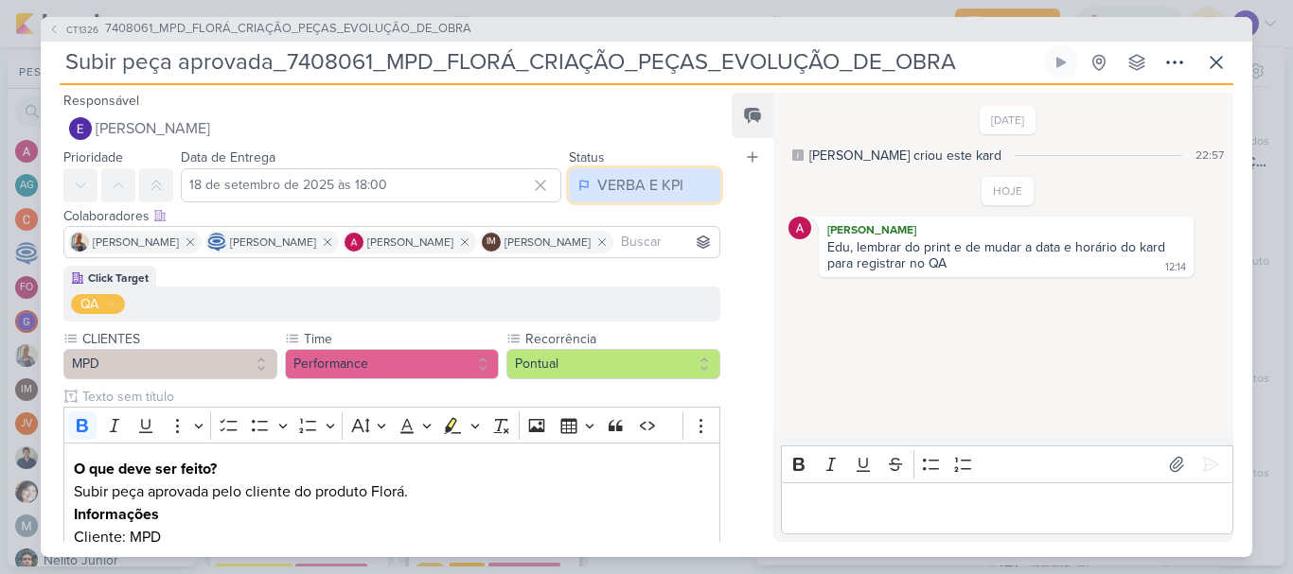
click at [620, 187] on div "VERBA E KPI" at bounding box center [640, 185] width 86 height 23
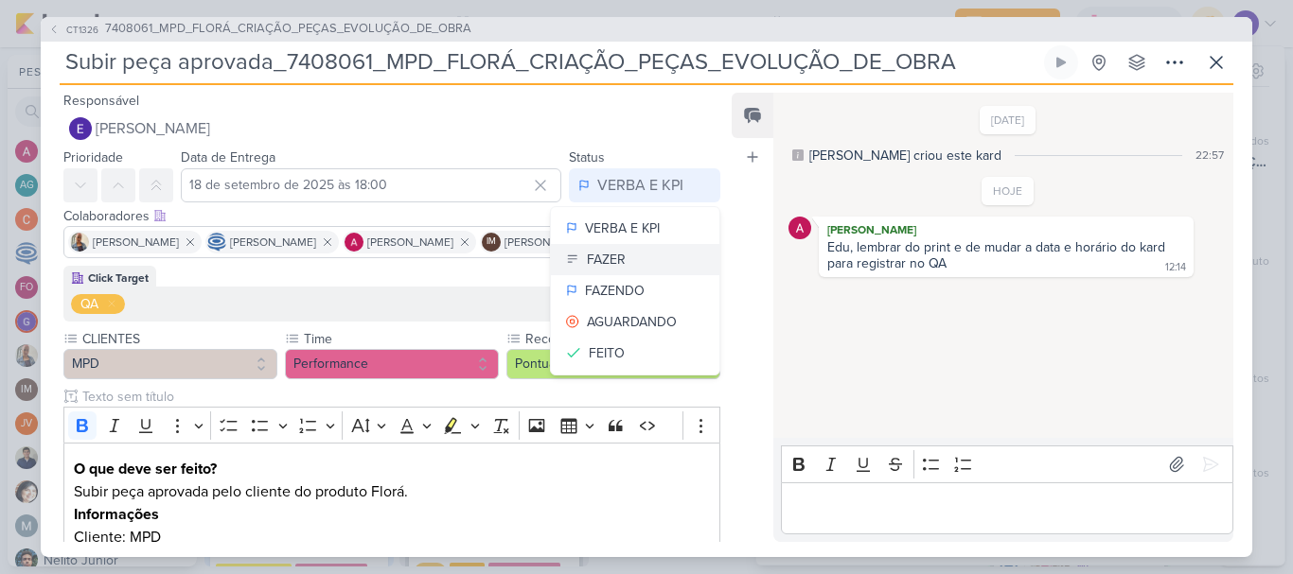
click at [638, 263] on button "FAZER" at bounding box center [635, 259] width 168 height 31
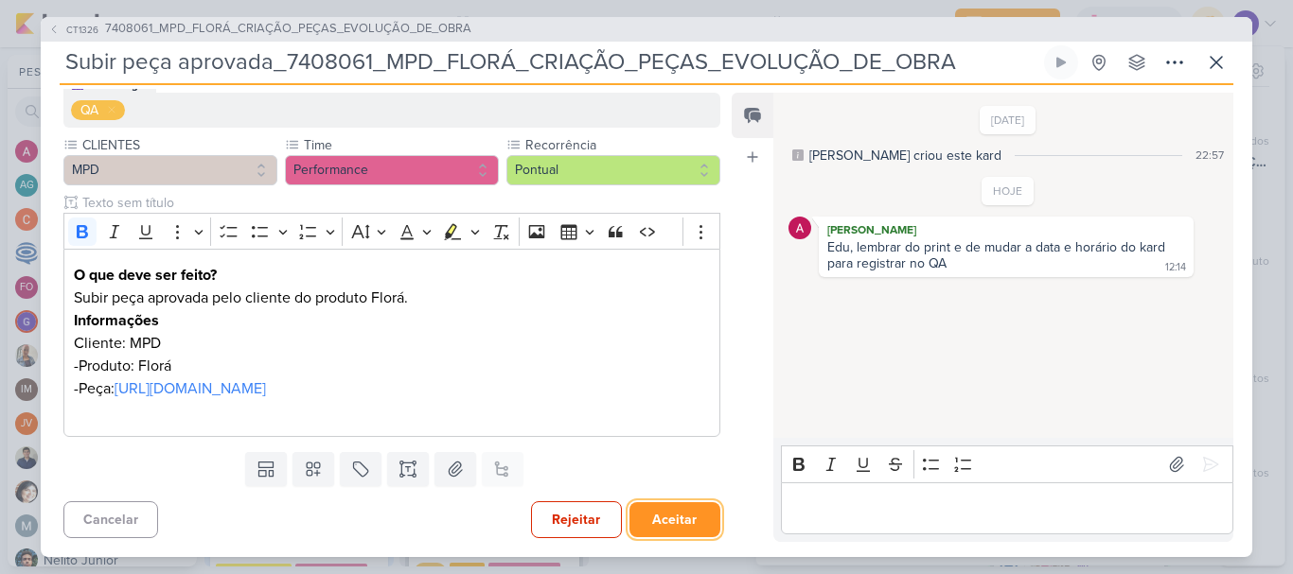
click at [669, 511] on button "Aceitar" at bounding box center [674, 520] width 91 height 35
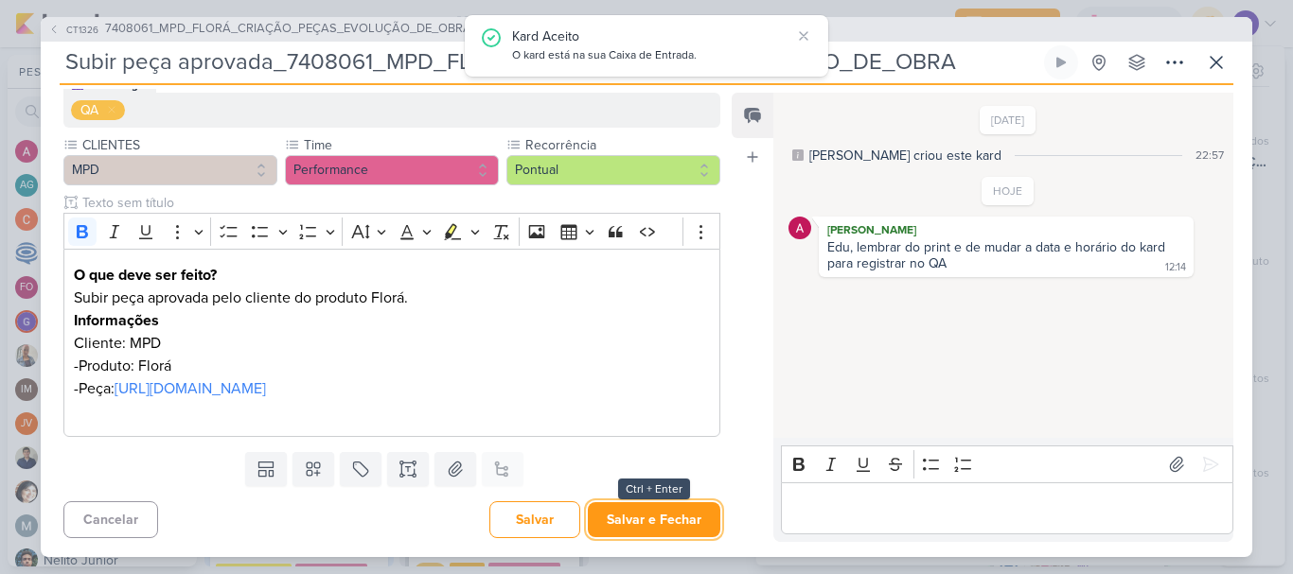
click at [666, 511] on button "Salvar e Fechar" at bounding box center [654, 520] width 132 height 35
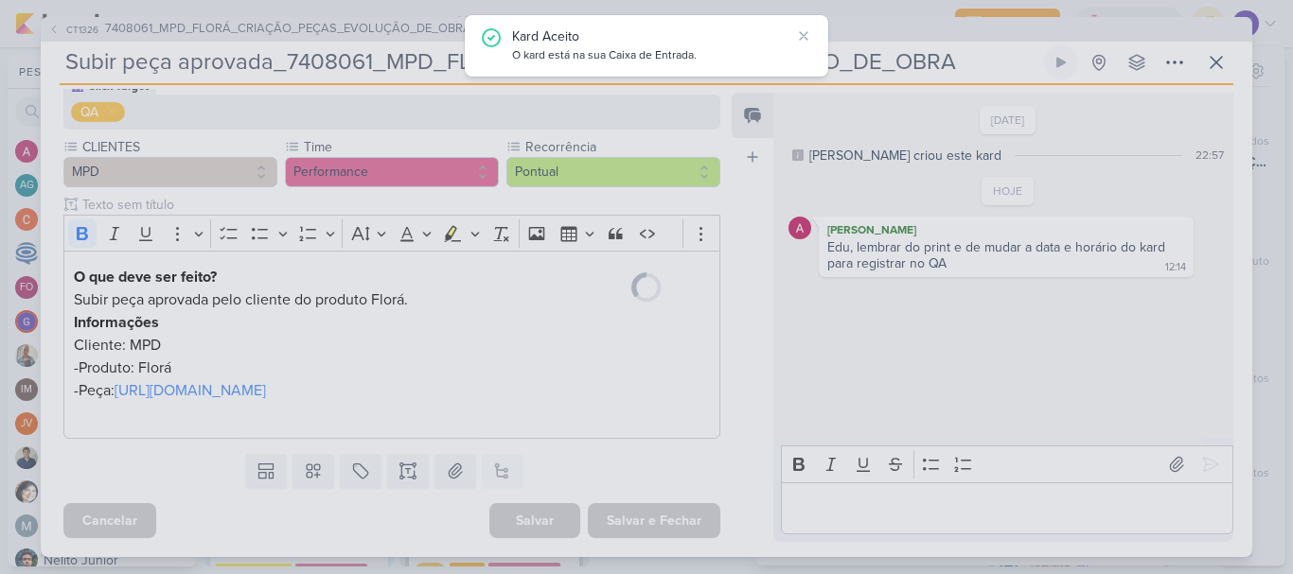
scroll to position [219, 0]
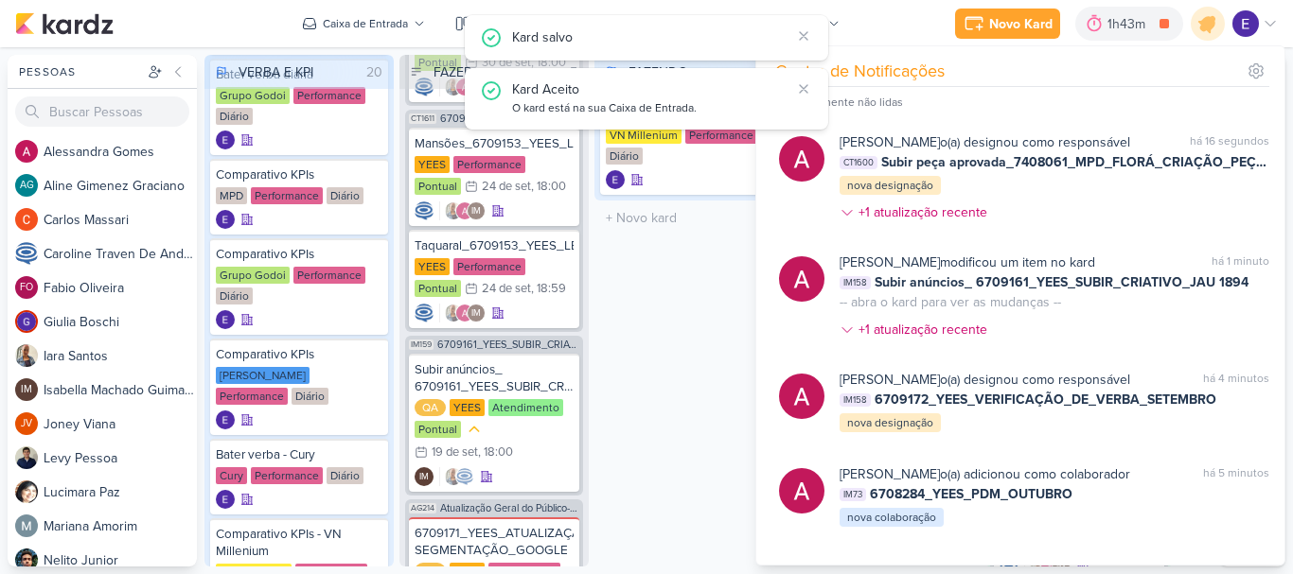
click at [670, 442] on div "FAZENDO 1 Mover Para Esquerda Mover Para Direita [GEOGRAPHIC_DATA] Bater verba …" at bounding box center [688, 311] width 189 height 512
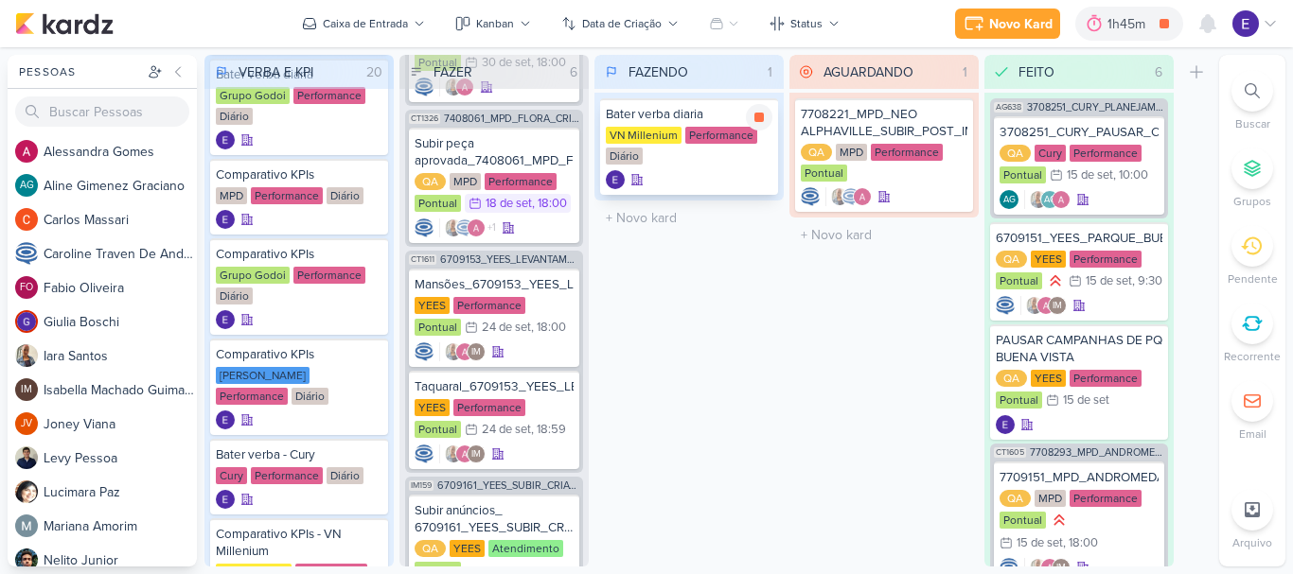
click at [757, 123] on icon at bounding box center [758, 117] width 15 height 15
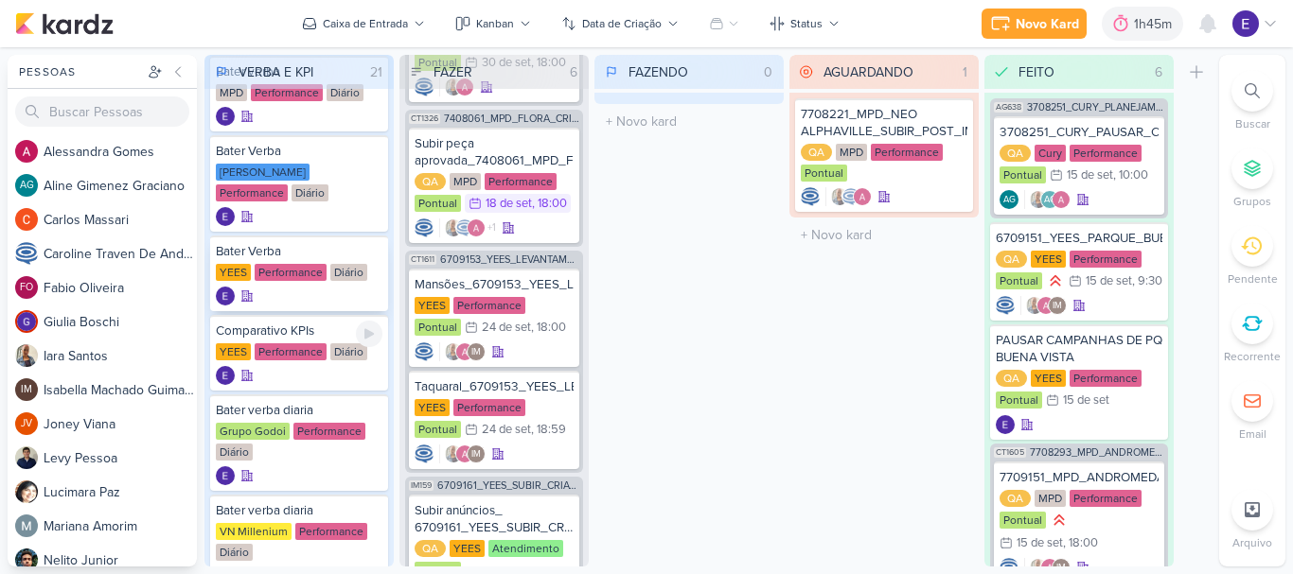
scroll to position [0, 0]
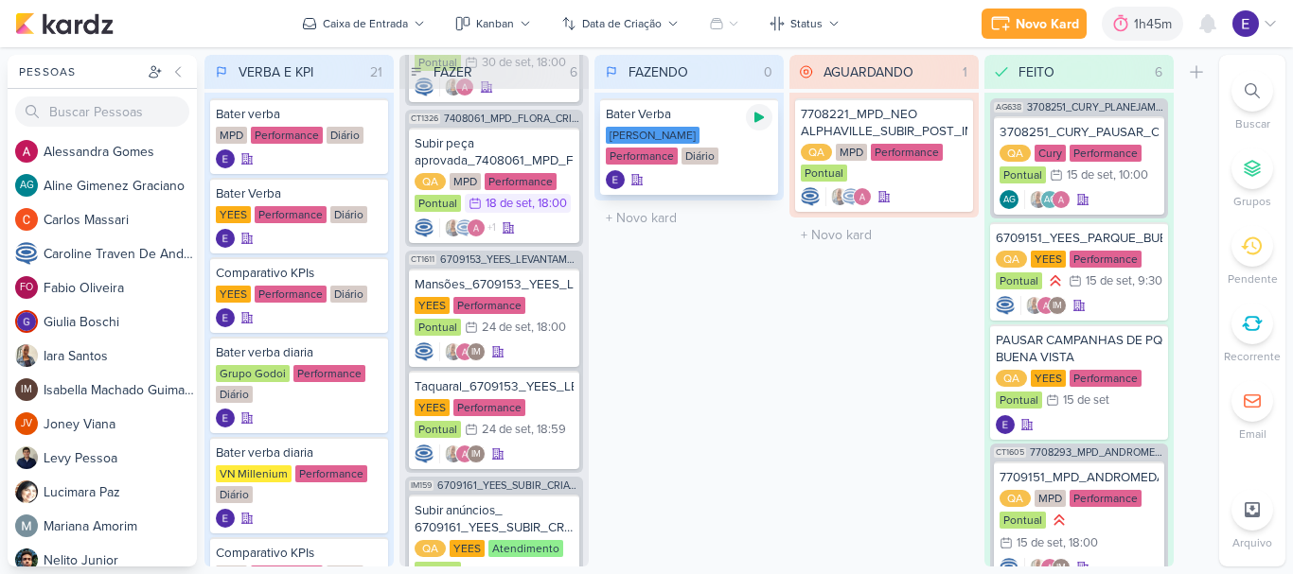
click at [755, 121] on icon at bounding box center [758, 118] width 9 height 10
click at [763, 115] on icon at bounding box center [758, 117] width 9 height 9
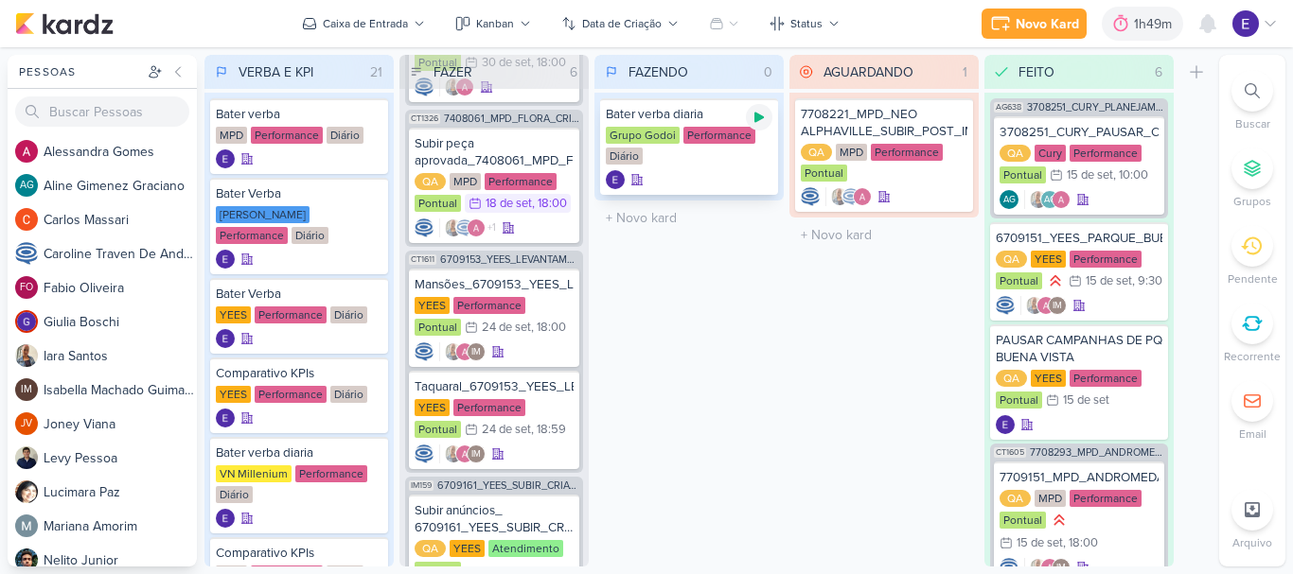
click at [767, 118] on div at bounding box center [759, 117] width 26 height 26
click at [761, 113] on icon at bounding box center [758, 117] width 9 height 9
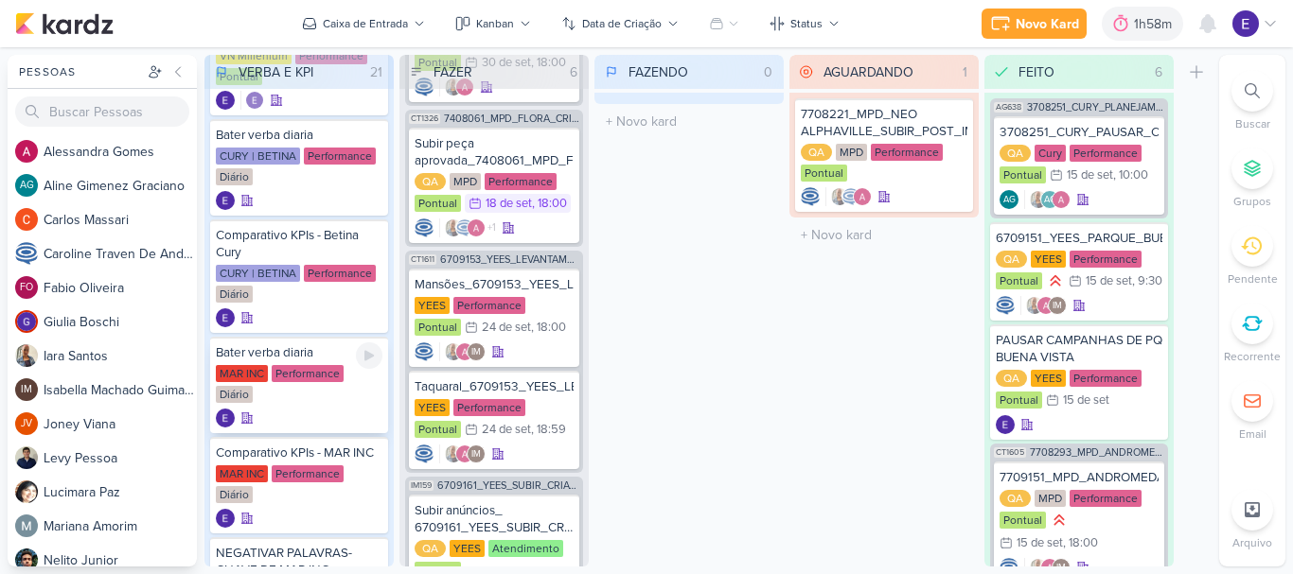
scroll to position [1425, 0]
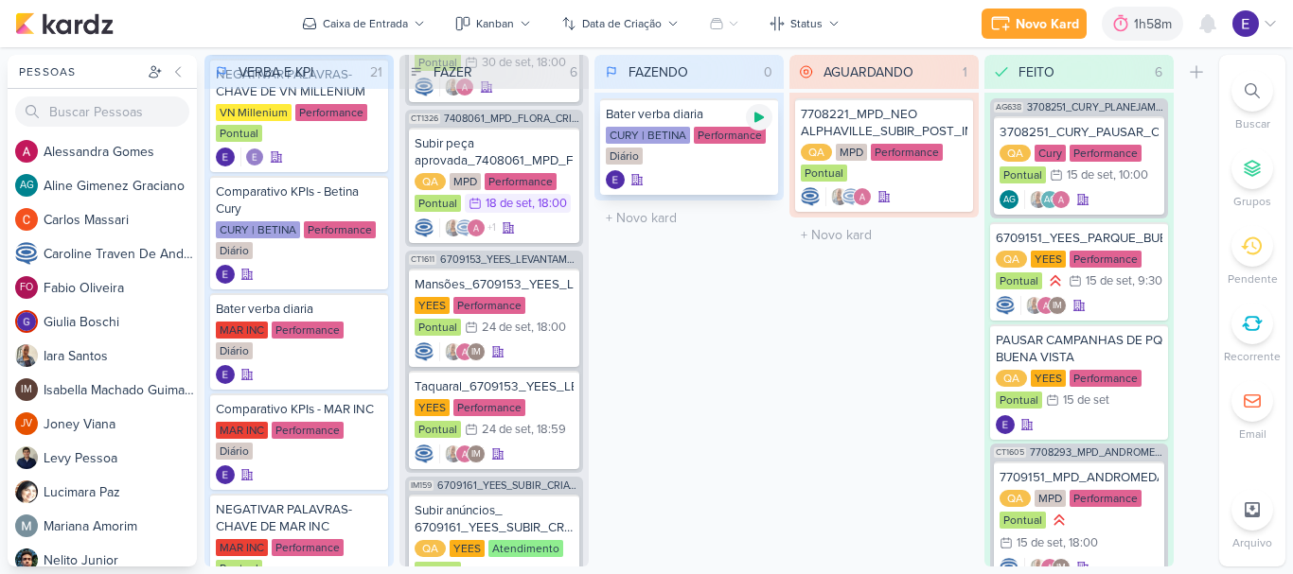
click at [764, 116] on icon at bounding box center [758, 117] width 15 height 15
click at [754, 113] on icon at bounding box center [758, 117] width 15 height 15
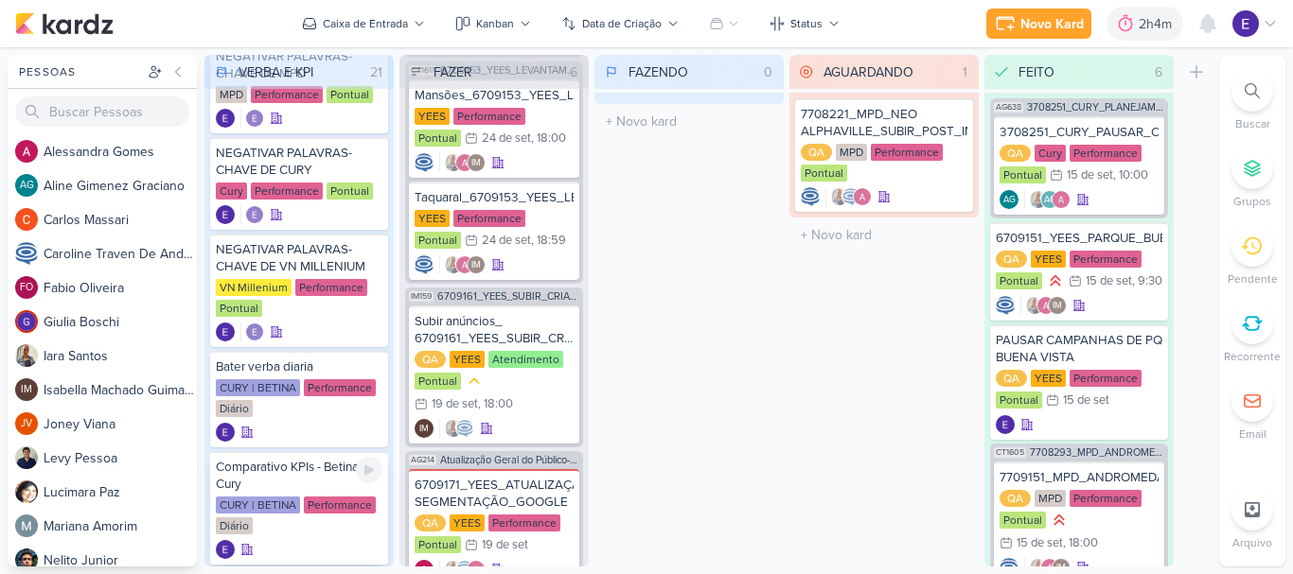
scroll to position [1236, 0]
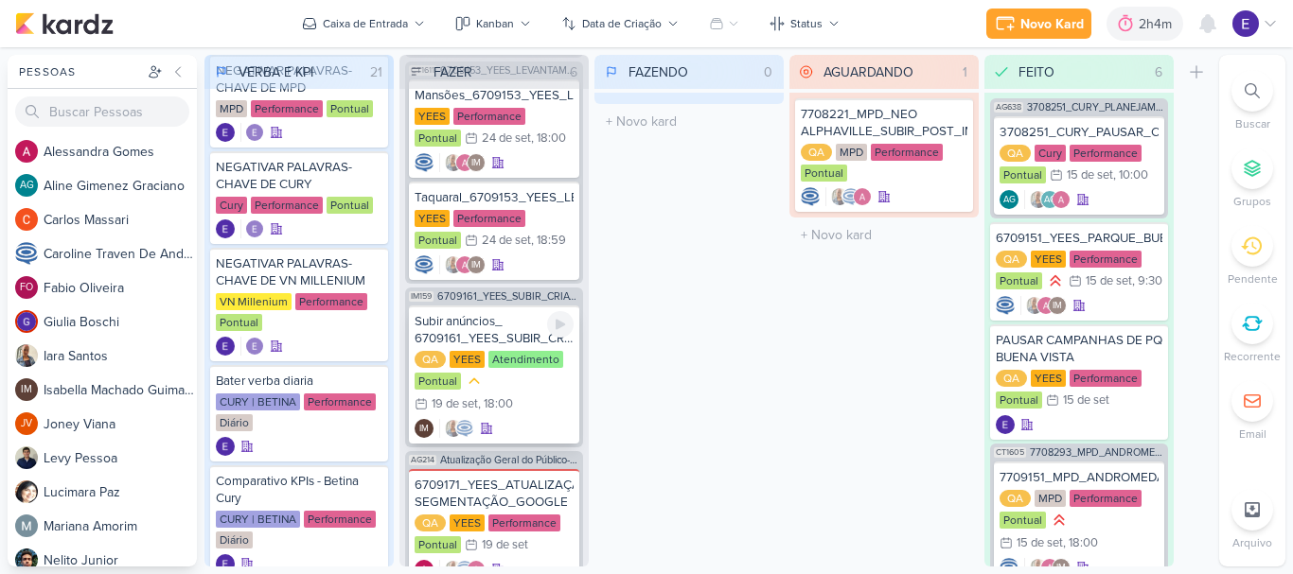
click at [492, 409] on div ", 18:00" at bounding box center [495, 404] width 35 height 12
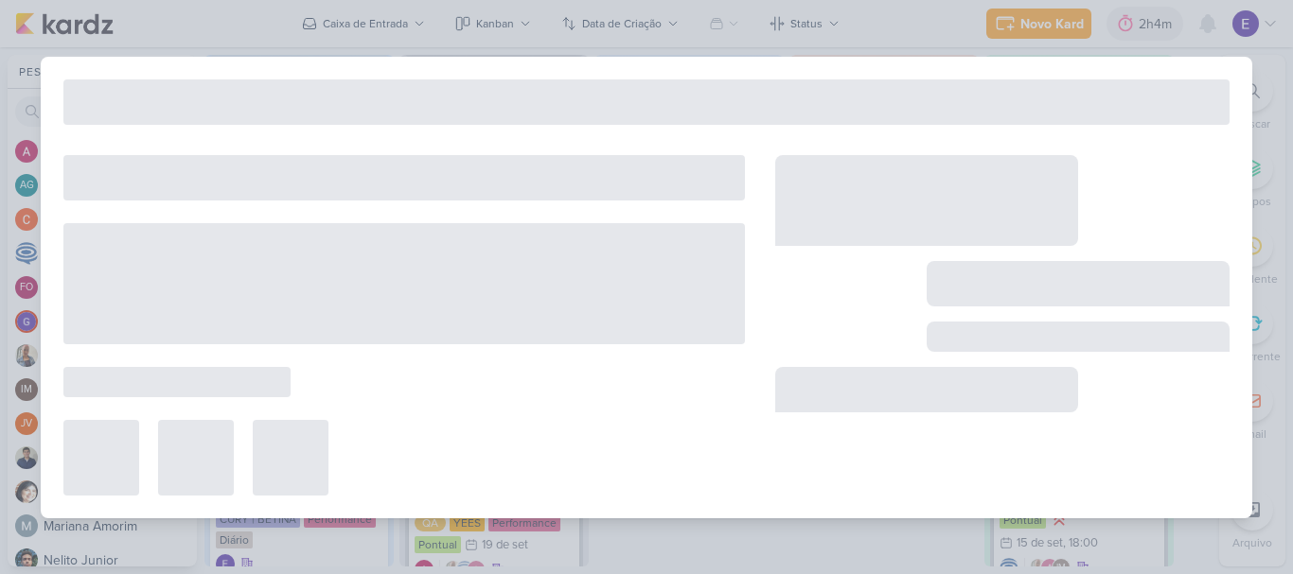
type input "Subir anúncios_ 6709161_YEES_SUBIR_CRIATIVO_JAU 1894"
type input "19 de setembro de 2025 às 18:00"
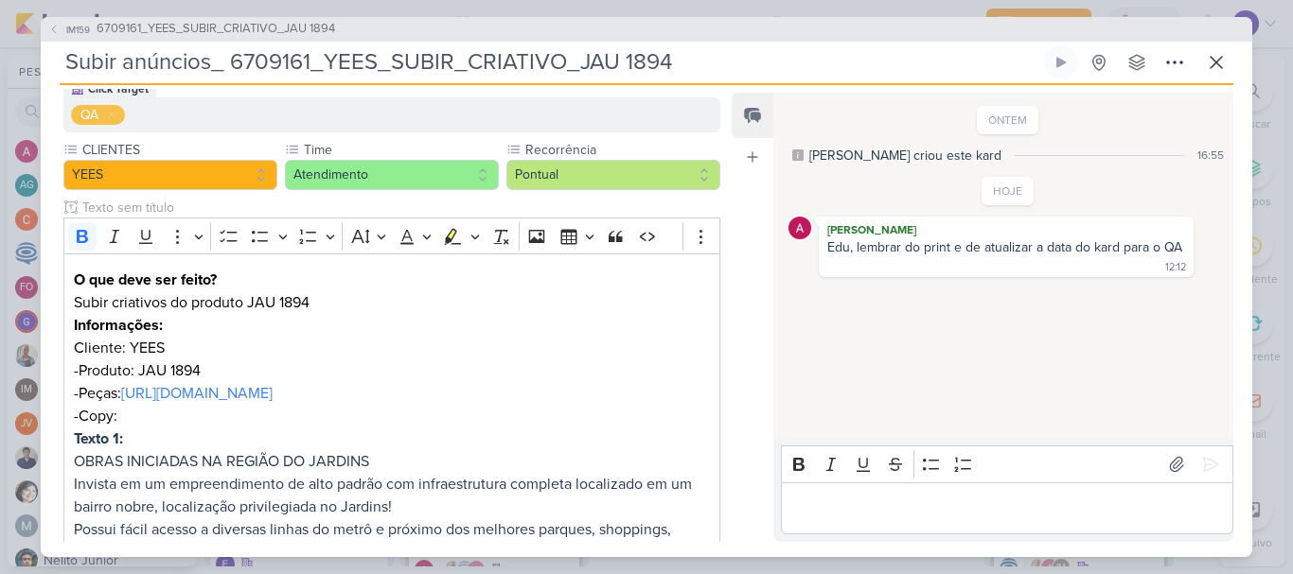
scroll to position [284, 0]
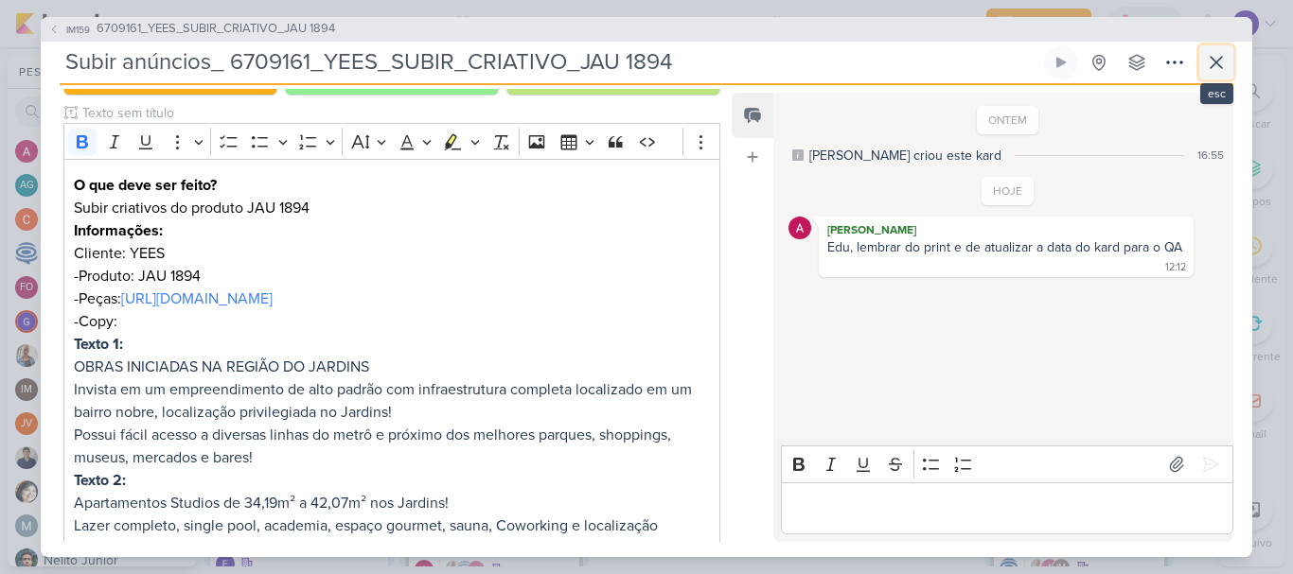
click at [1203, 62] on button at bounding box center [1216, 62] width 34 height 34
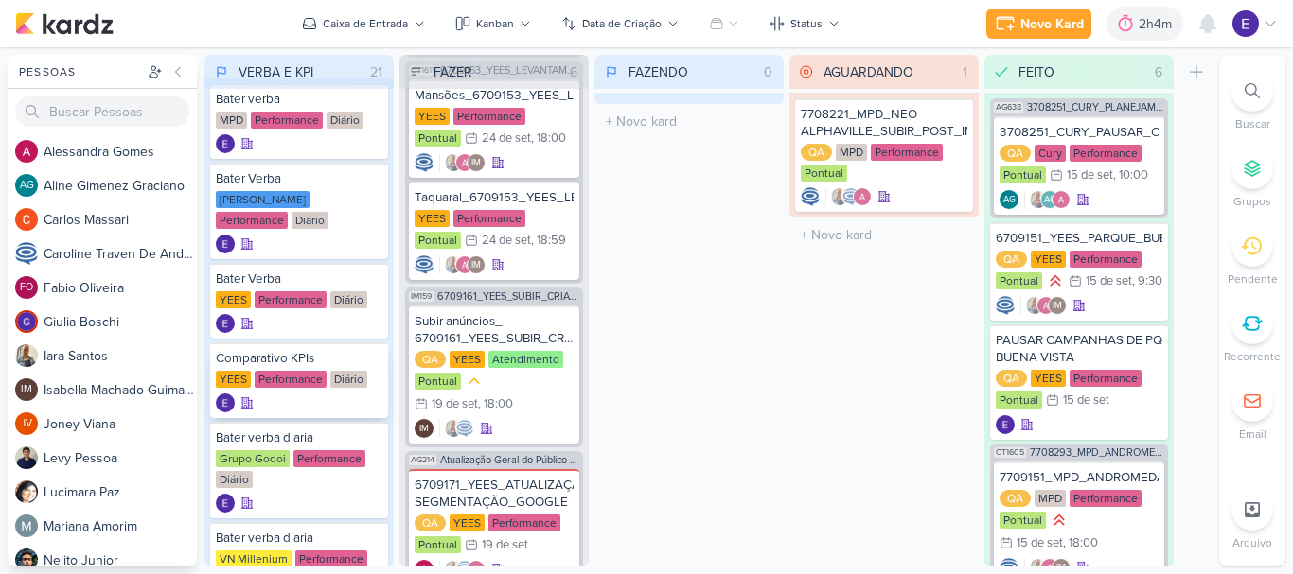
scroll to position [0, 0]
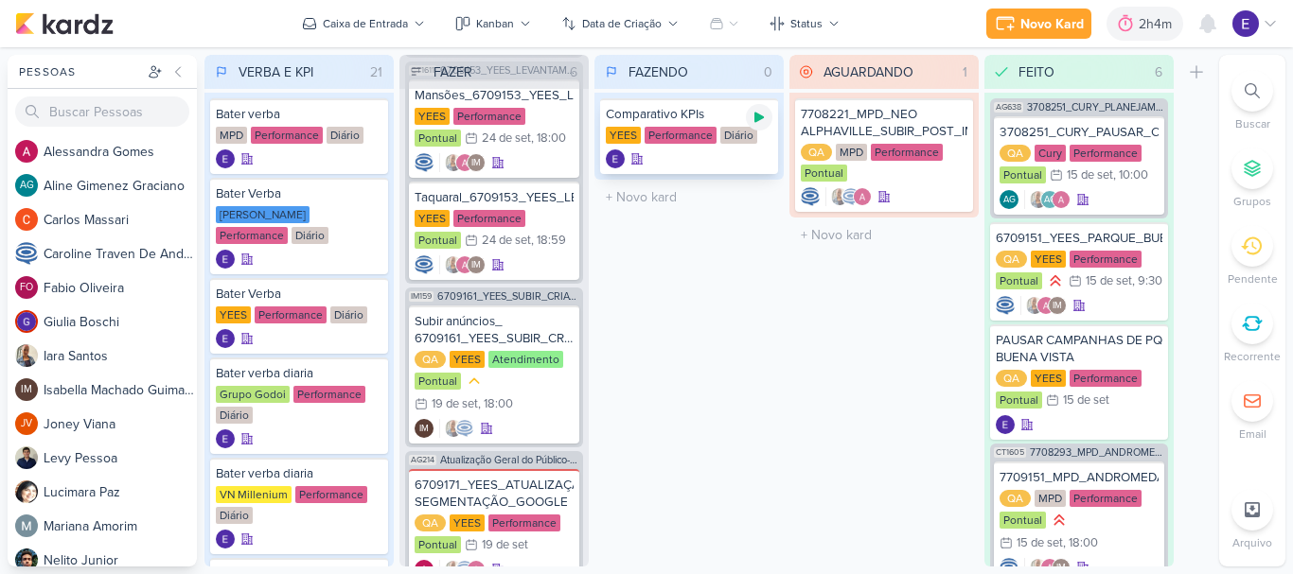
click at [759, 121] on icon at bounding box center [758, 117] width 15 height 15
